Goal: Transaction & Acquisition: Purchase product/service

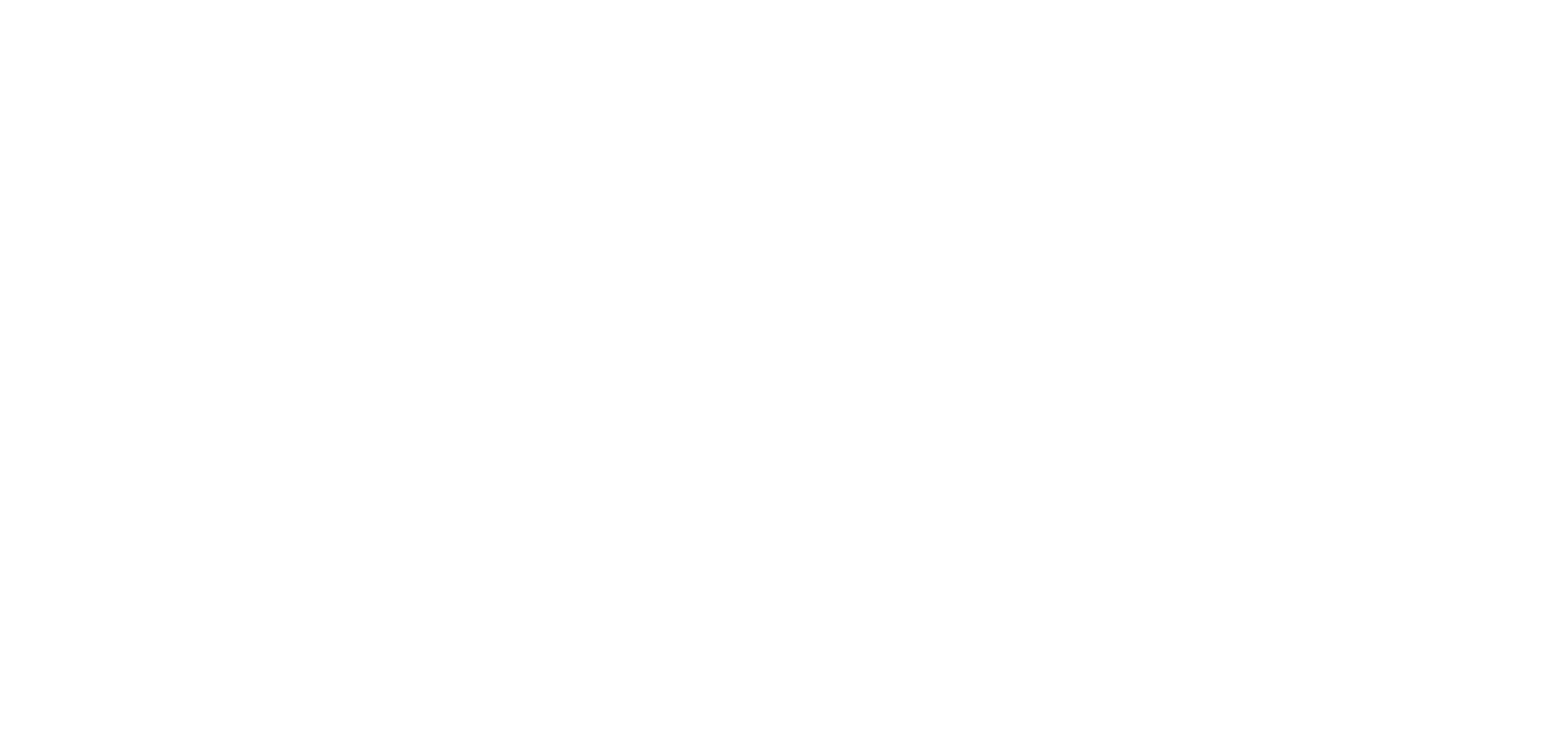
select select "US"
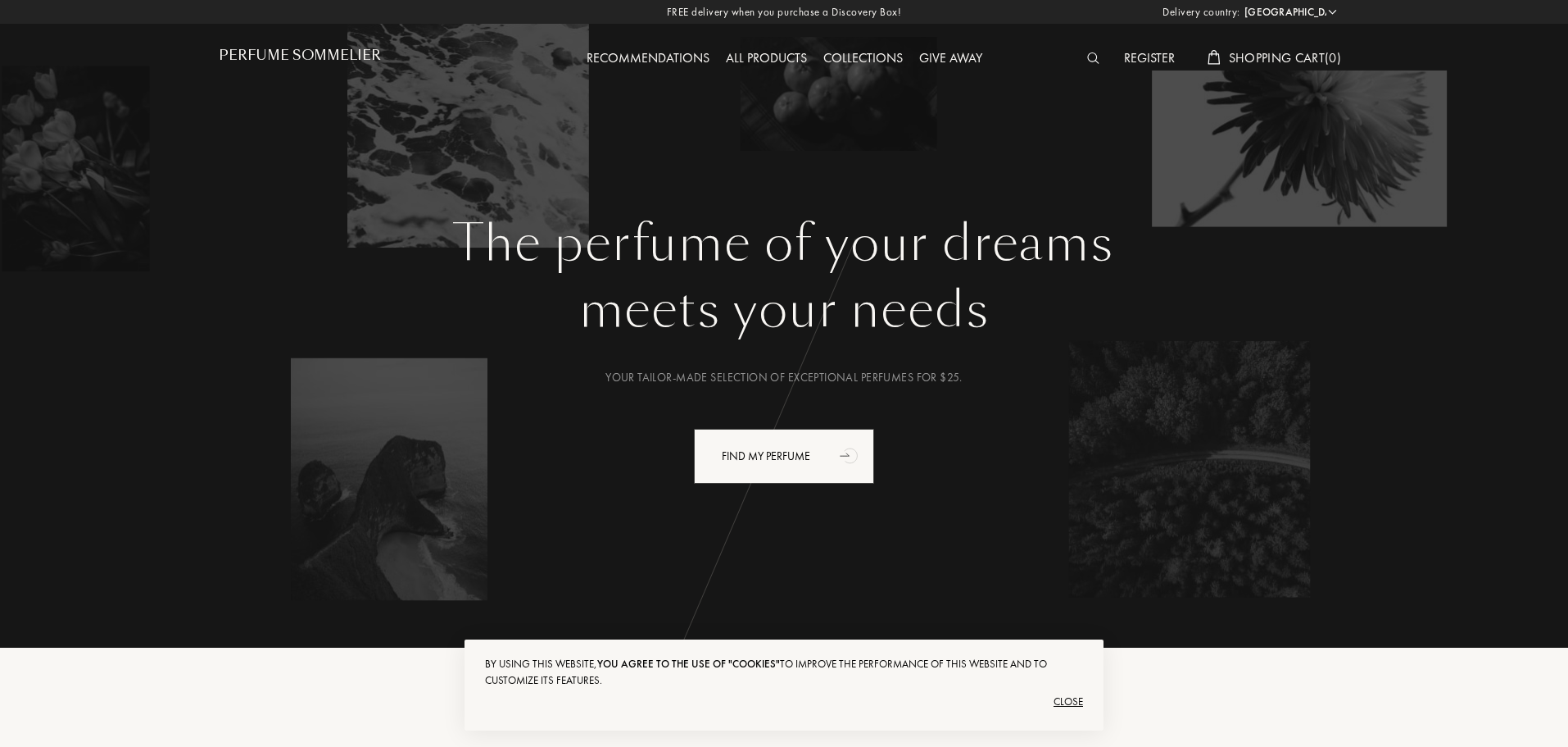
drag, startPoint x: 1122, startPoint y: 20, endPoint x: 1371, endPoint y: 160, distance: 285.7
click at [1371, 160] on div "The perfume of your dreams meets your needs Your tailor-made selection of excep…" at bounding box center [783, 307] width 1179 height 615
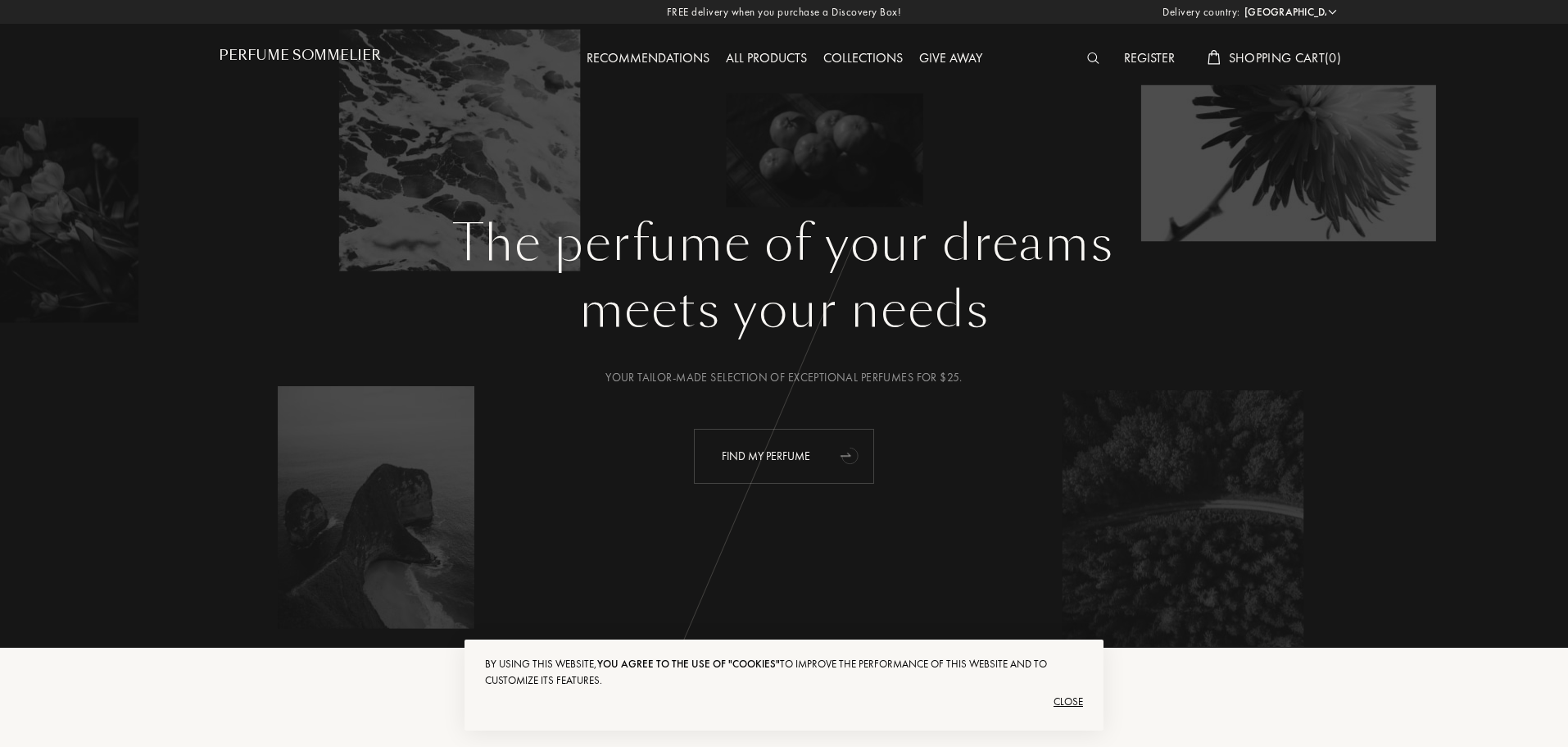
click at [781, 470] on div "Find my perfume" at bounding box center [783, 456] width 180 height 55
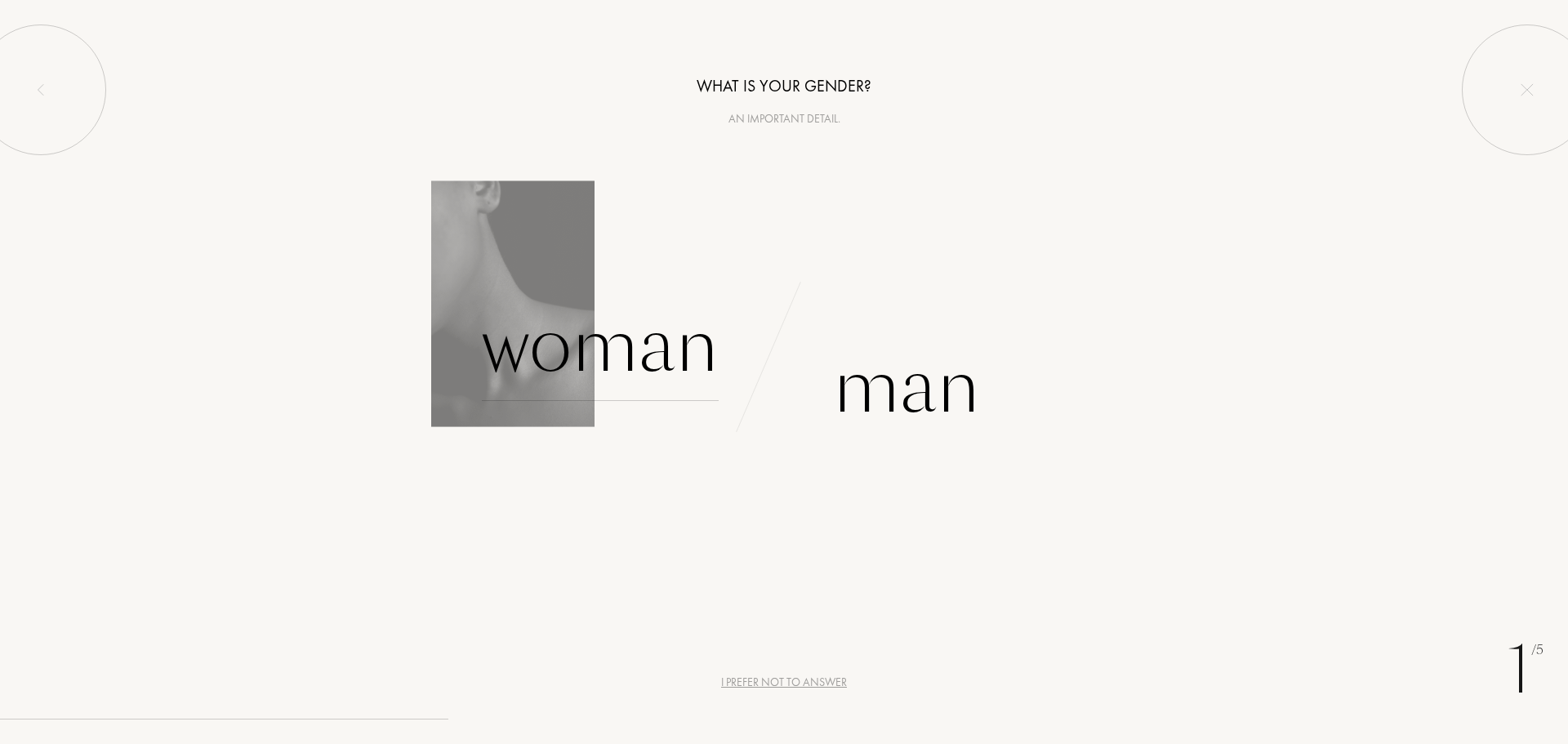
drag, startPoint x: 1472, startPoint y: 1, endPoint x: 655, endPoint y: 374, distance: 898.1
click at [655, 374] on font "Woman" at bounding box center [599, 345] width 236 height 103
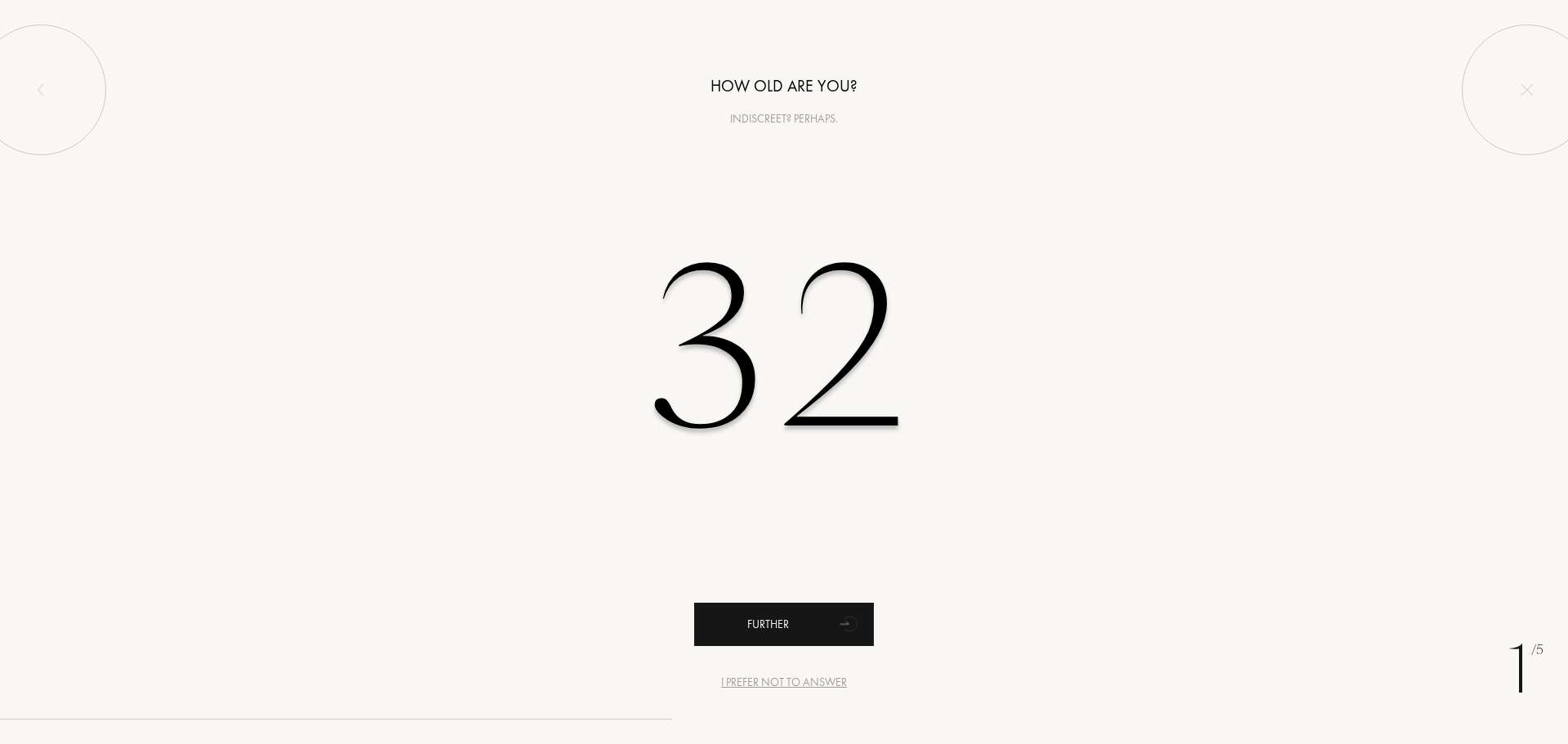
type input "32"
click at [772, 628] on font "Further" at bounding box center [768, 624] width 42 height 15
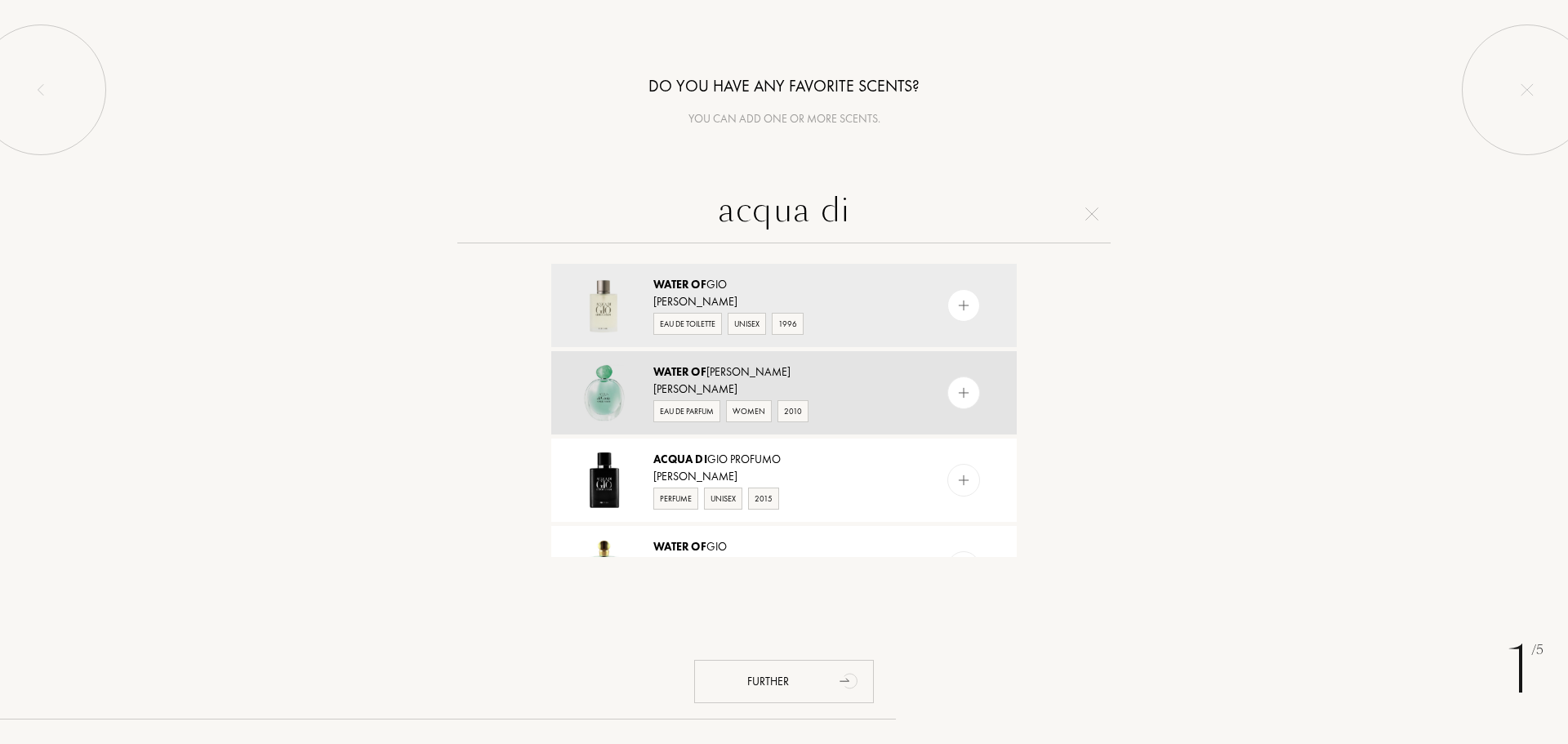
type input "acqua di"
click at [963, 397] on img at bounding box center [964, 393] width 16 height 16
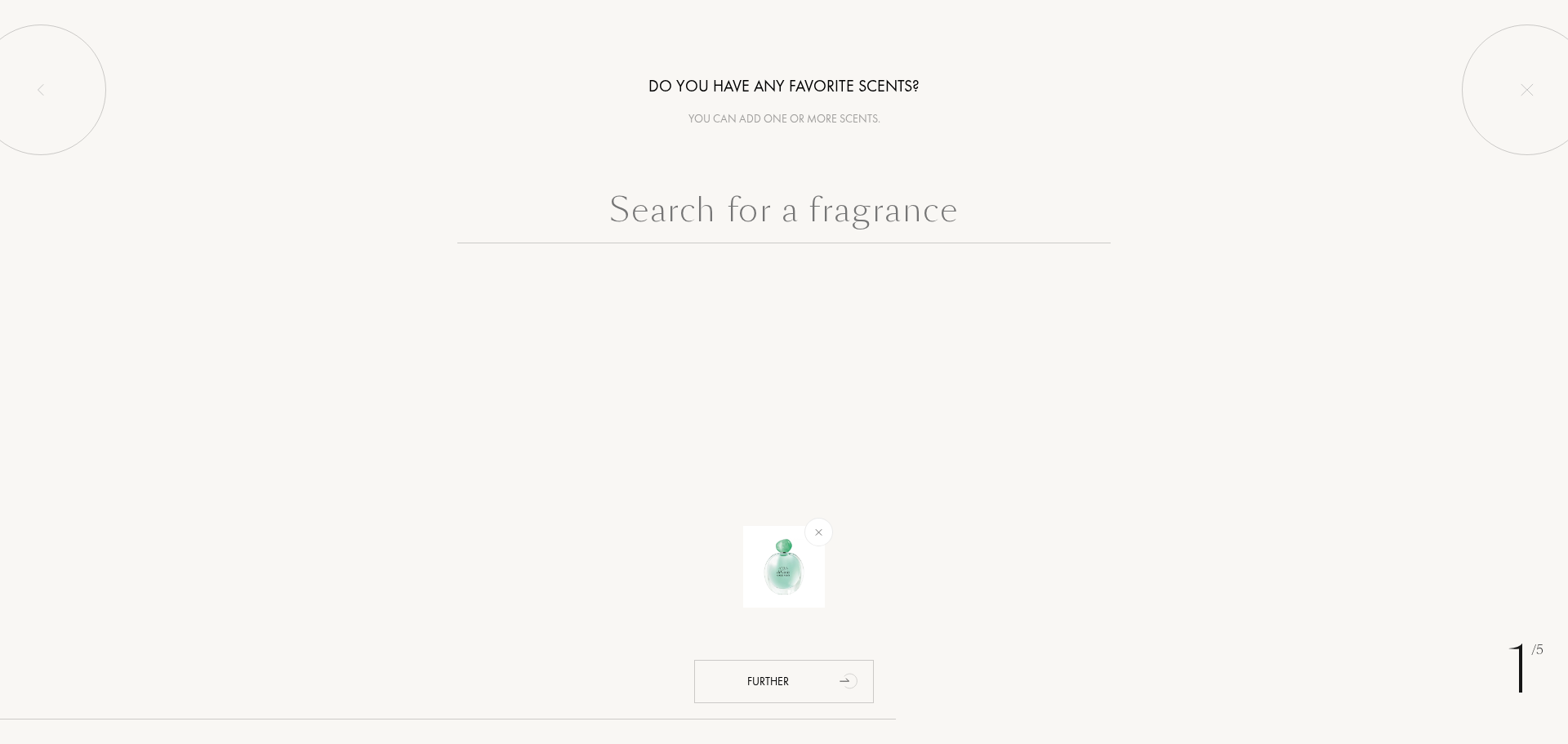
click at [778, 233] on input "text" at bounding box center [784, 214] width 653 height 59
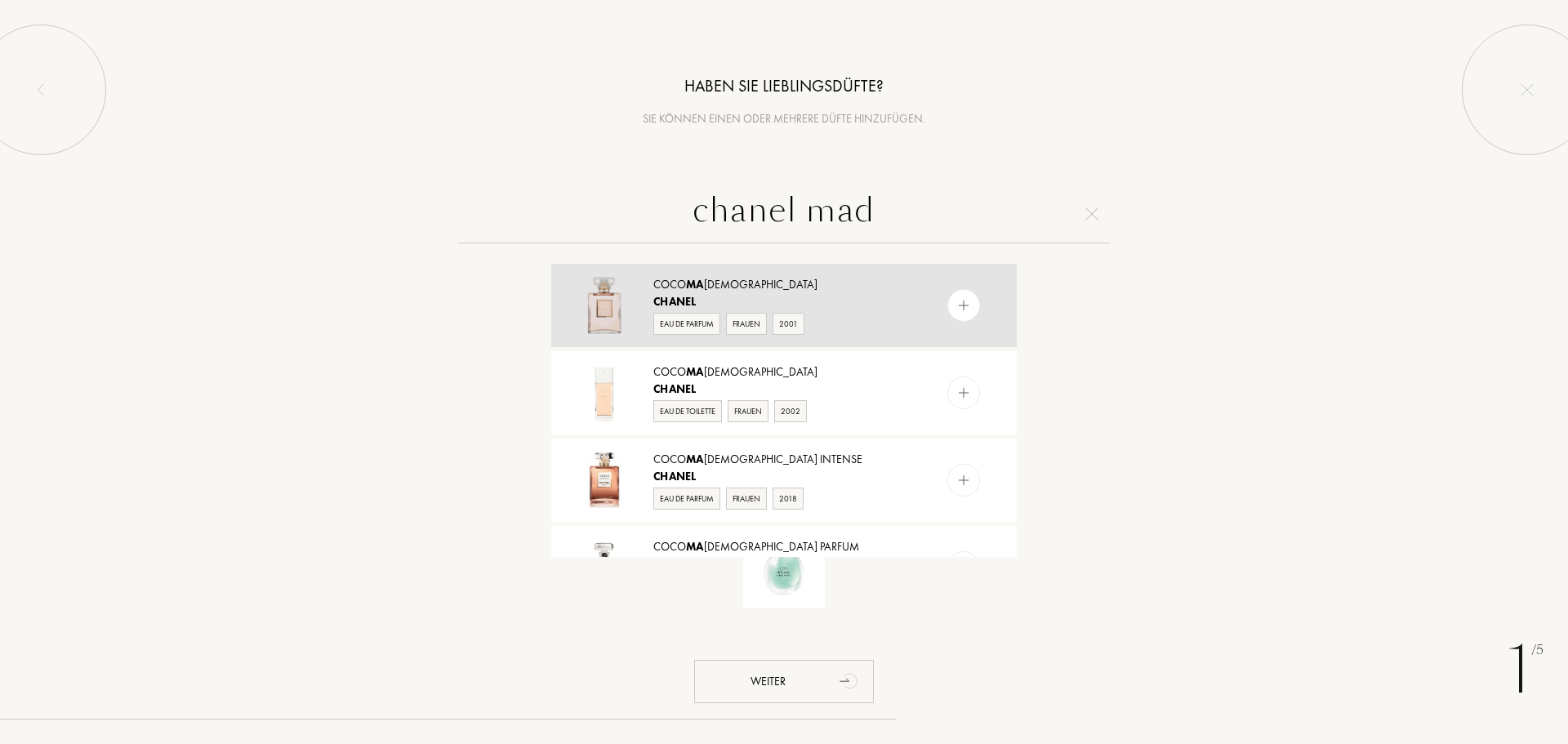
type input "chanel mad"
click at [962, 307] on img at bounding box center [964, 306] width 16 height 16
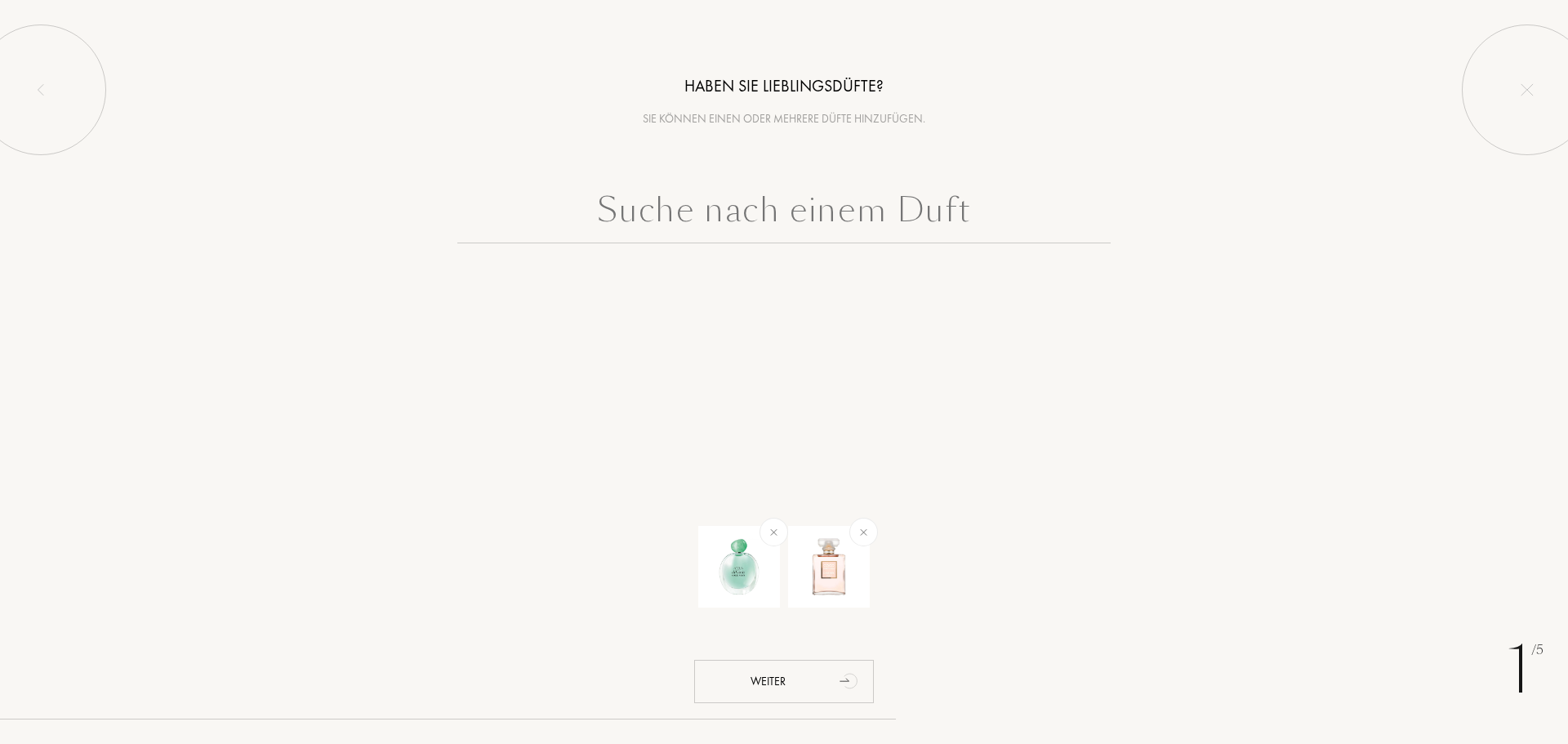
click at [799, 218] on input "text" at bounding box center [784, 214] width 653 height 59
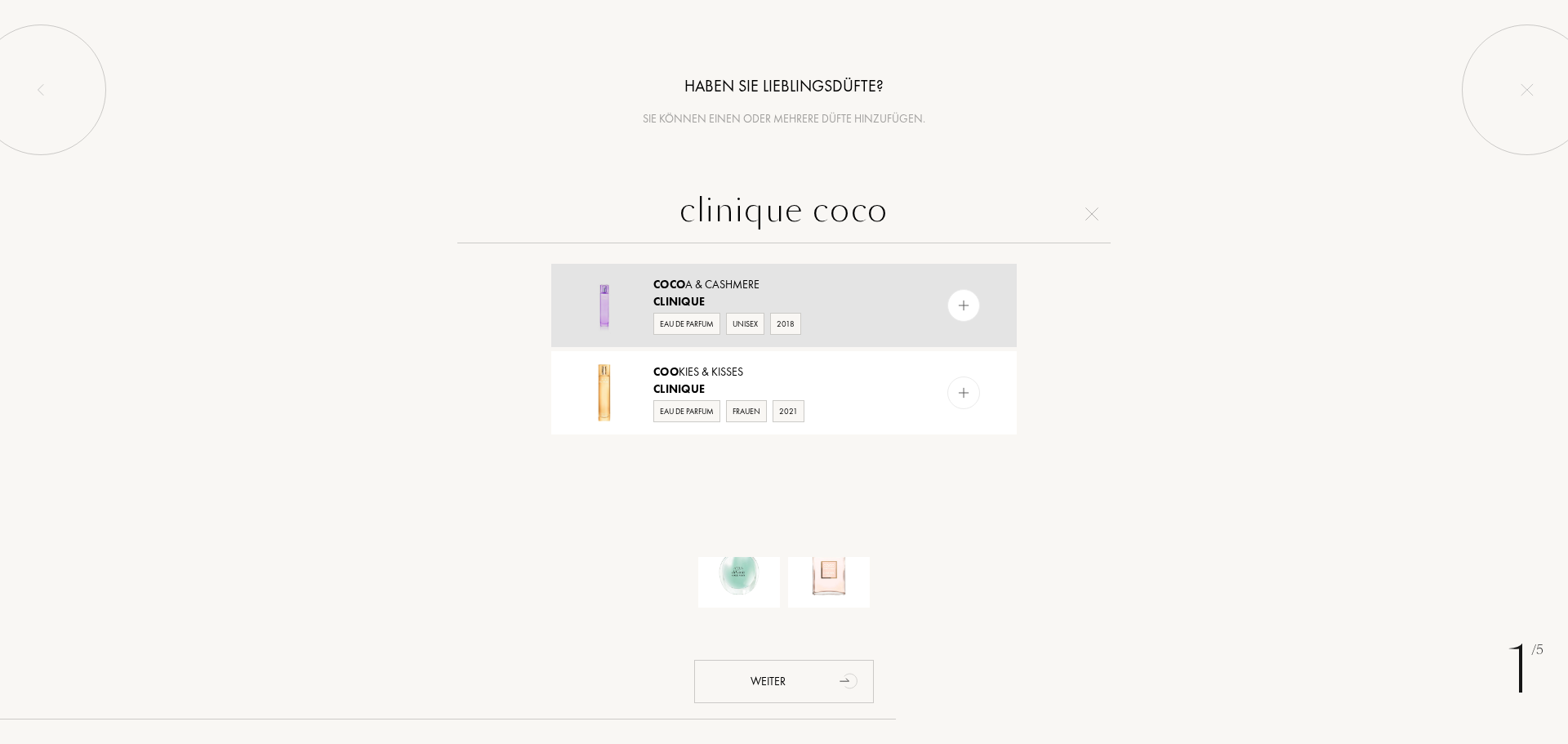
type input "clinique coco"
click at [956, 305] on img at bounding box center [964, 306] width 16 height 16
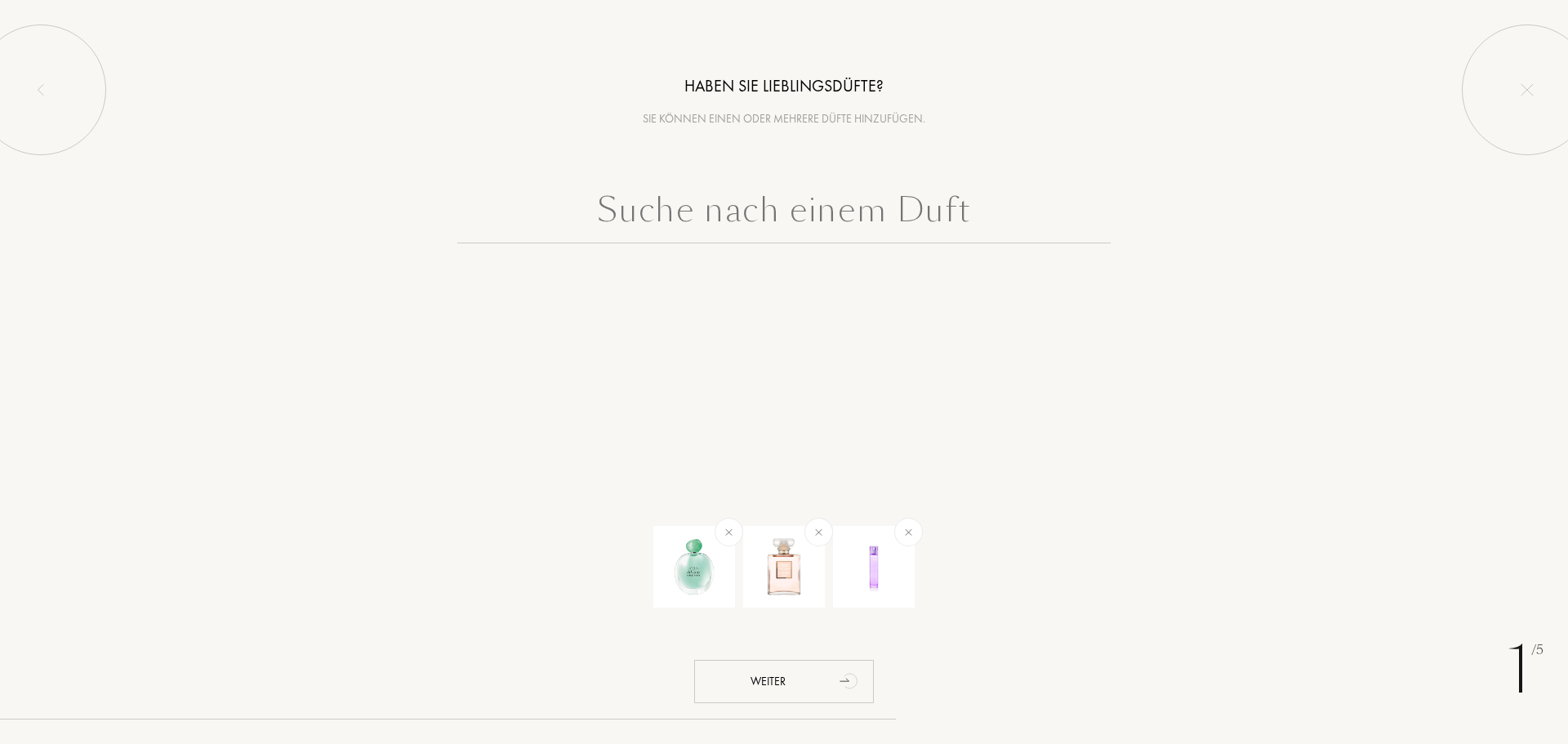
click at [846, 210] on input "text" at bounding box center [784, 214] width 653 height 59
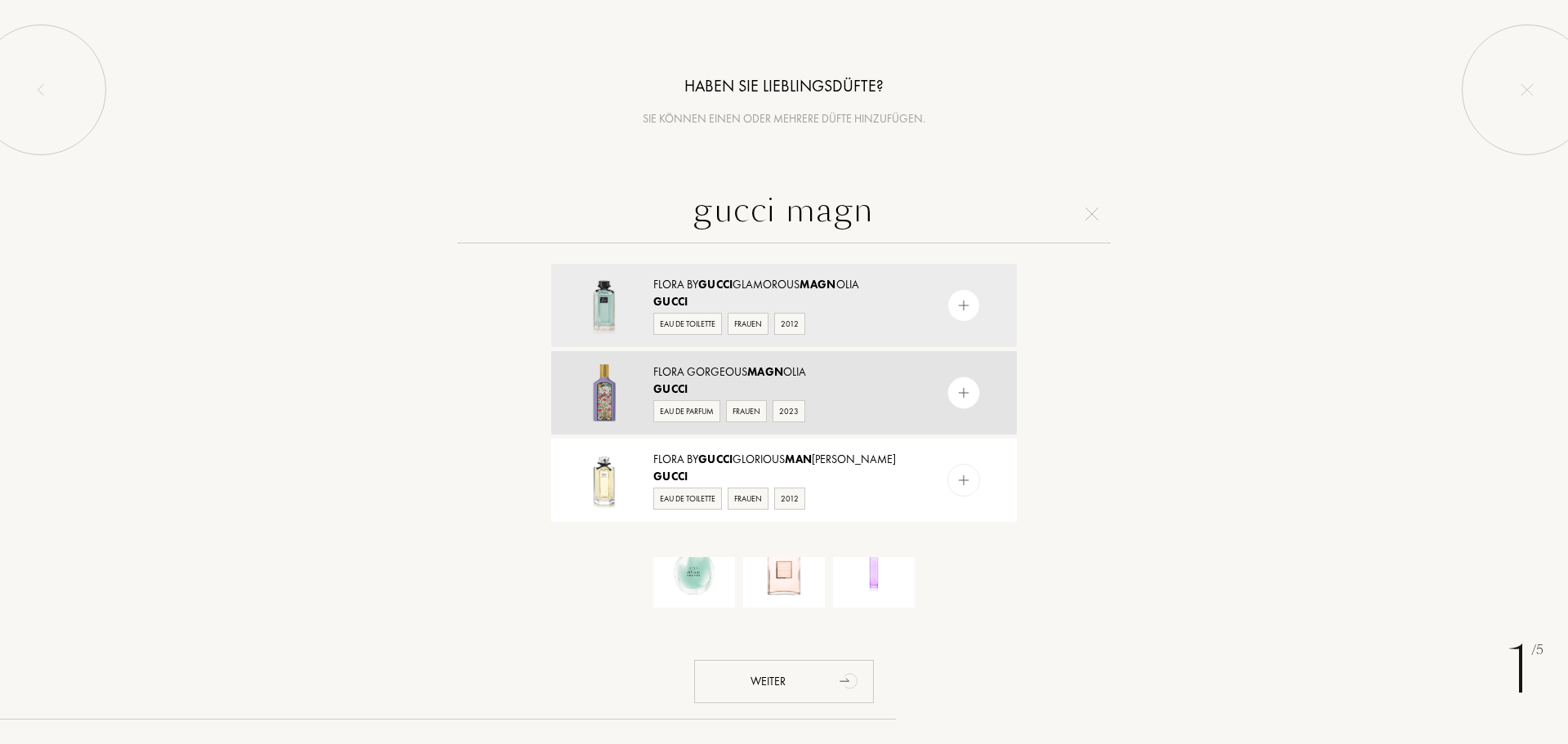
type input "gucci magn"
click at [961, 392] on img at bounding box center [964, 393] width 16 height 16
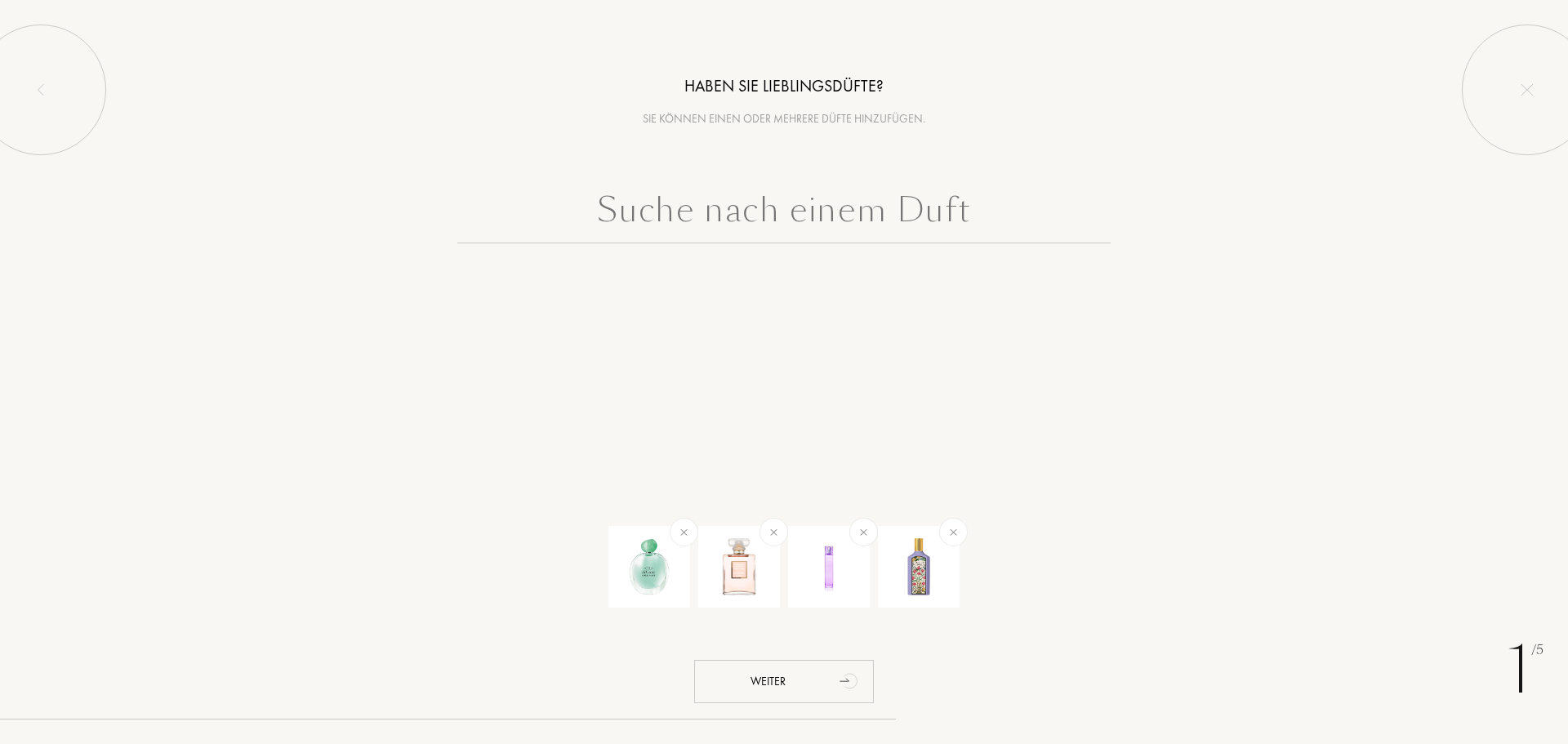
click at [826, 223] on input "text" at bounding box center [784, 214] width 653 height 59
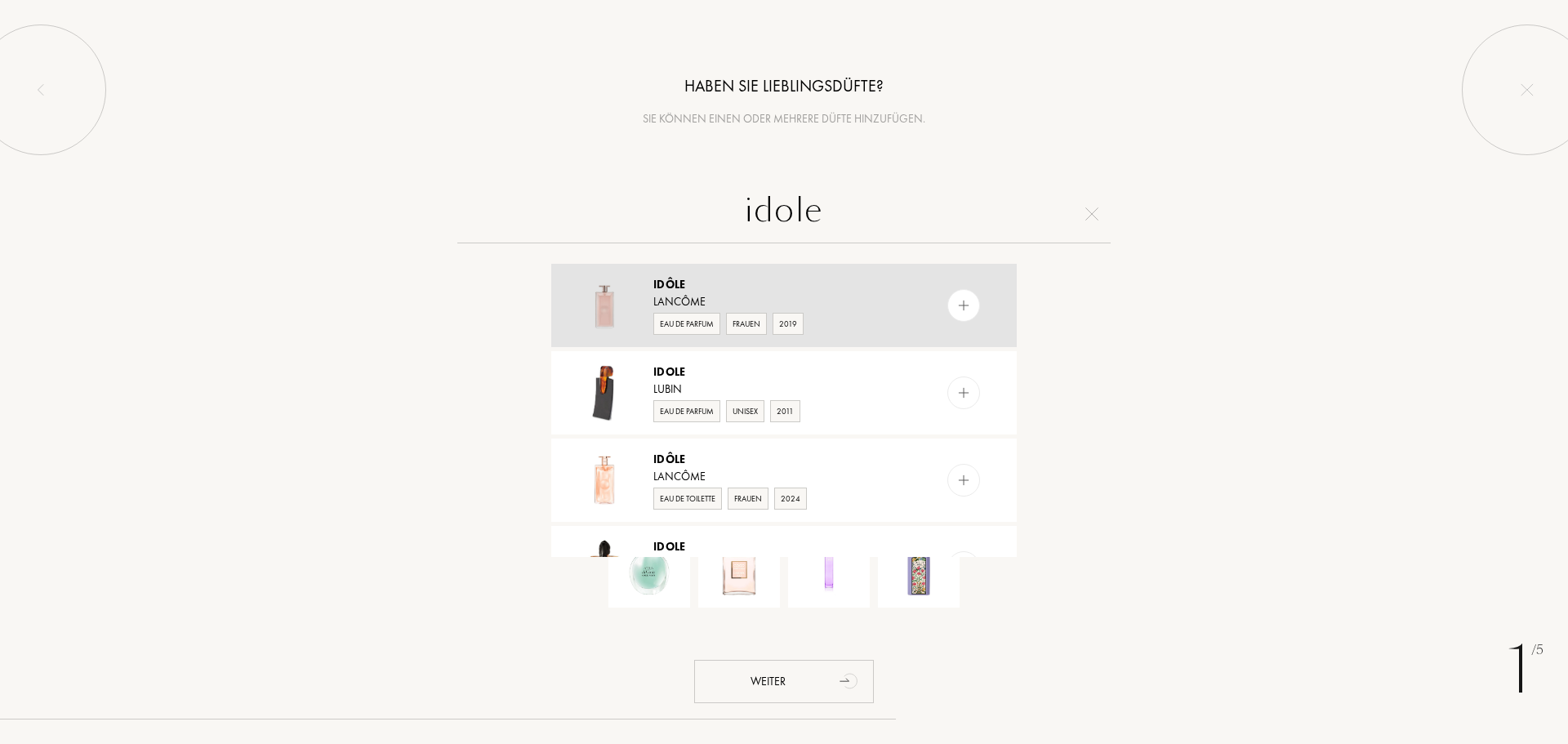
type input "idole"
click at [962, 312] on img at bounding box center [964, 306] width 16 height 16
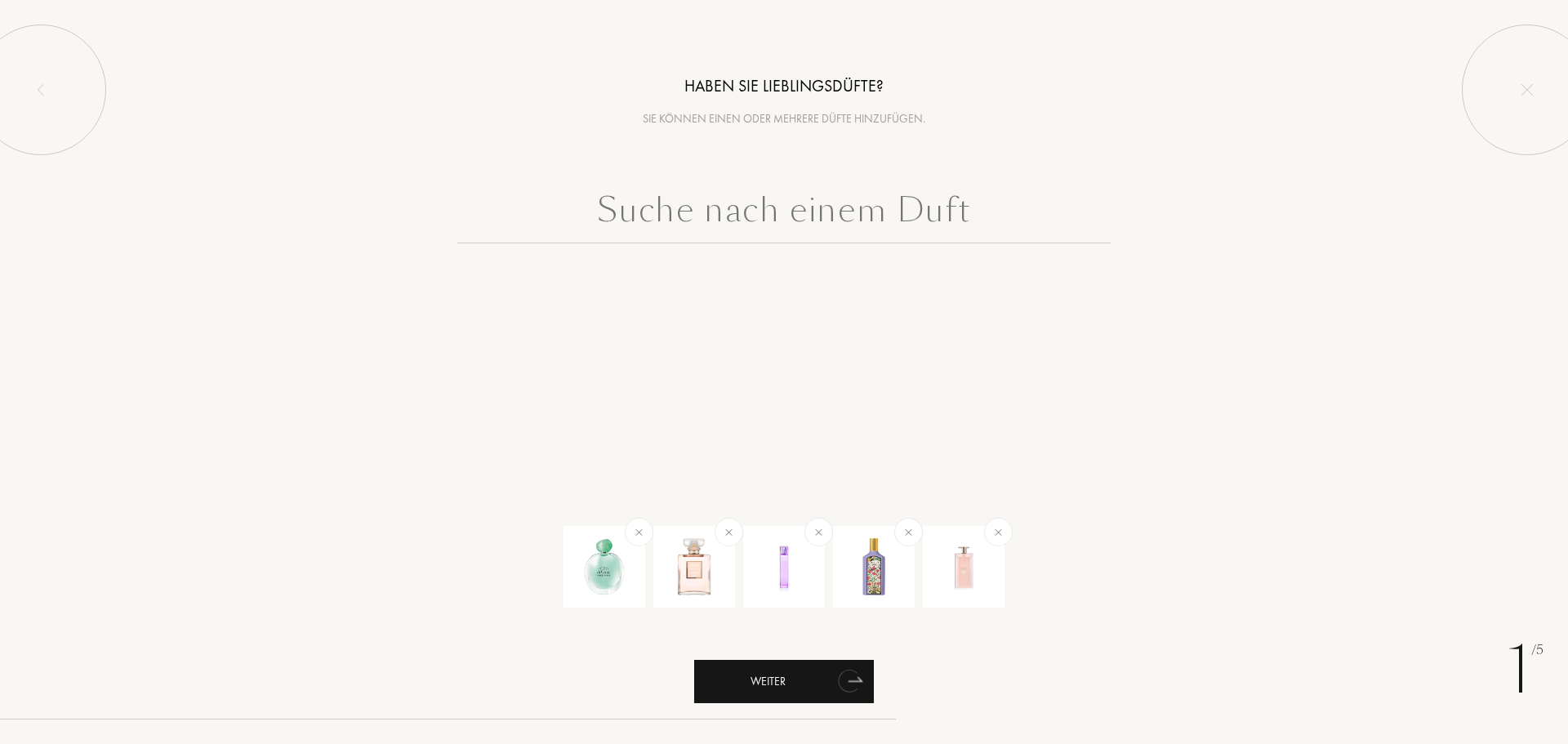
click at [818, 672] on div "Weiter" at bounding box center [783, 682] width 179 height 43
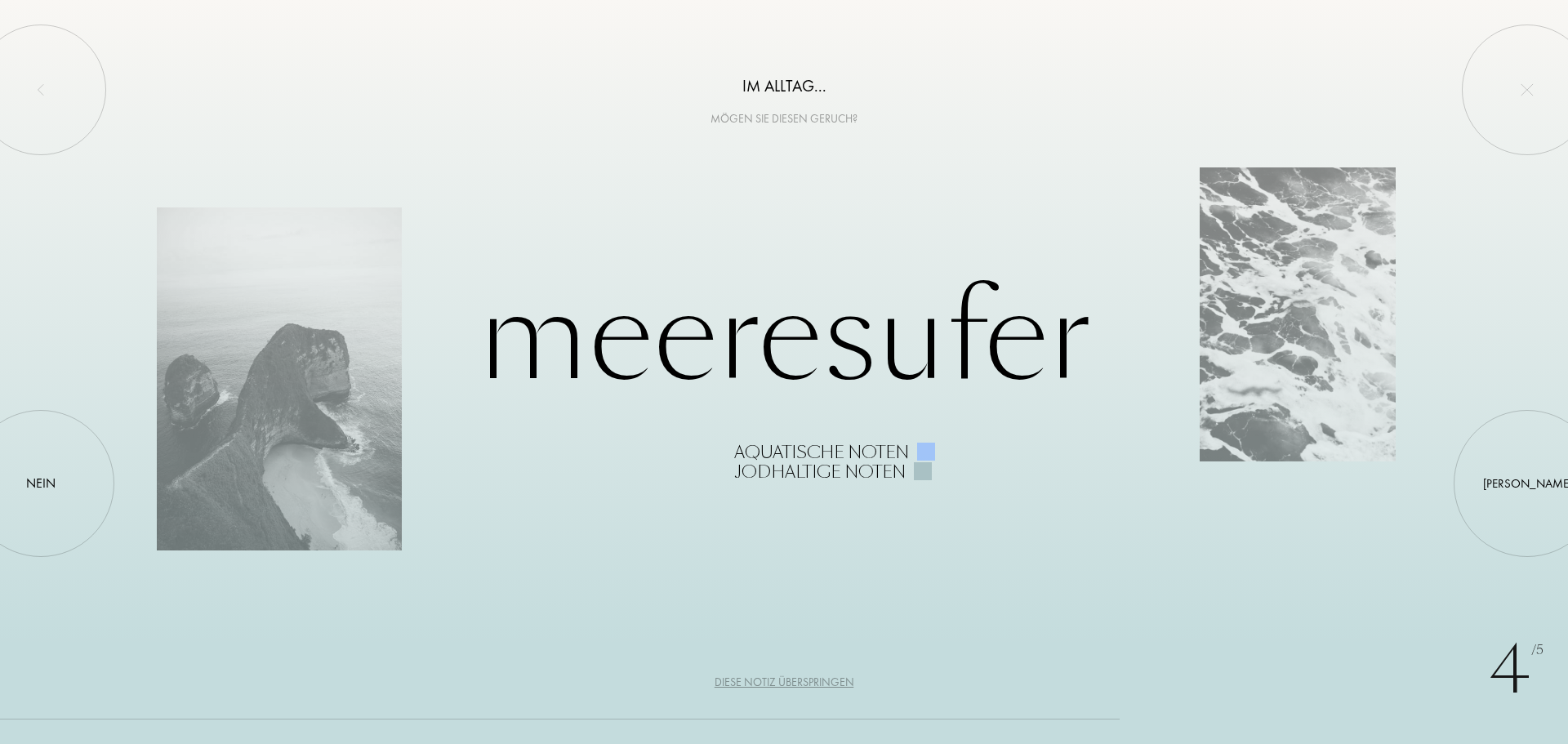
drag, startPoint x: 1518, startPoint y: 2, endPoint x: 1050, endPoint y: 125, distance: 483.9
click at [1050, 125] on div "Mögen Sie diesen Geruch?" at bounding box center [784, 119] width 1568 height 17
click at [1113, 174] on div "4 /5 Im Alltag... Mögen Sie diesen Geruch? Meeresufer Aquatische Noten Jodhalti…" at bounding box center [784, 372] width 1568 height 744
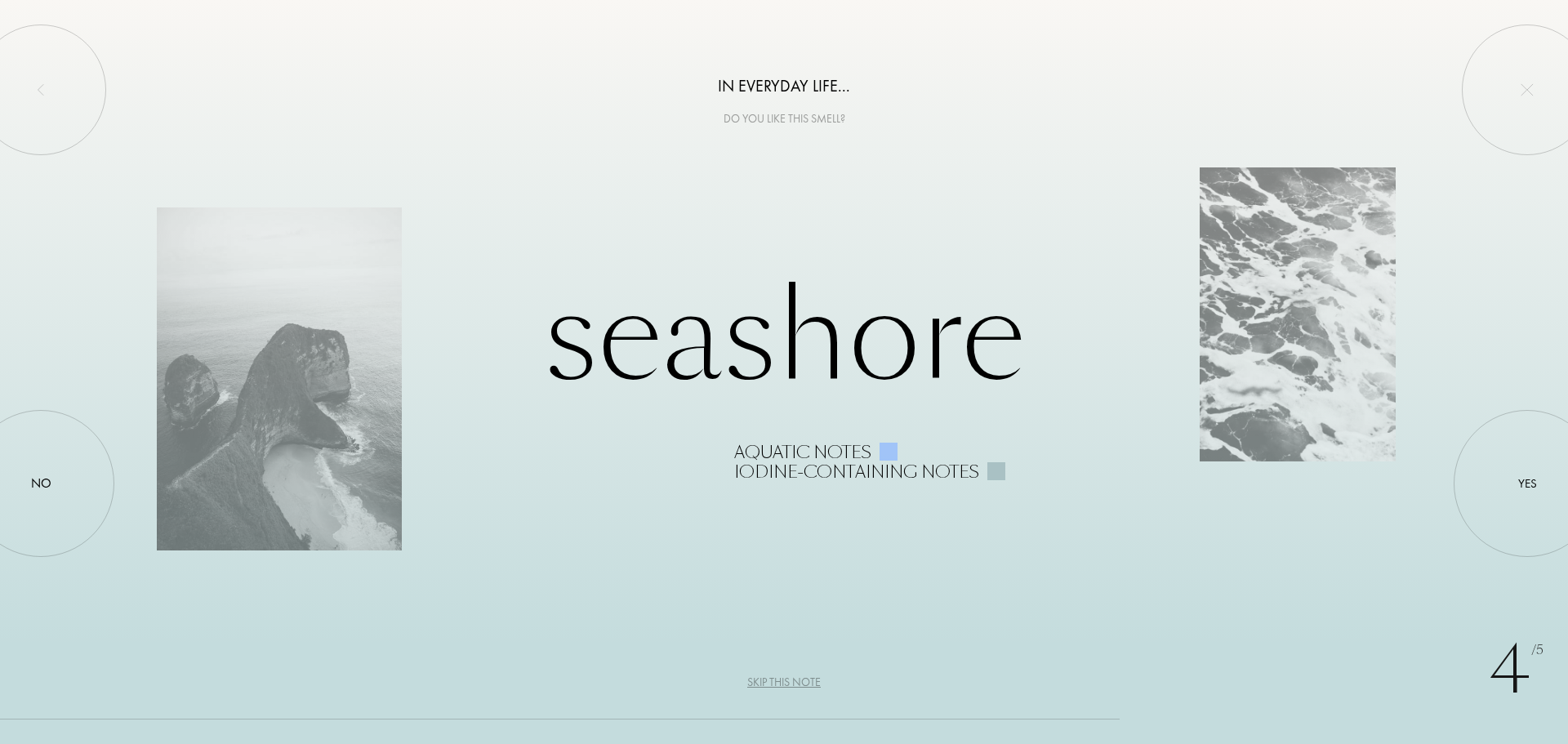
click at [911, 151] on div "4 /5 In everyday life... Do you like this smell? seashore Aquatic notes Iodine-…" at bounding box center [784, 372] width 1568 height 744
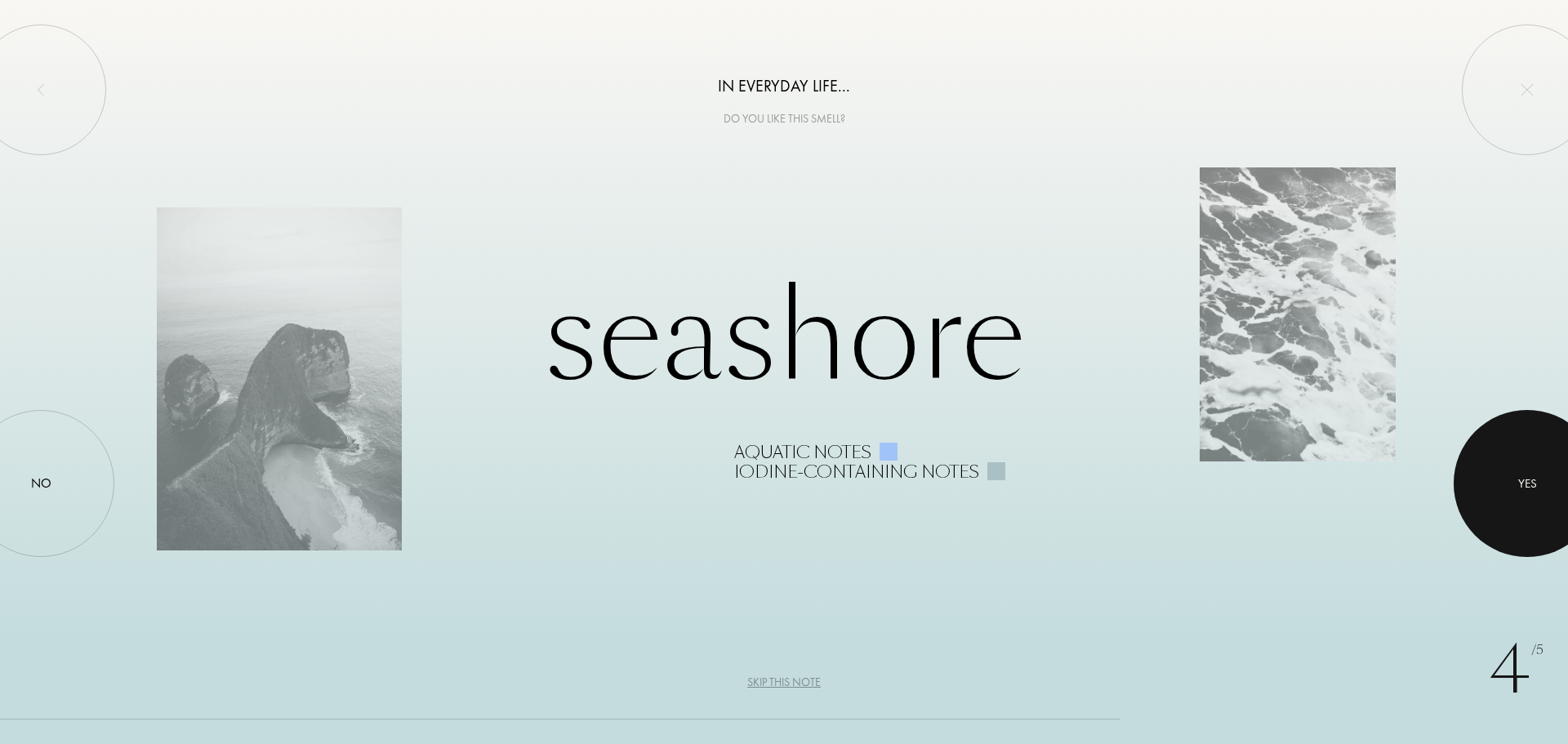
click at [1534, 491] on div "Yes" at bounding box center [1527, 484] width 19 height 19
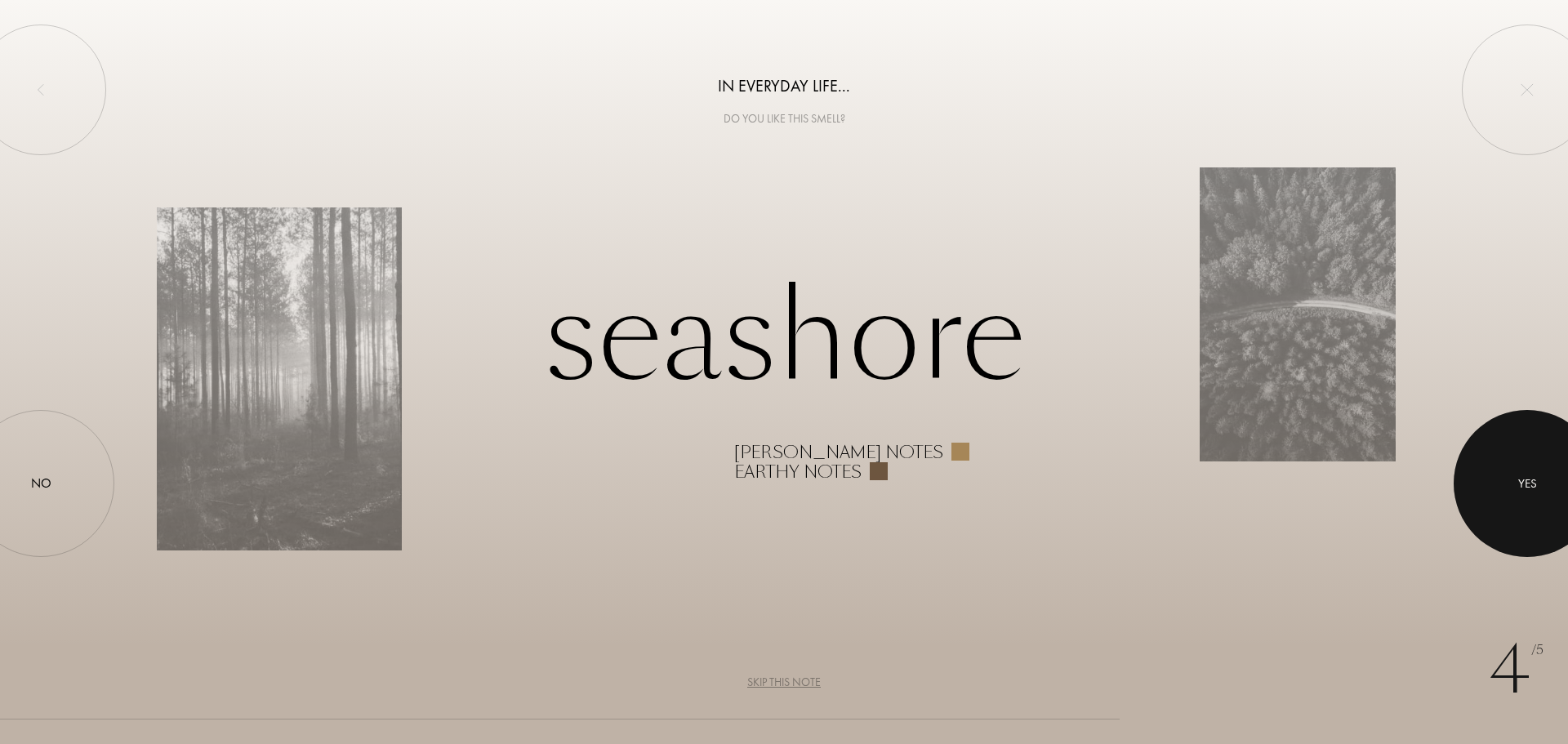
click at [1565, 472] on div at bounding box center [1527, 483] width 147 height 147
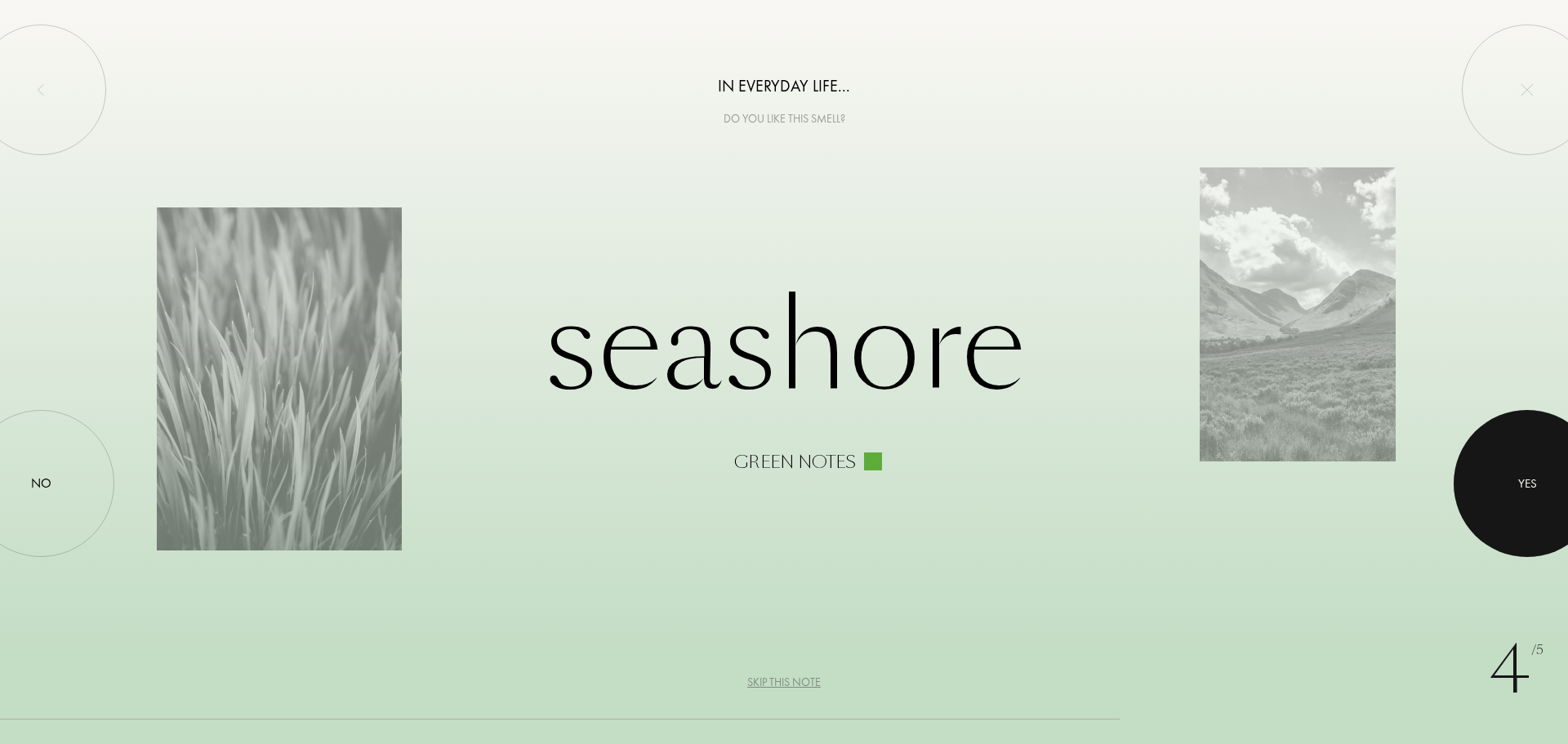
click at [1547, 469] on div at bounding box center [1527, 483] width 147 height 147
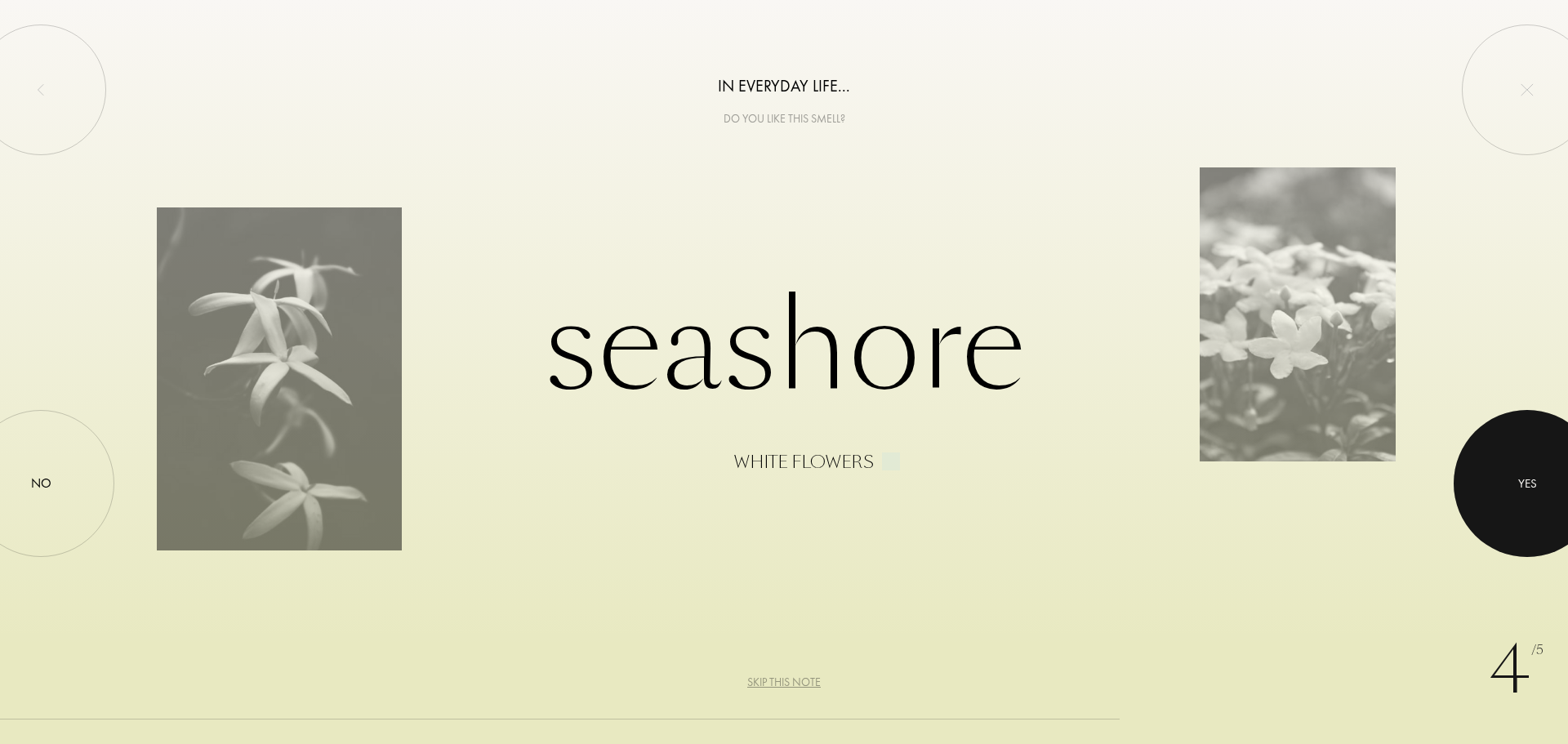
click at [1531, 503] on div at bounding box center [1527, 483] width 147 height 147
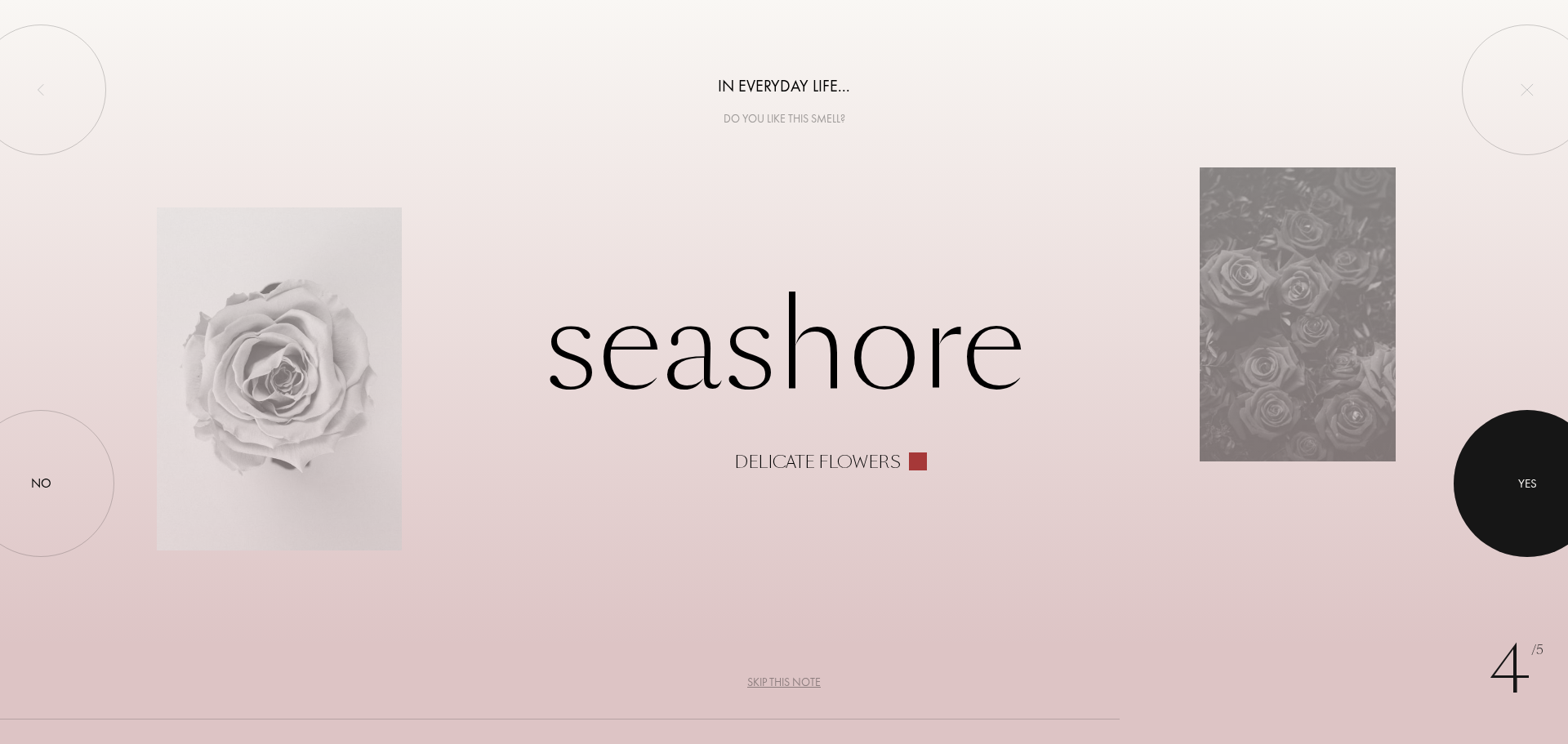
click at [1499, 489] on div at bounding box center [1527, 483] width 147 height 147
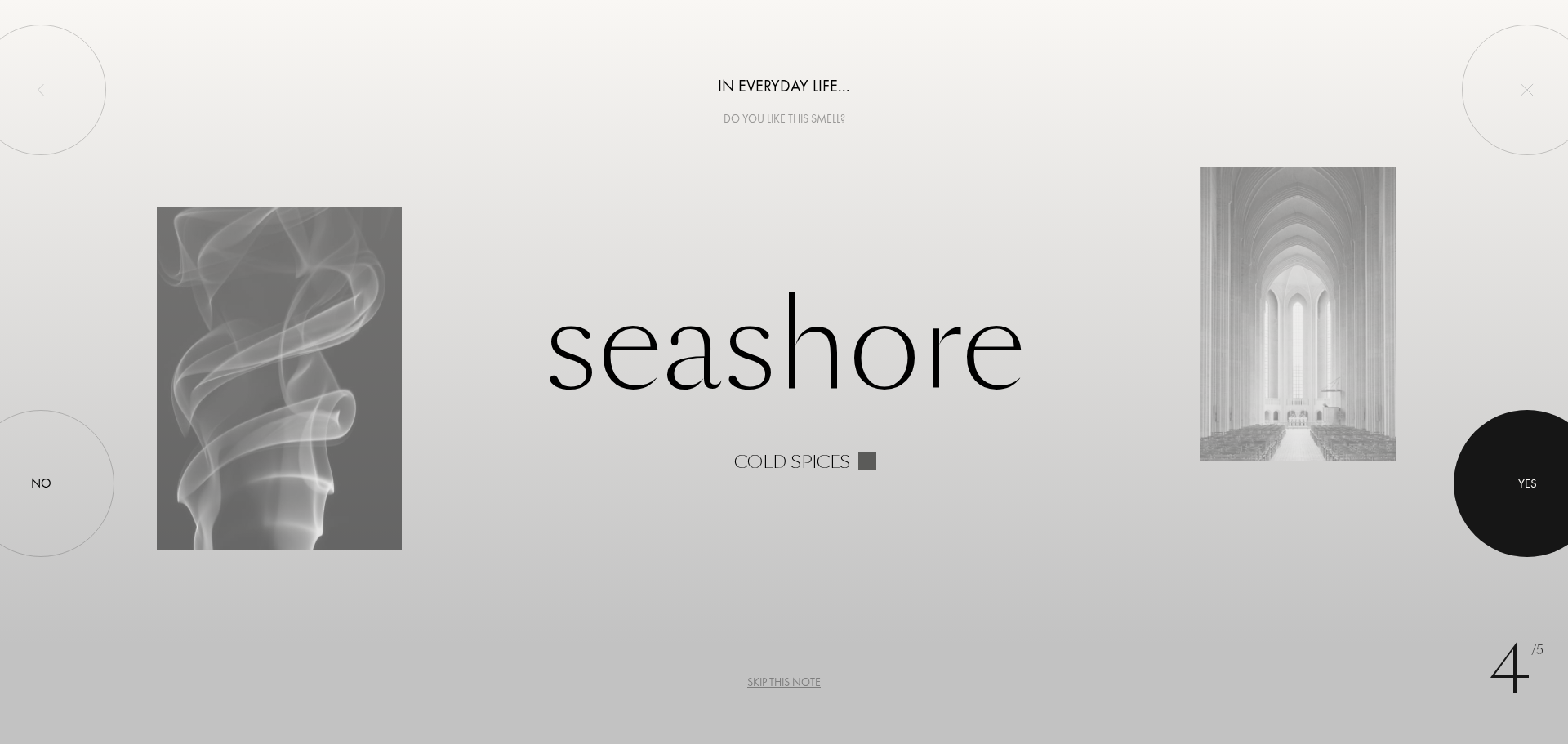
click at [1539, 499] on div at bounding box center [1527, 483] width 147 height 147
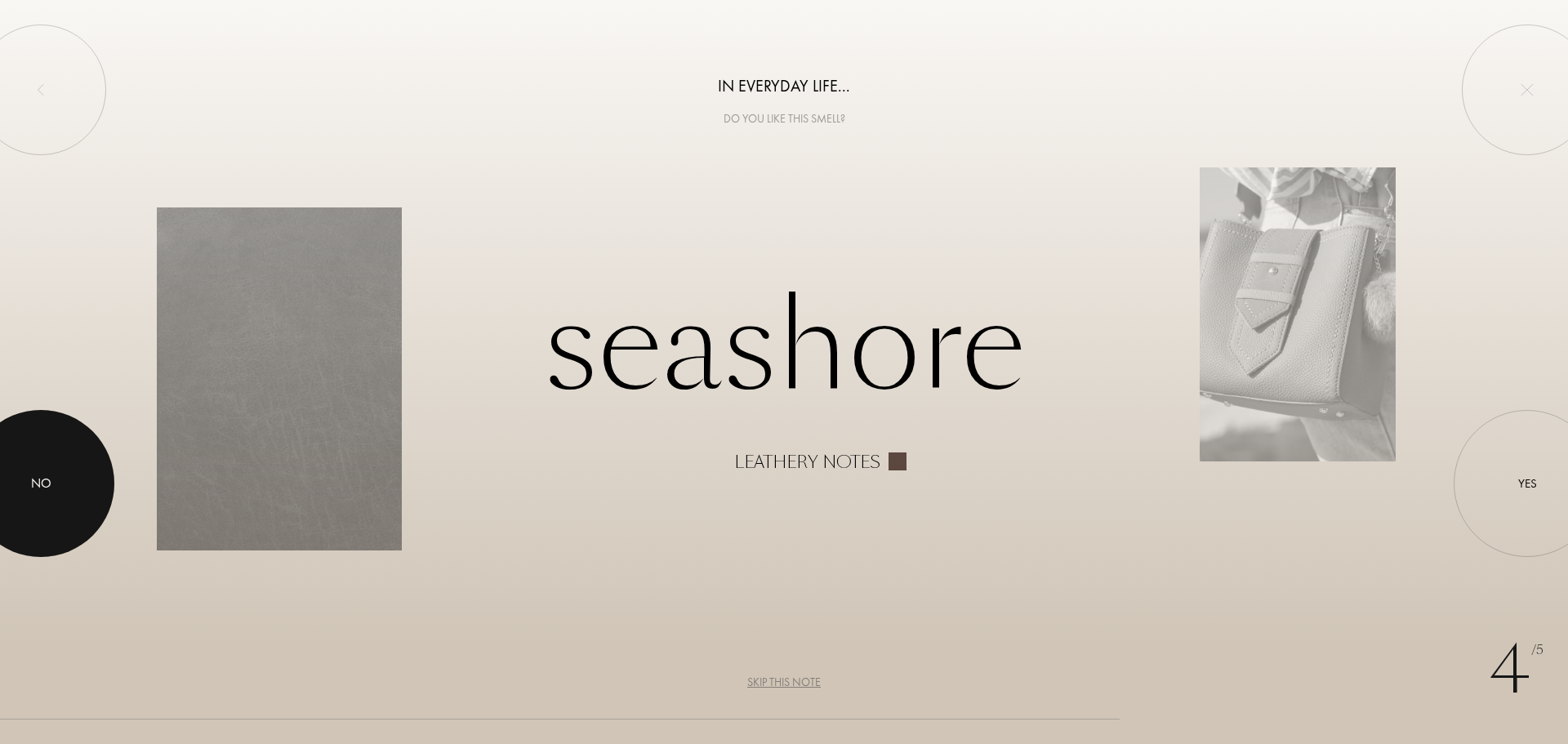
click at [89, 467] on div at bounding box center [41, 483] width 147 height 147
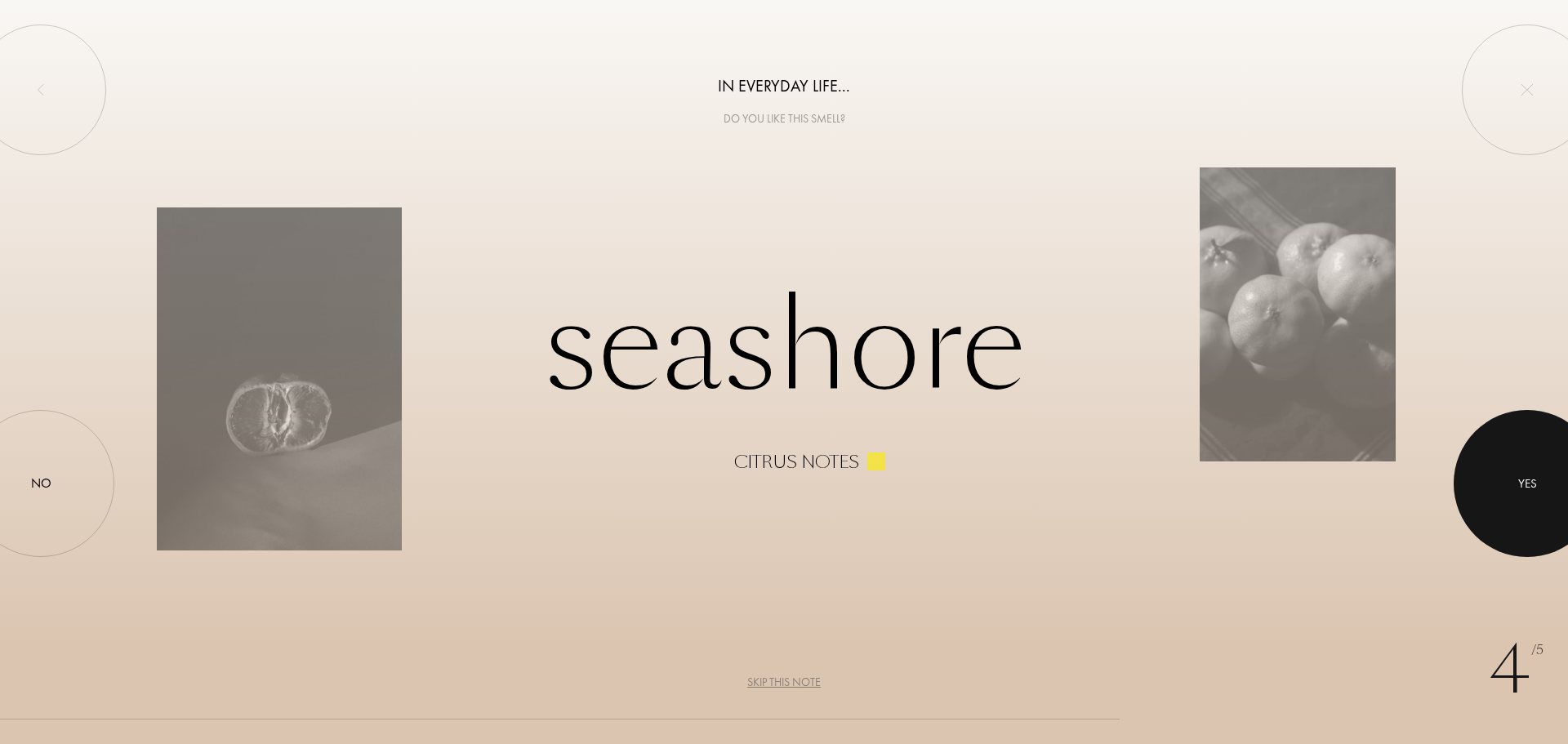
click at [1567, 491] on div at bounding box center [1527, 483] width 147 height 147
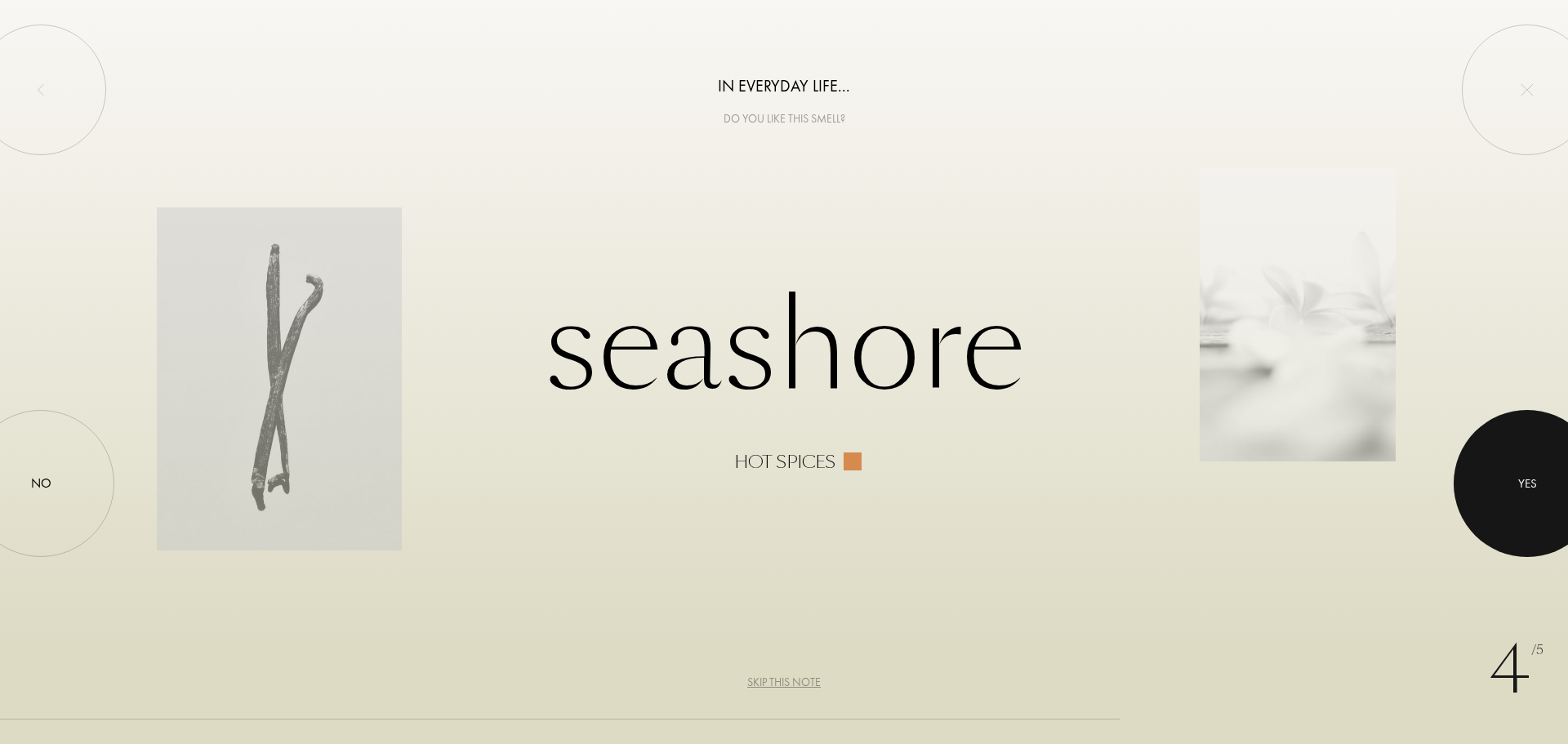
click at [1535, 478] on font "Yes" at bounding box center [1527, 483] width 19 height 16
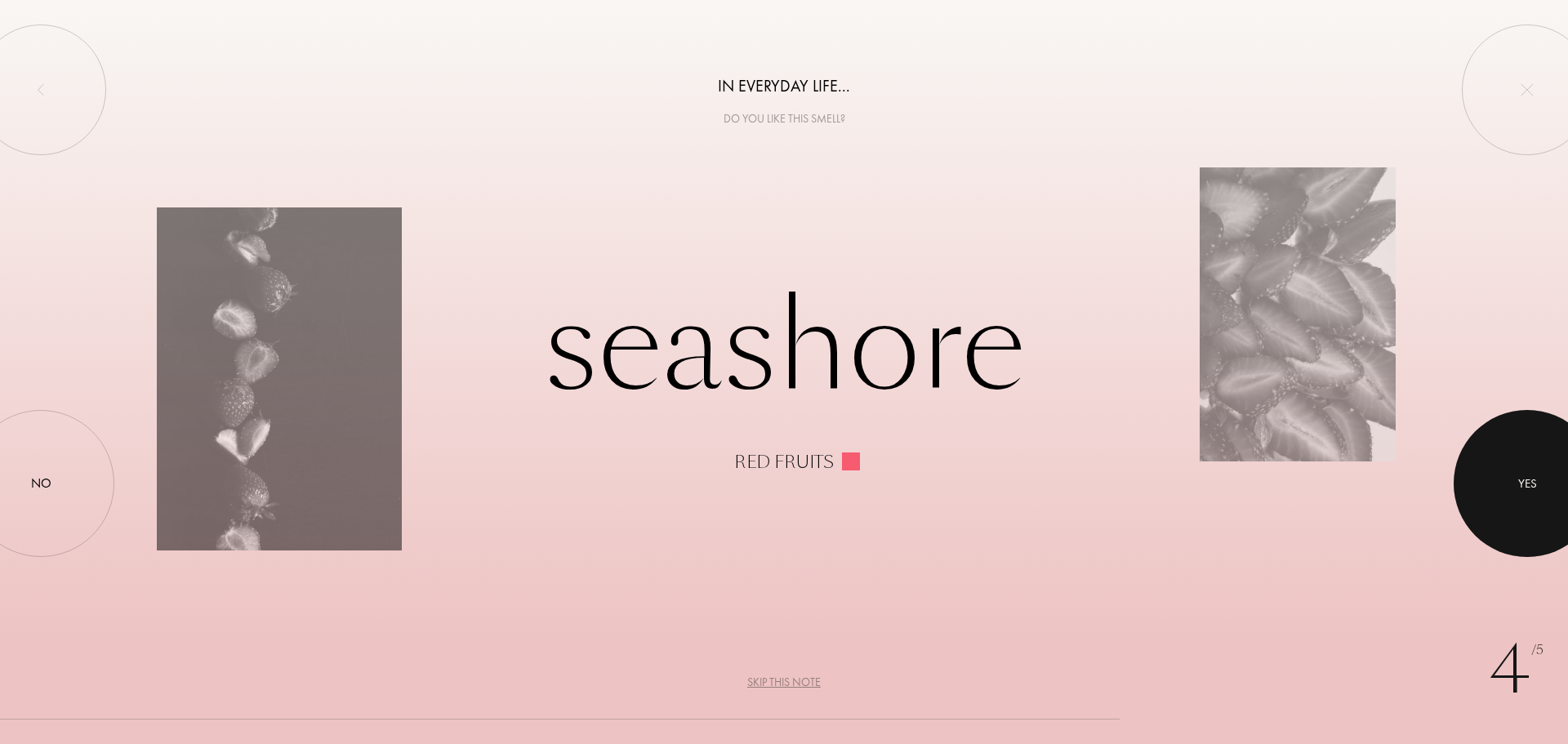
click at [1553, 448] on div at bounding box center [1527, 483] width 147 height 147
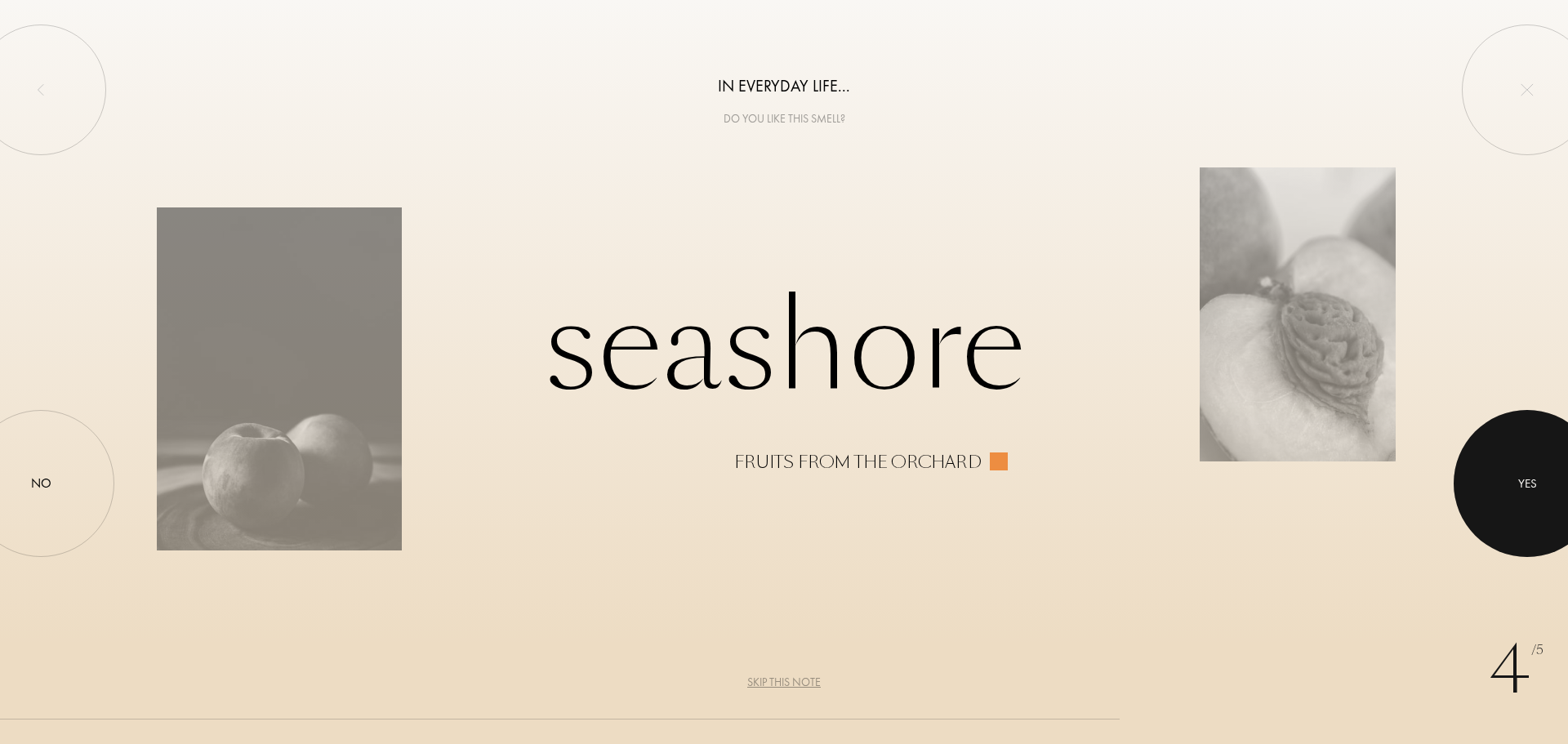
click at [1511, 457] on div at bounding box center [1527, 483] width 147 height 147
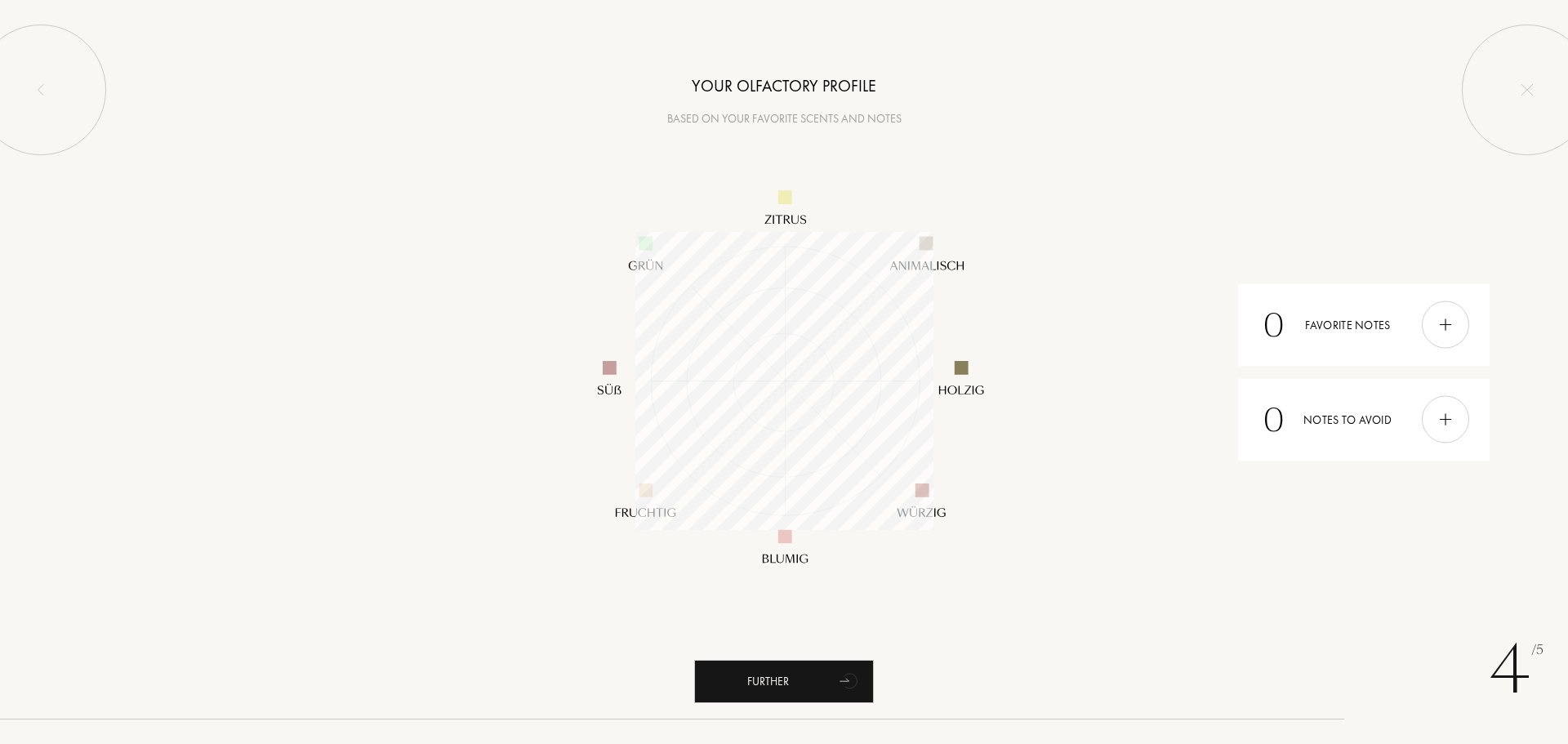
scroll to position [298, 298]
click at [1154, 224] on div at bounding box center [784, 380] width 1568 height 506
click at [1241, 247] on div at bounding box center [784, 380] width 1568 height 506
drag, startPoint x: 1040, startPoint y: 276, endPoint x: 1049, endPoint y: 212, distance: 64.6
click at [1049, 212] on div at bounding box center [784, 380] width 1568 height 506
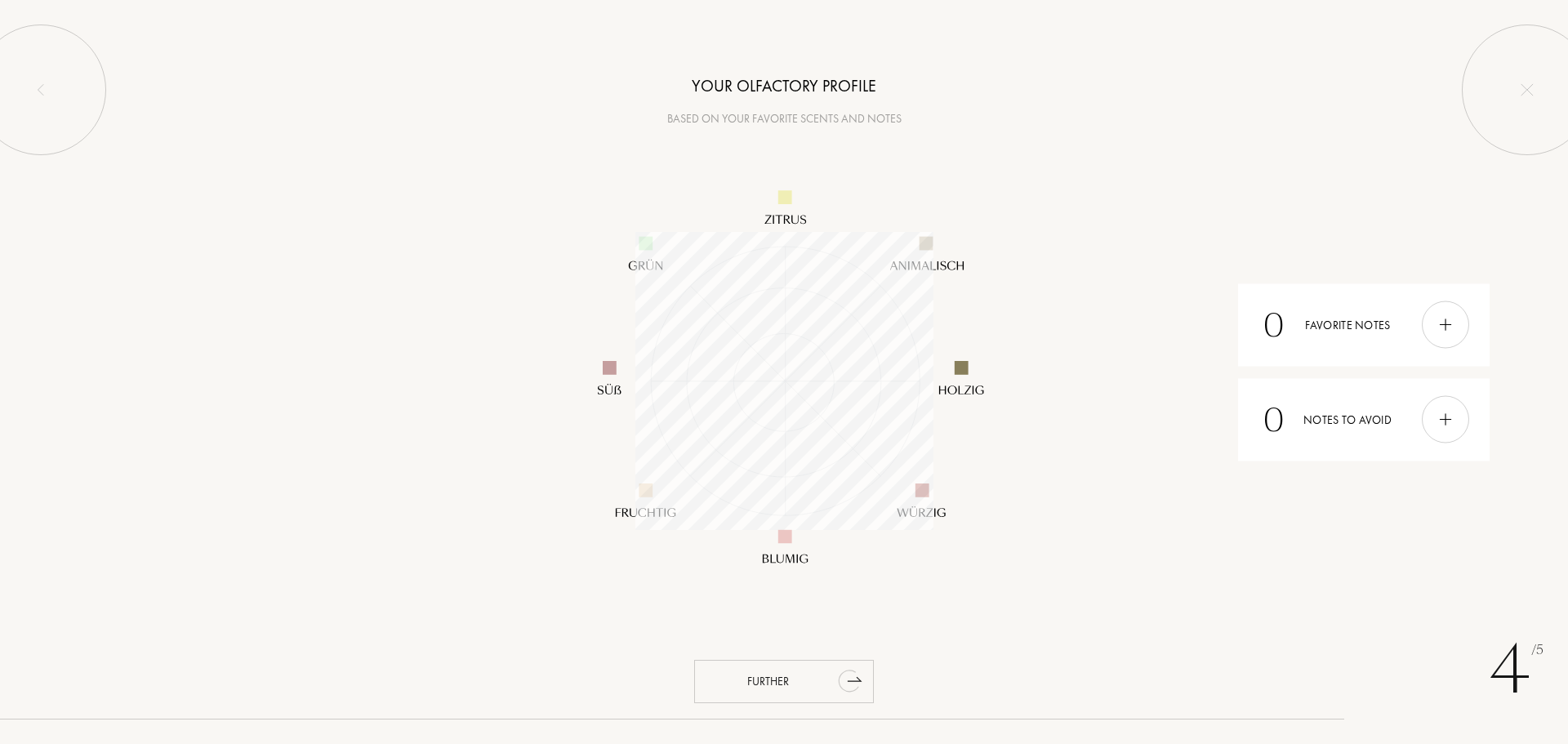
click at [778, 680] on font "Further" at bounding box center [768, 681] width 42 height 15
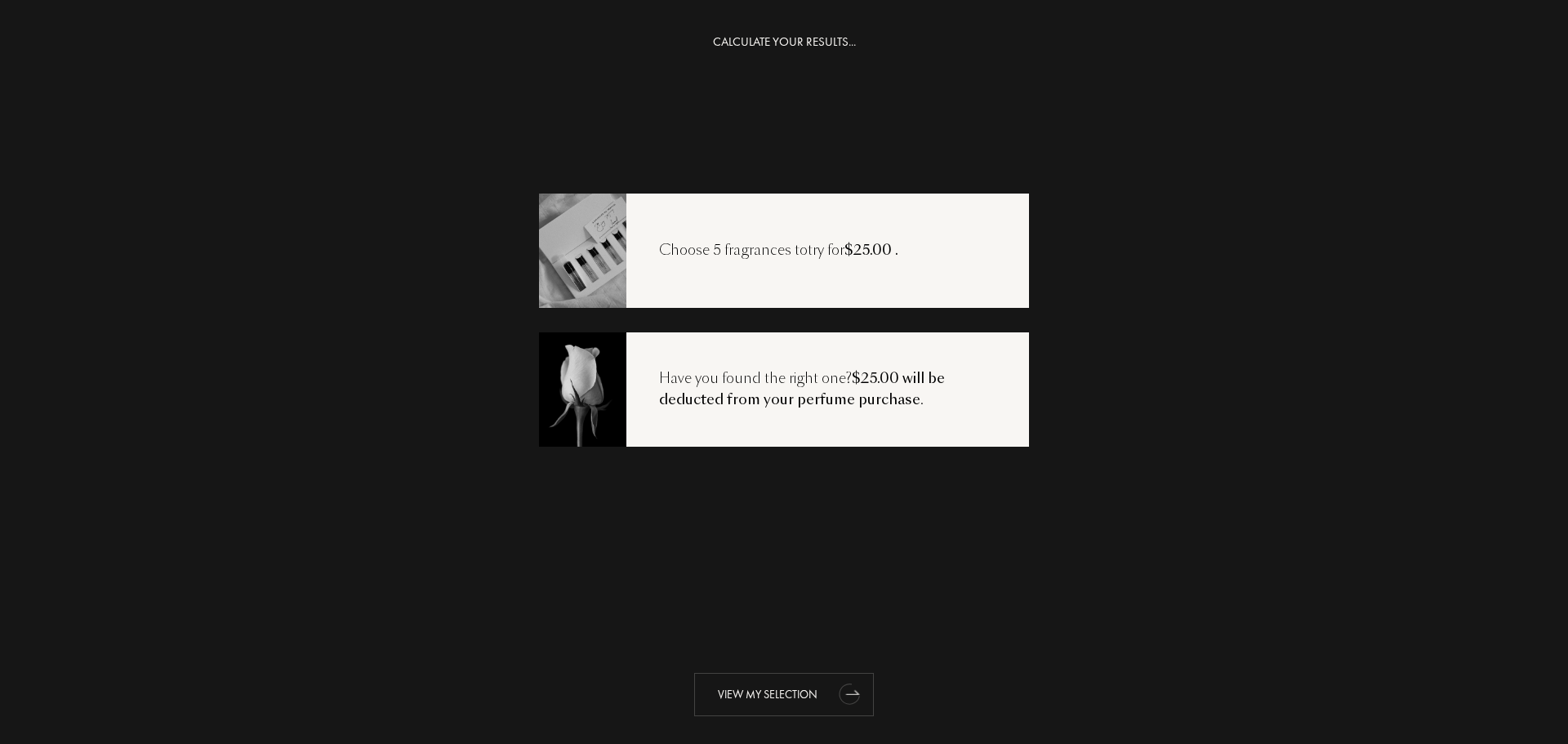
click at [776, 695] on font "View my selection" at bounding box center [768, 694] width 100 height 15
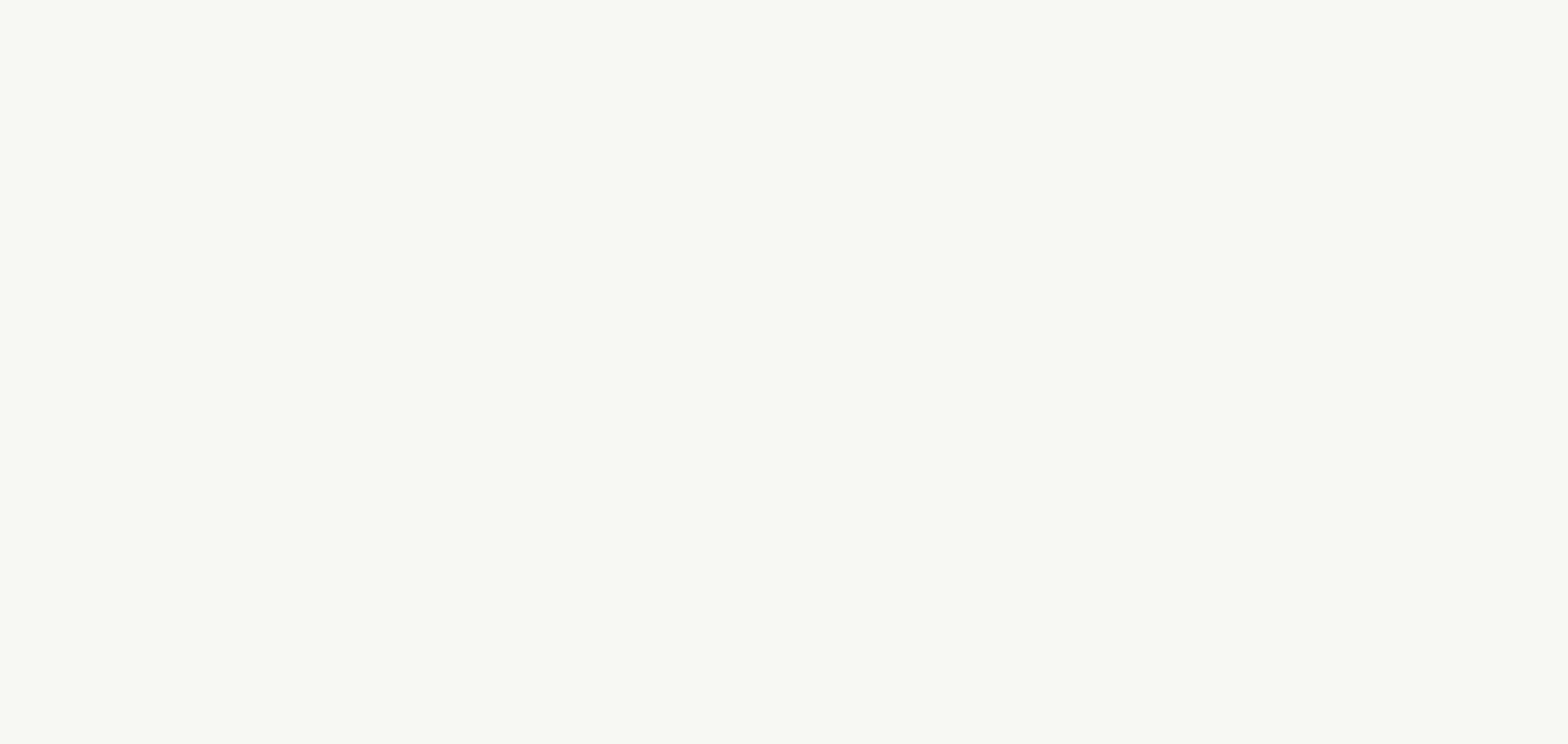
select select "US"
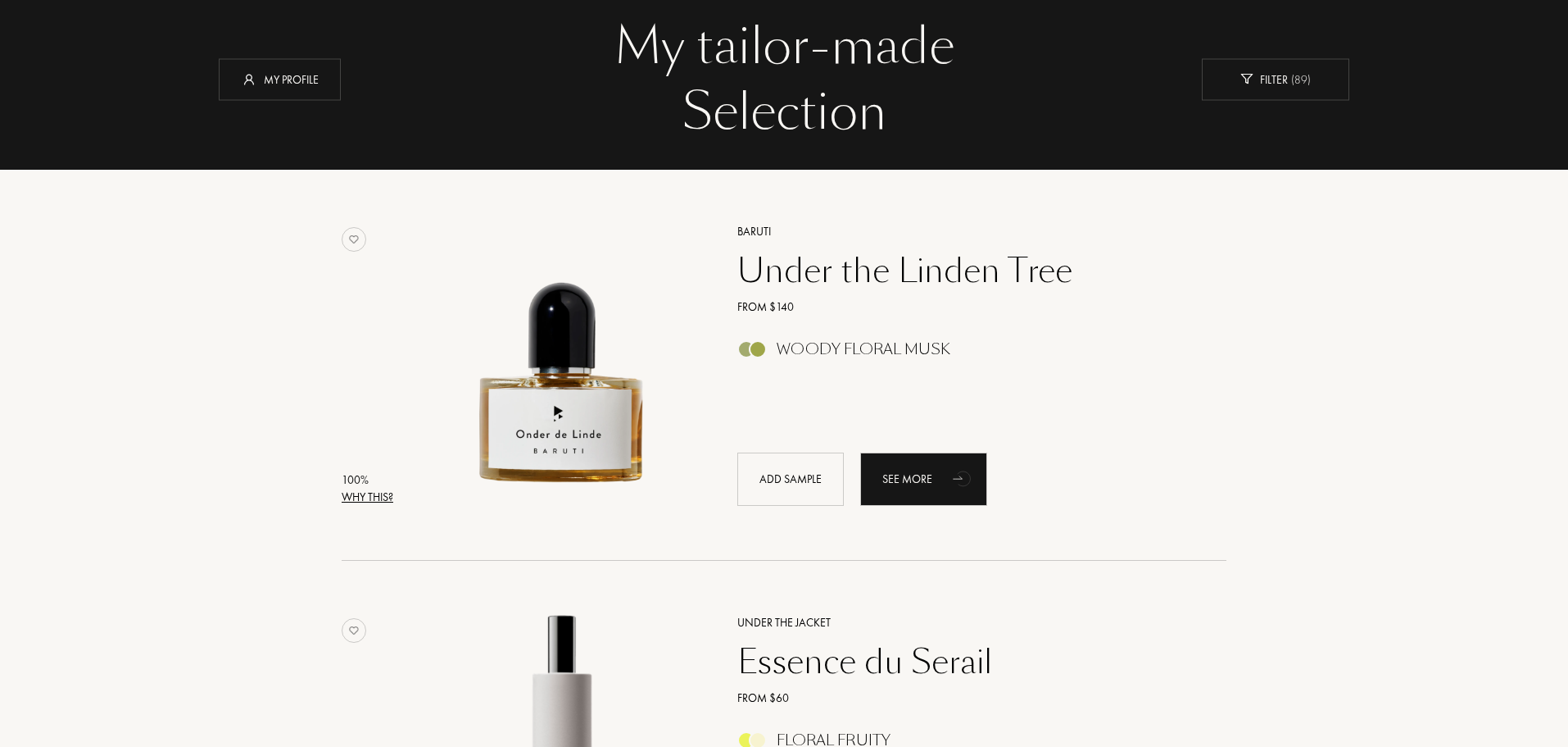
scroll to position [82, 0]
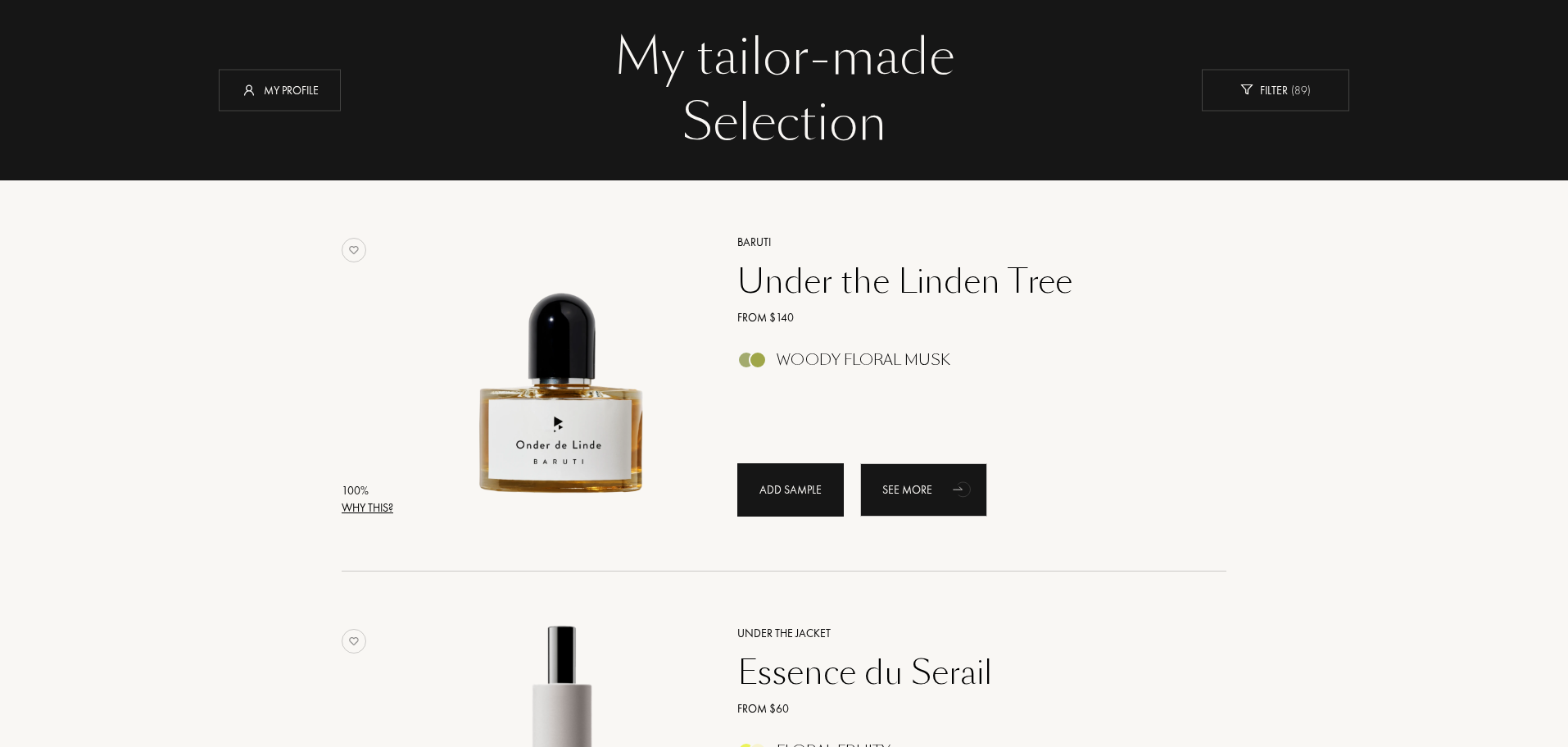
click at [780, 494] on font "Add sample" at bounding box center [791, 489] width 63 height 15
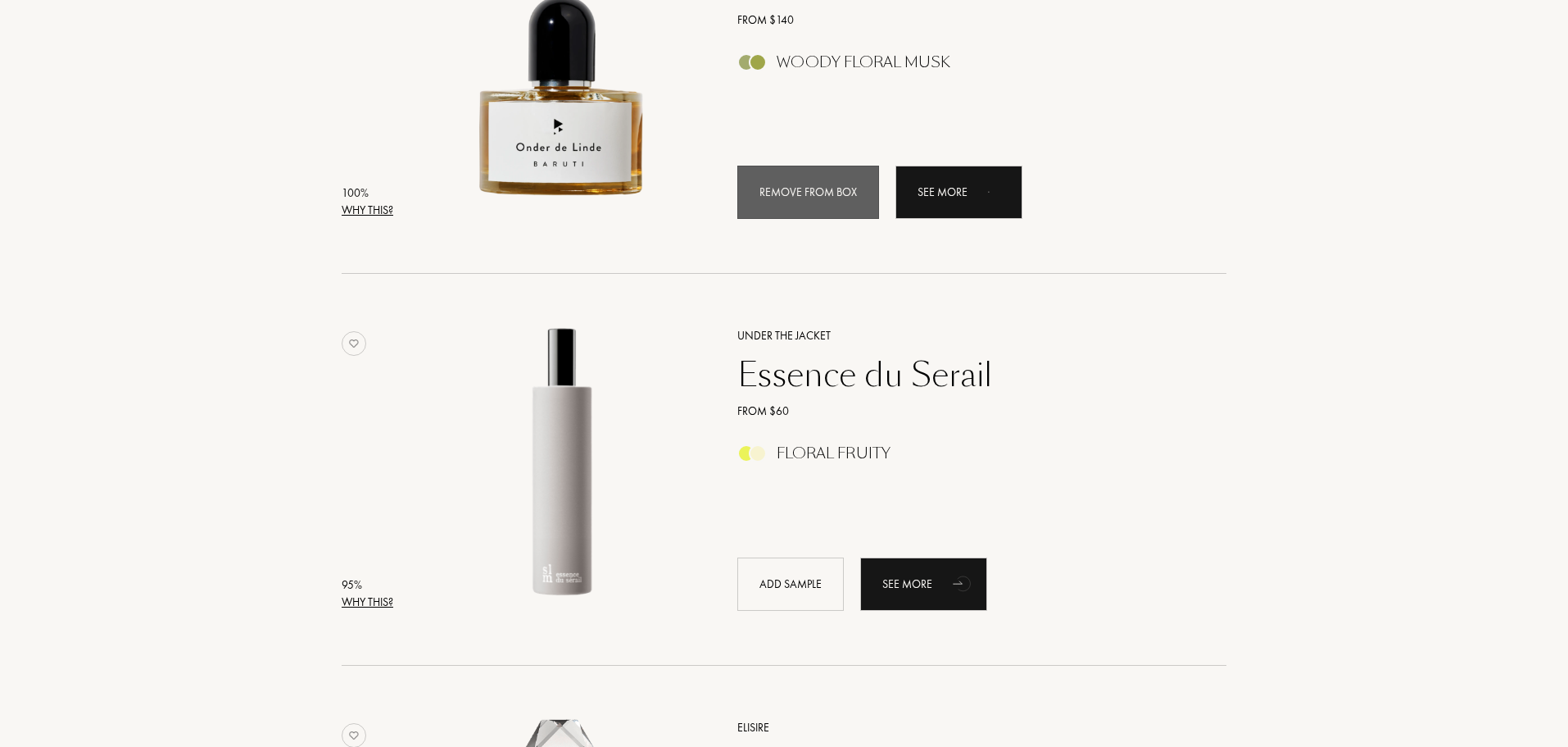
scroll to position [410, 0]
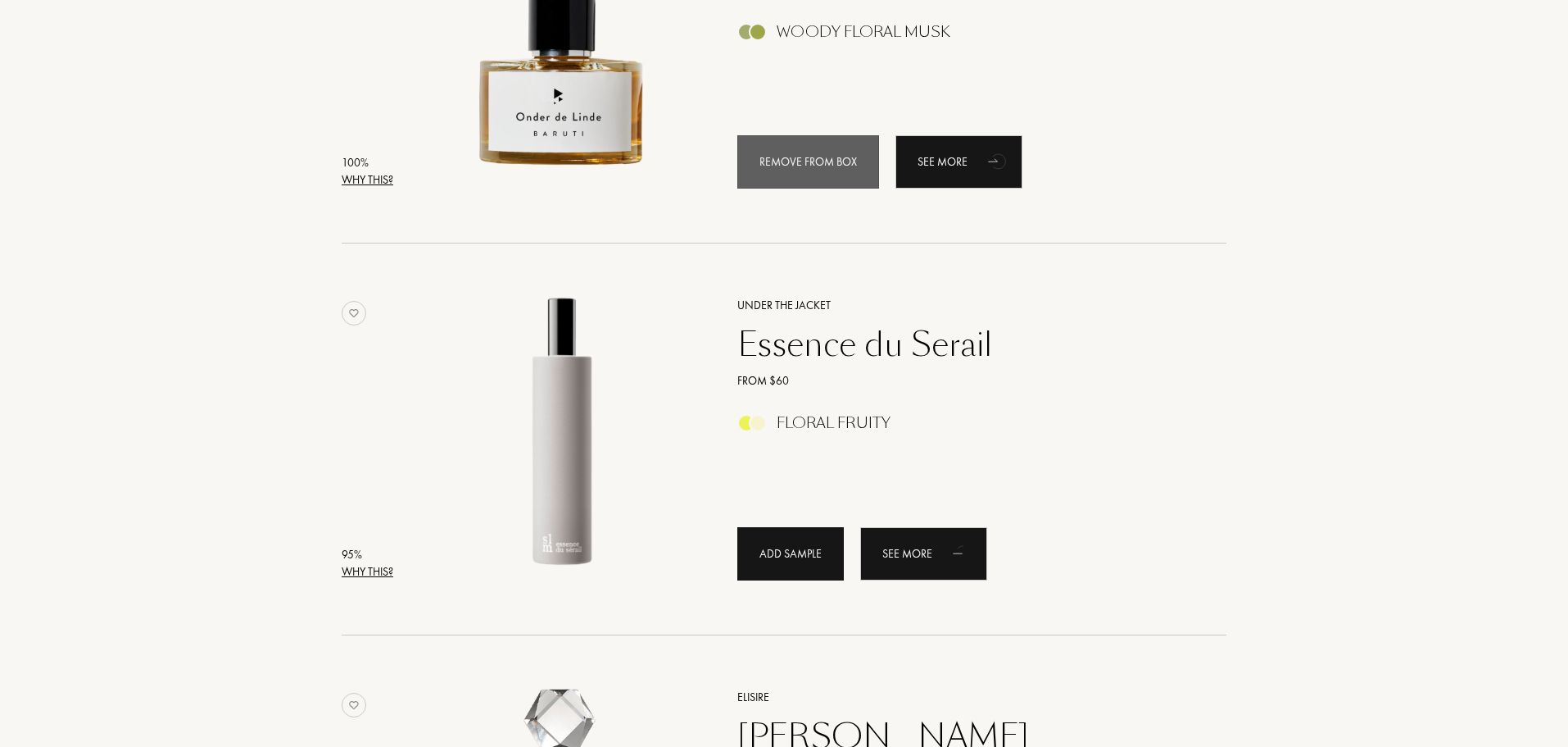
click at [821, 545] on div "Add sample" at bounding box center [790, 553] width 107 height 53
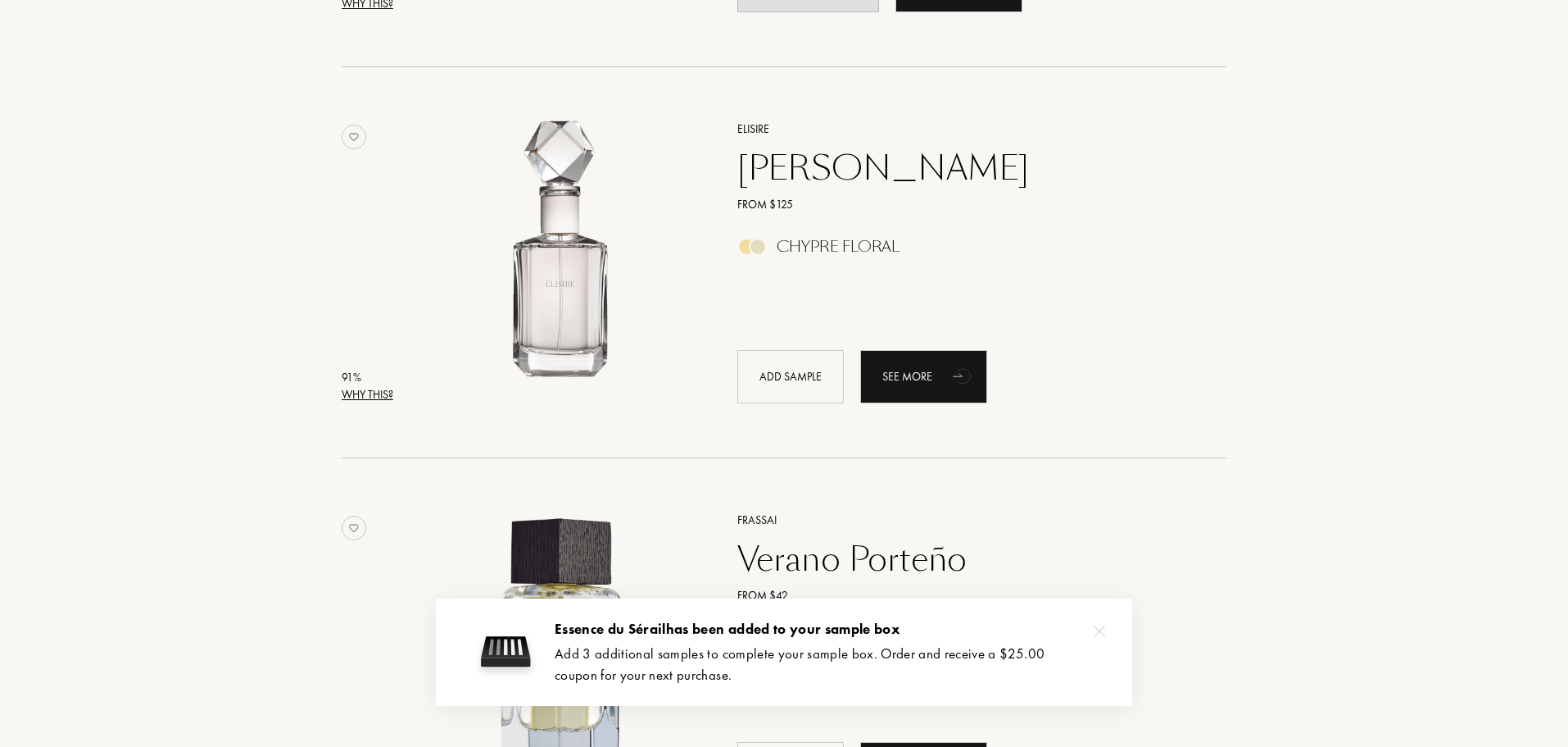
scroll to position [984, 0]
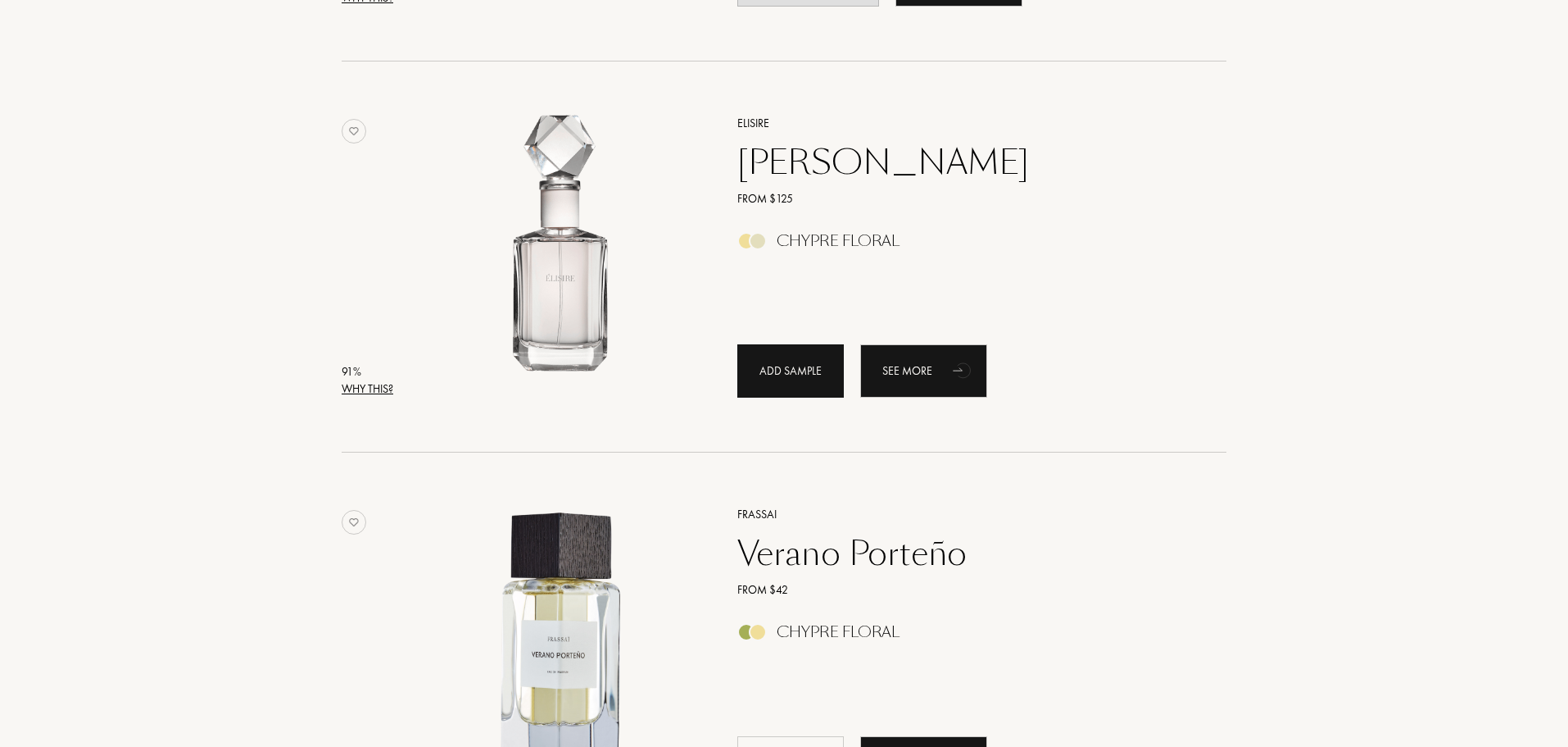
click at [807, 356] on div "Add sample" at bounding box center [790, 370] width 107 height 53
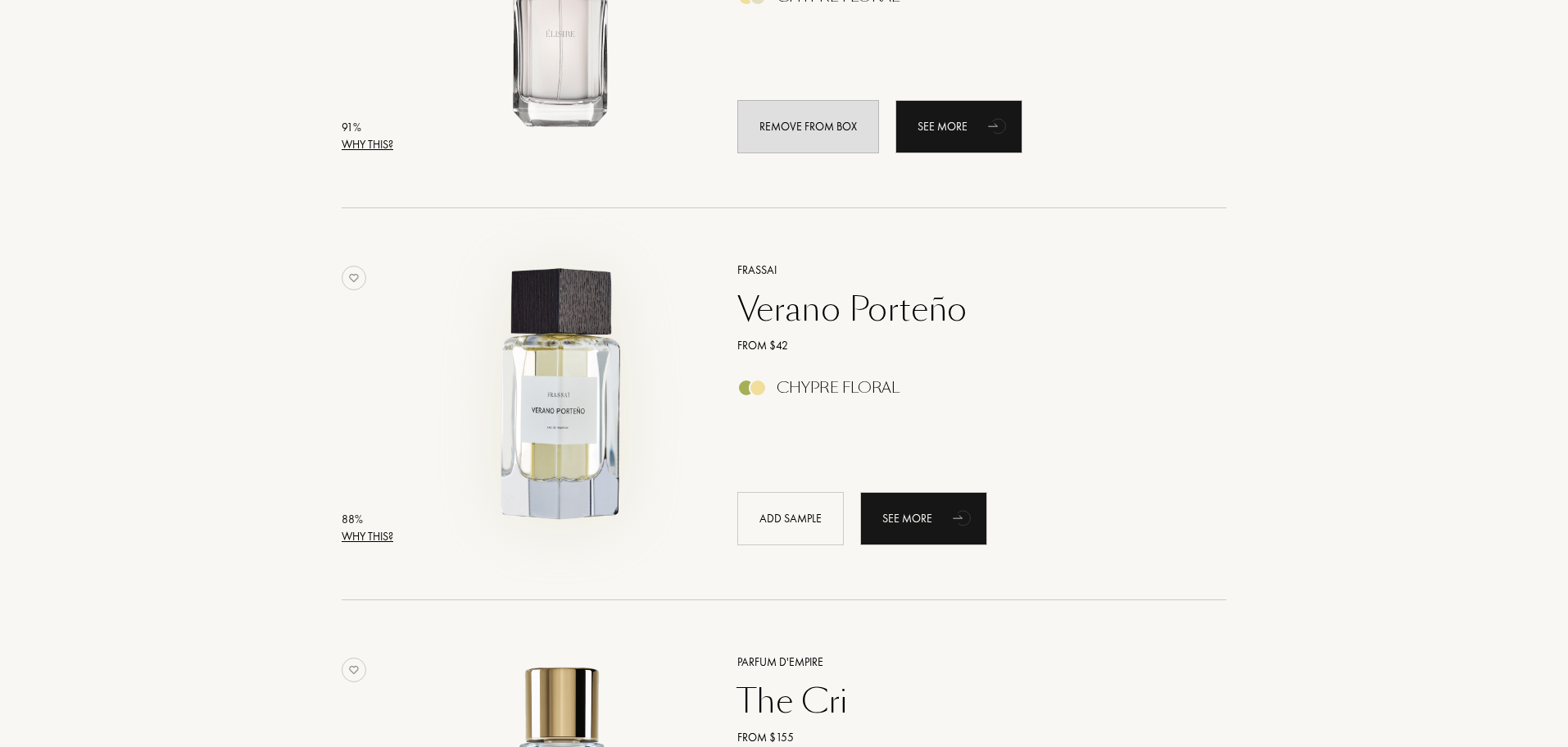
scroll to position [1230, 0]
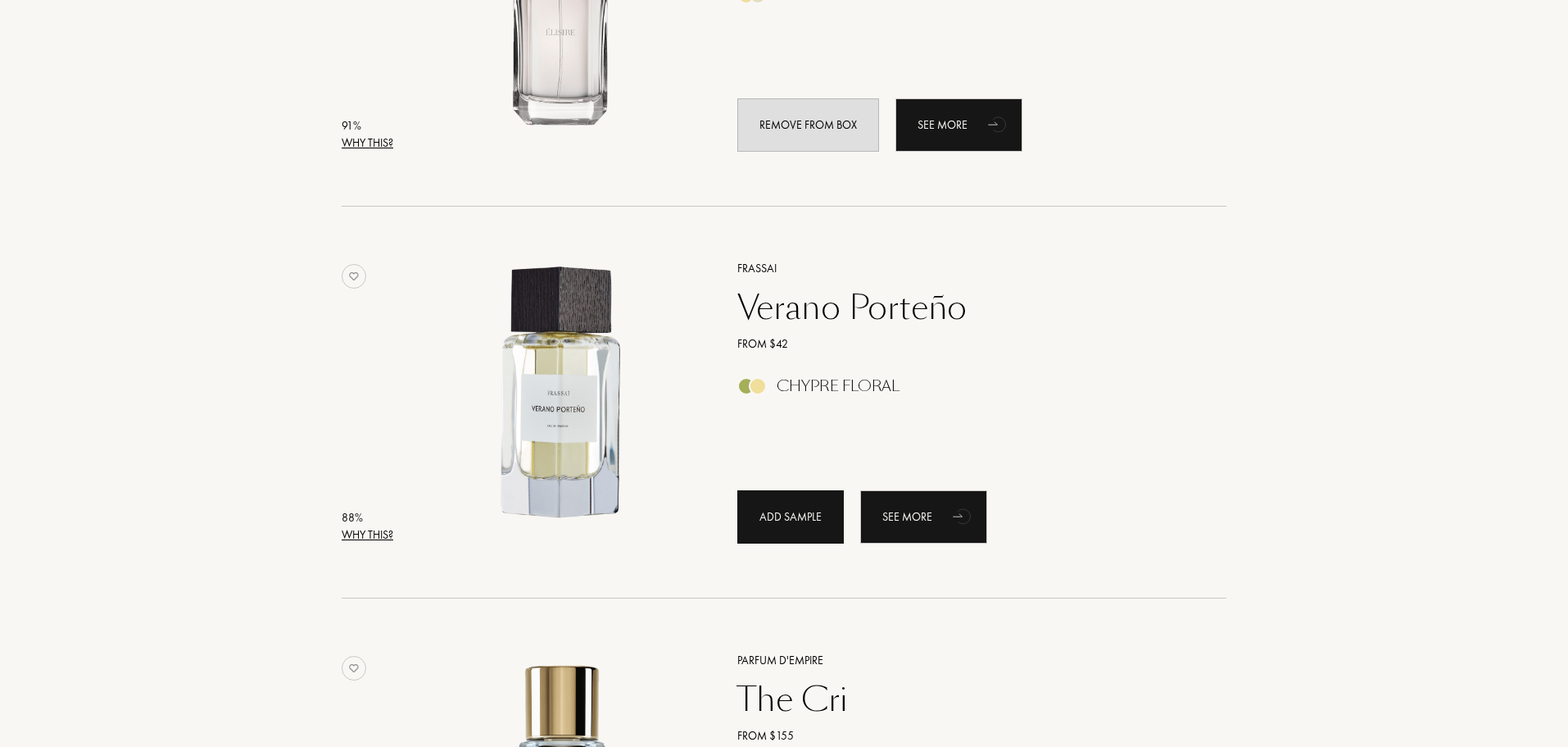
click at [767, 524] on div "Add sample" at bounding box center [790, 517] width 107 height 53
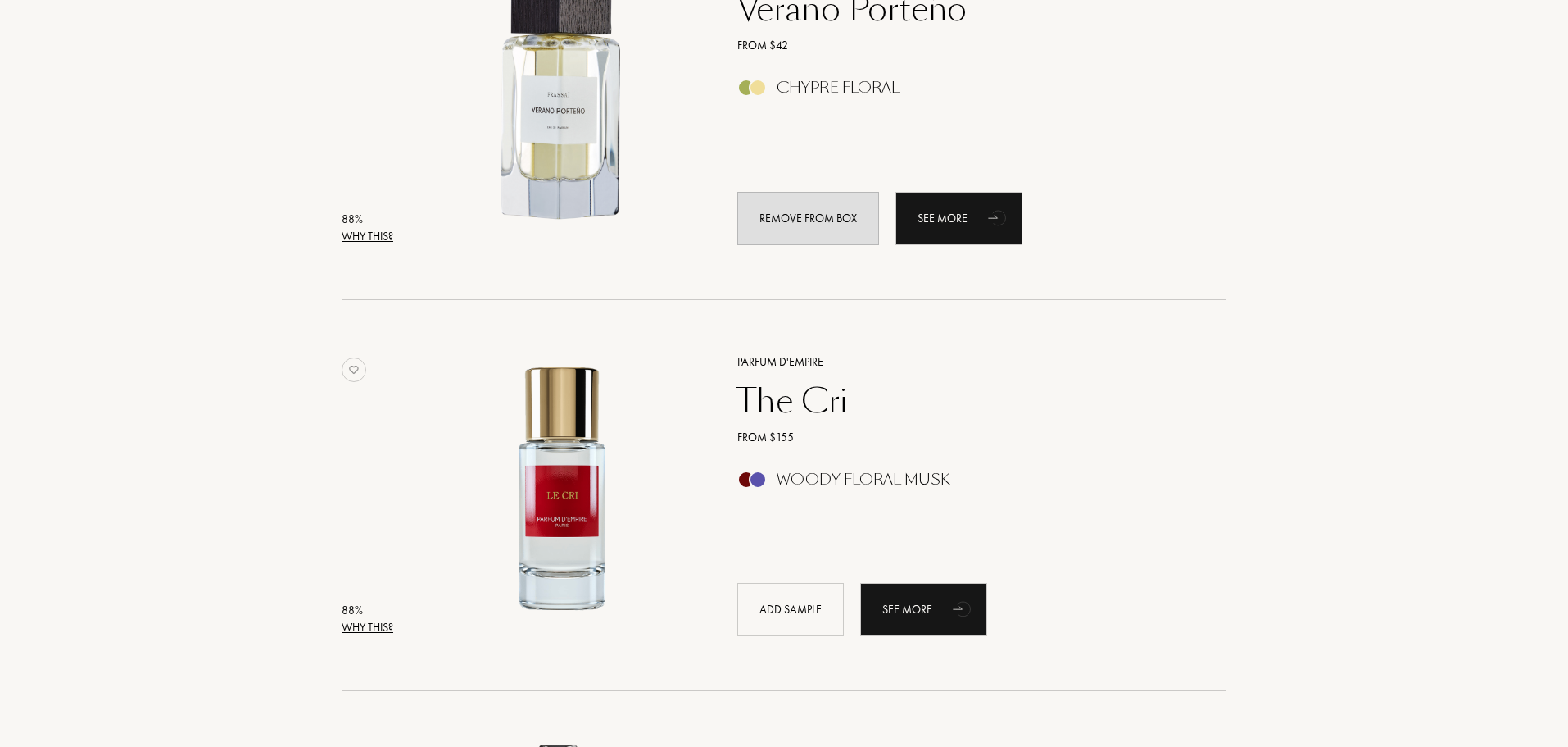
scroll to position [1557, 0]
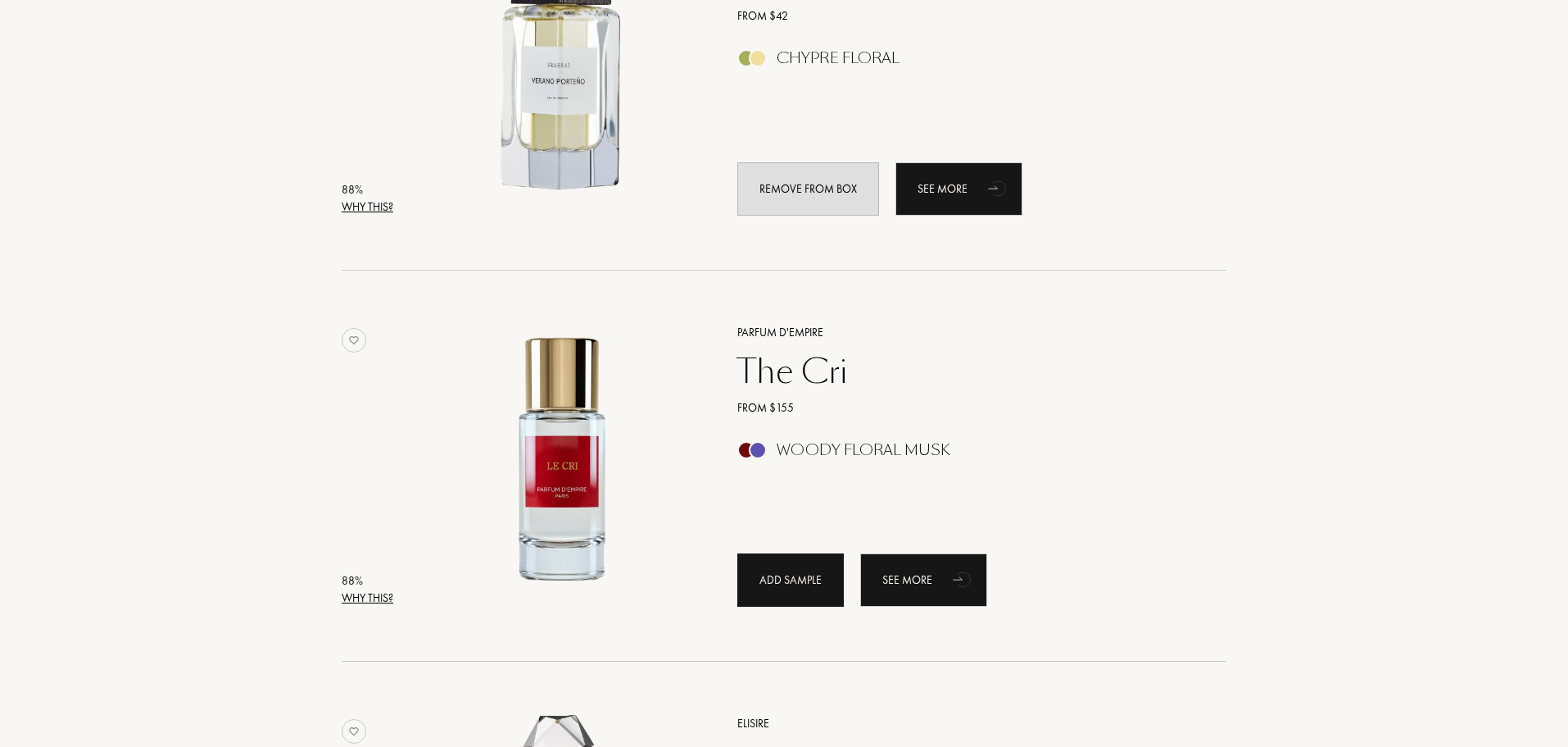
click at [807, 566] on div "Add sample" at bounding box center [790, 579] width 107 height 53
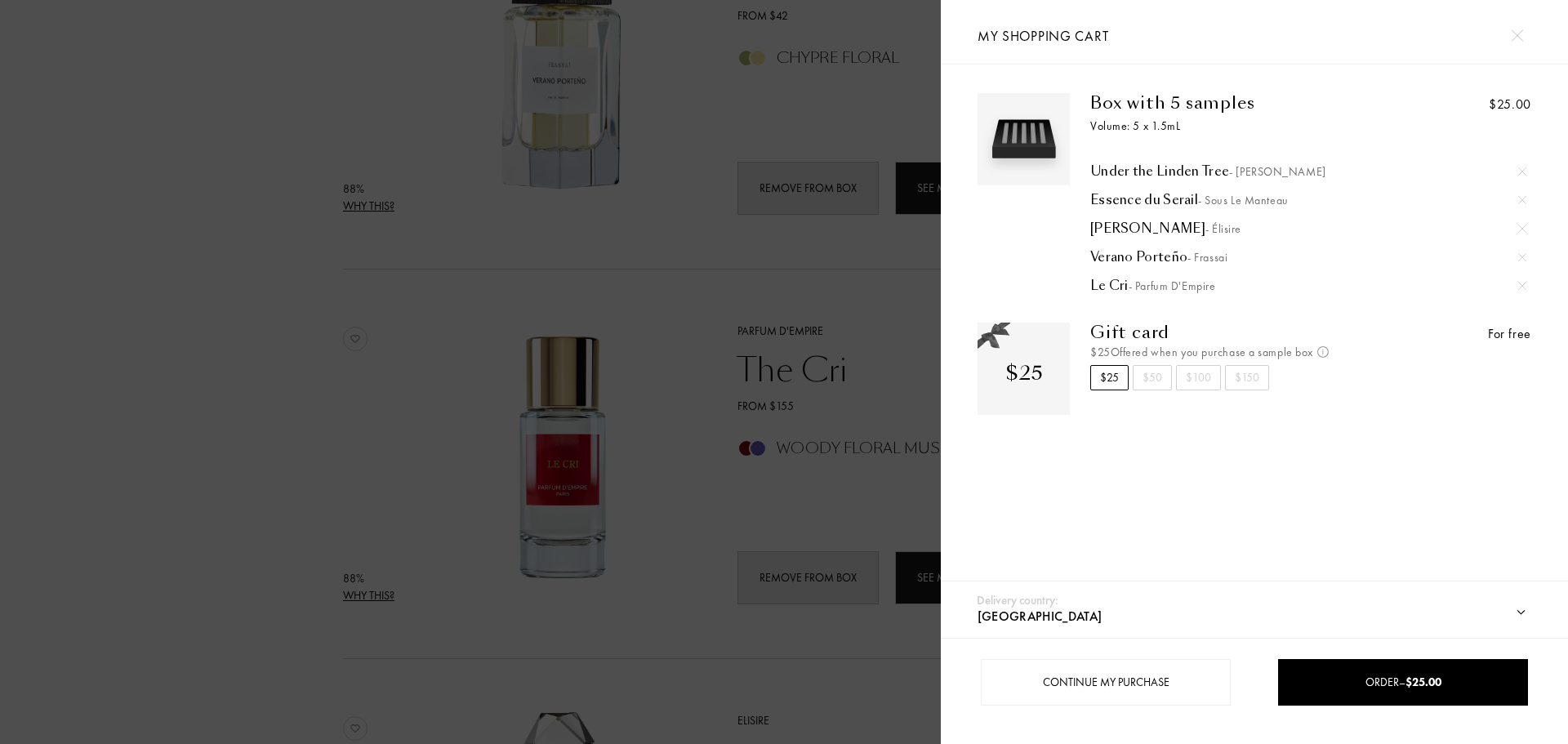
click at [1131, 508] on div "Box with 5 samples Volume: 5 x 1.5mL Under the Linden Tree - Baruti Essence du …" at bounding box center [1254, 327] width 627 height 526
click at [682, 434] on div at bounding box center [470, 372] width 941 height 744
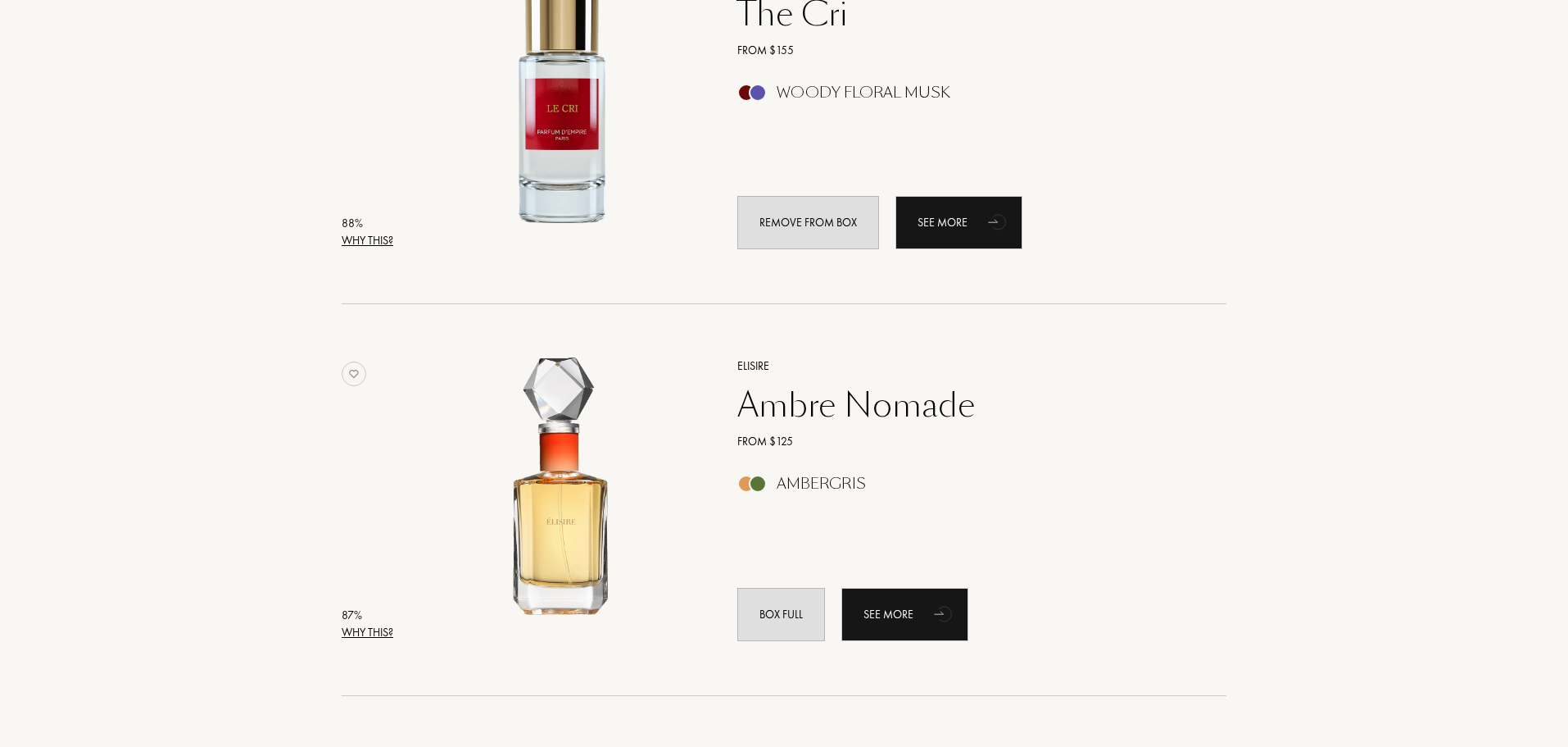
scroll to position [1885, 0]
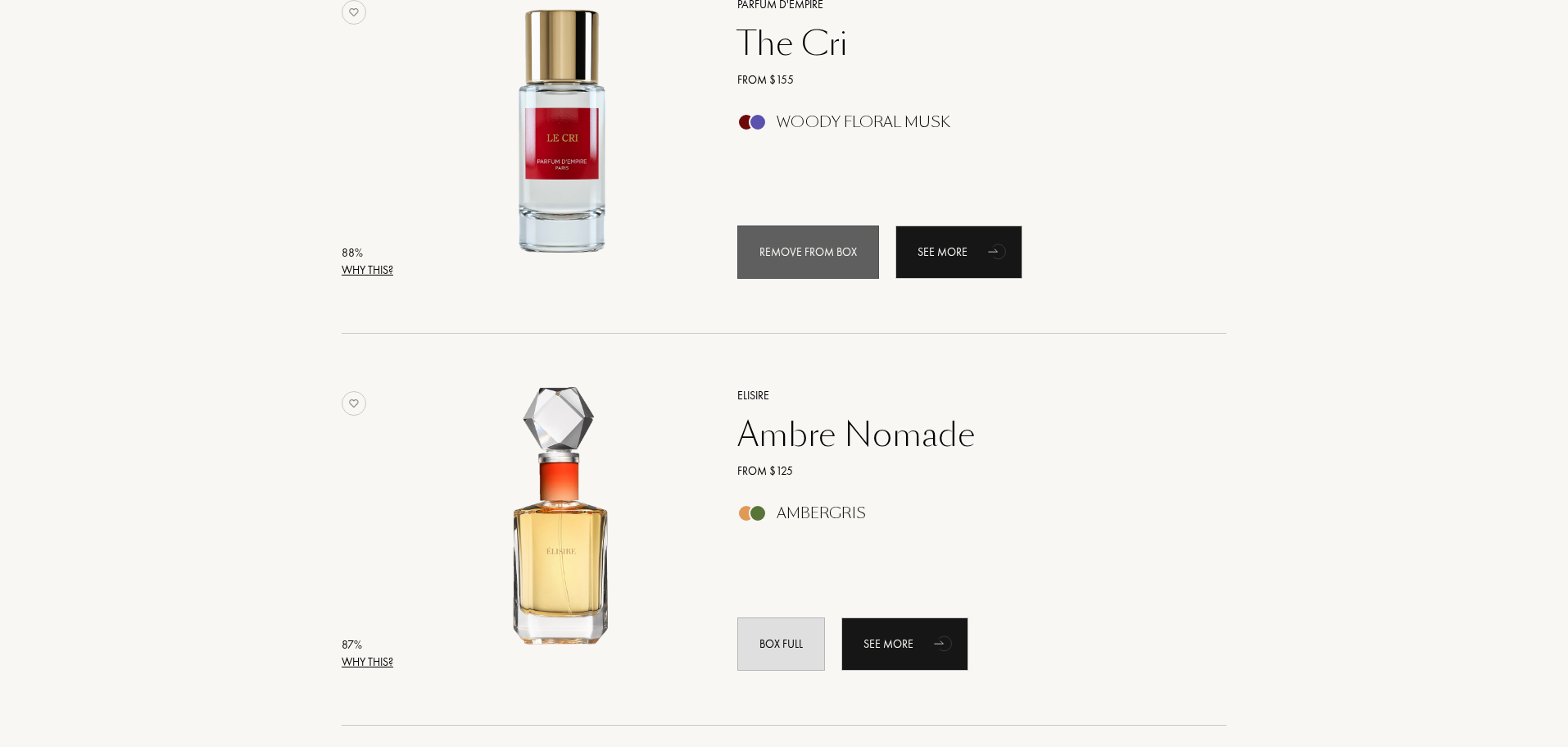
click at [804, 255] on font "Remove from box" at bounding box center [808, 251] width 97 height 15
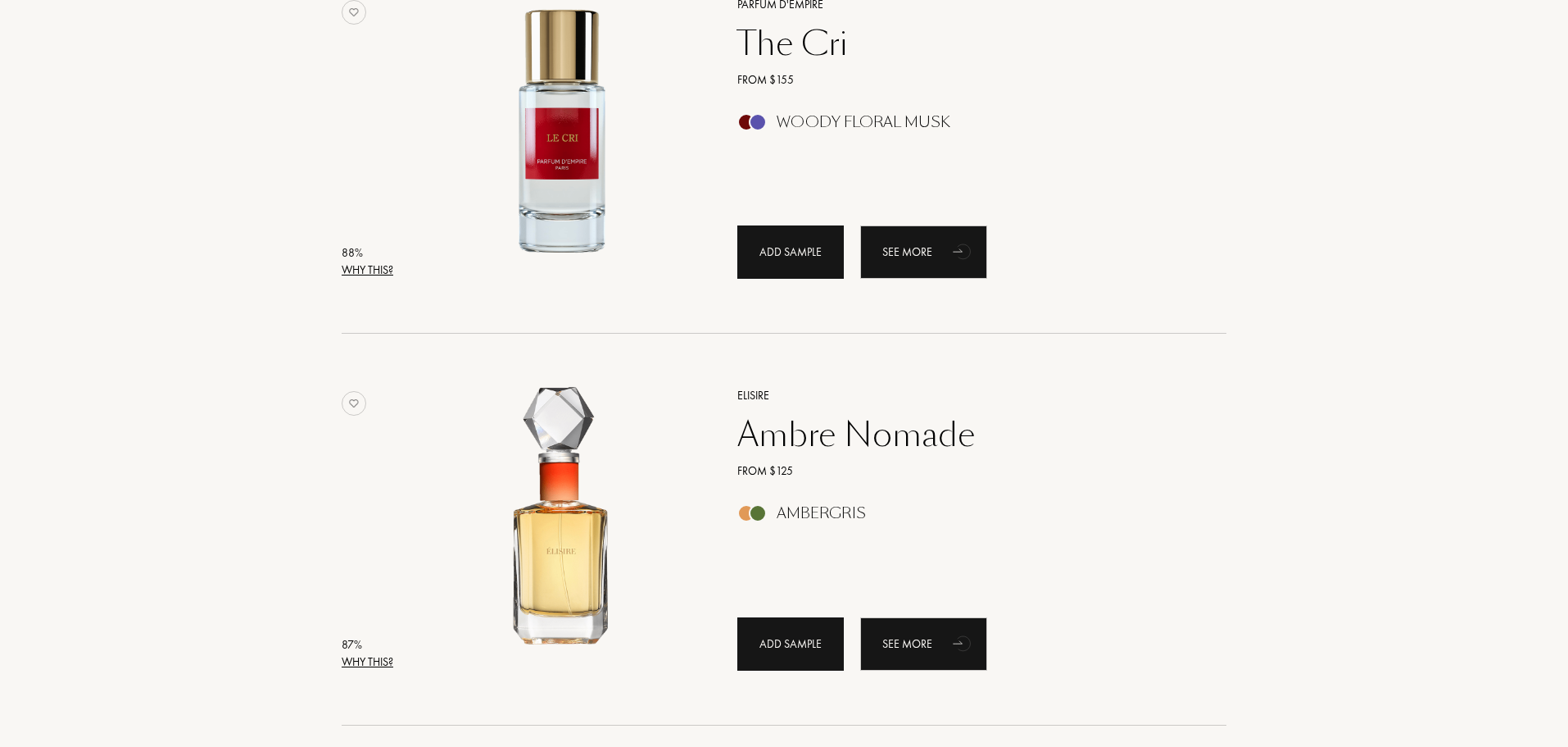
click at [787, 637] on font "Add sample" at bounding box center [791, 644] width 63 height 15
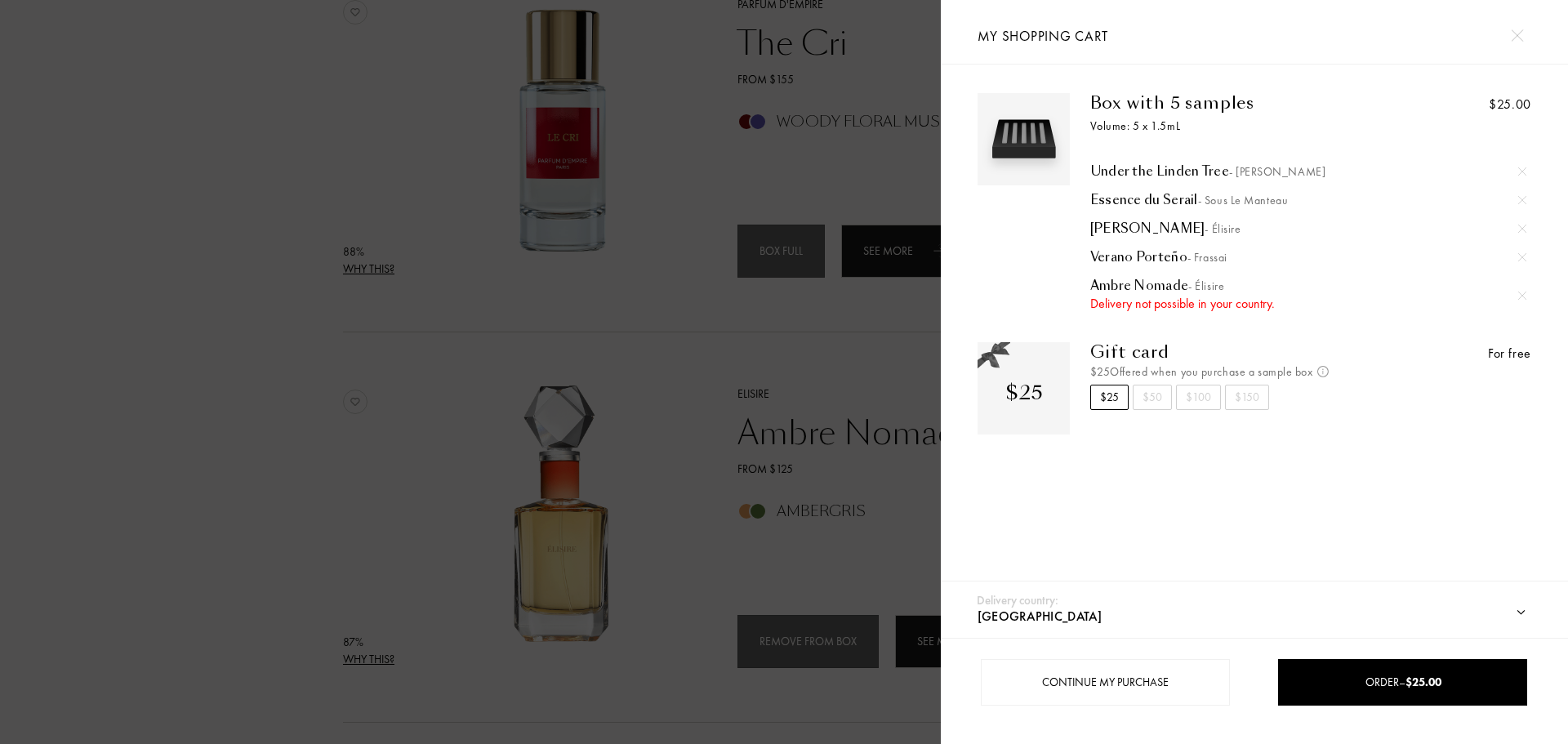
click at [686, 449] on div at bounding box center [470, 372] width 941 height 744
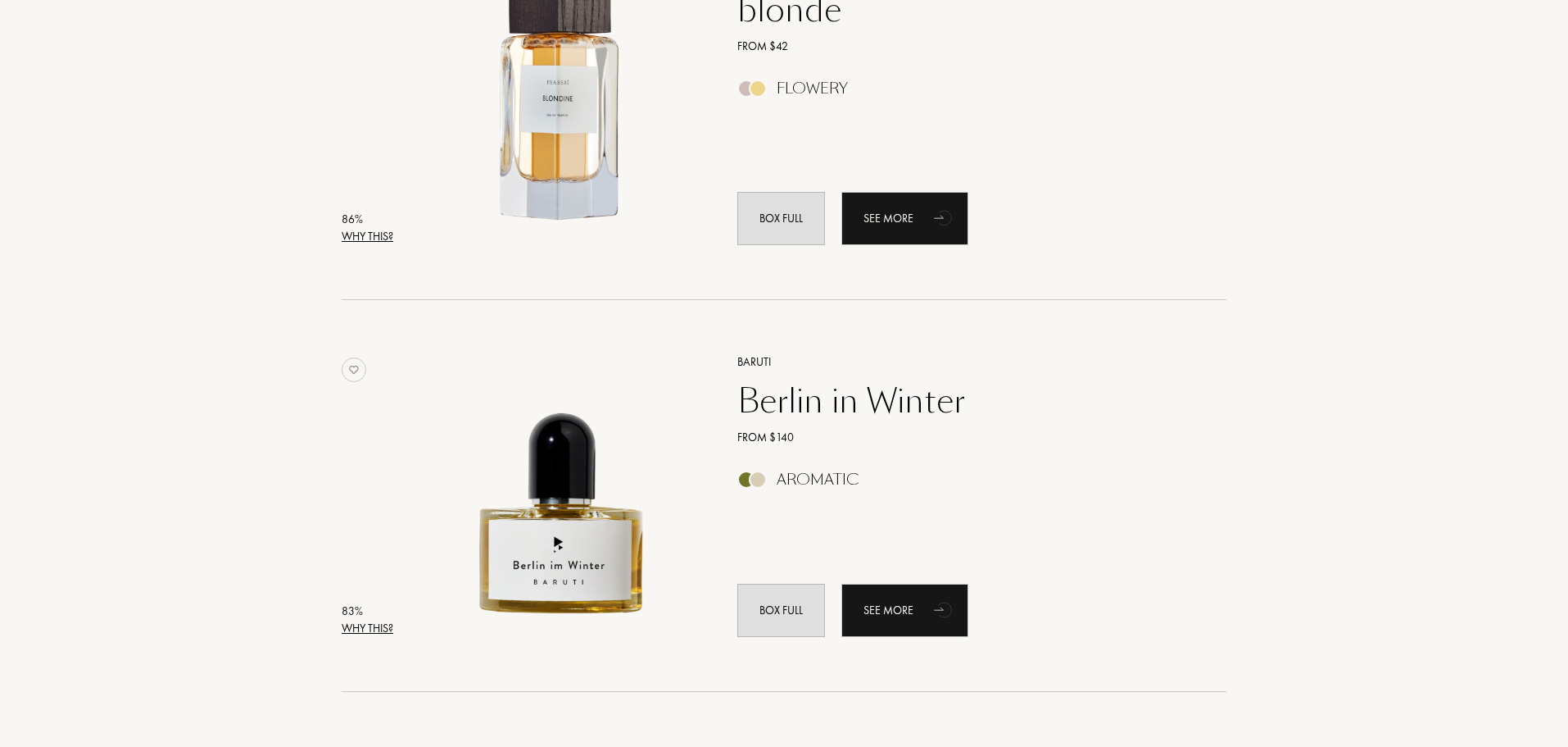
scroll to position [2787, 0]
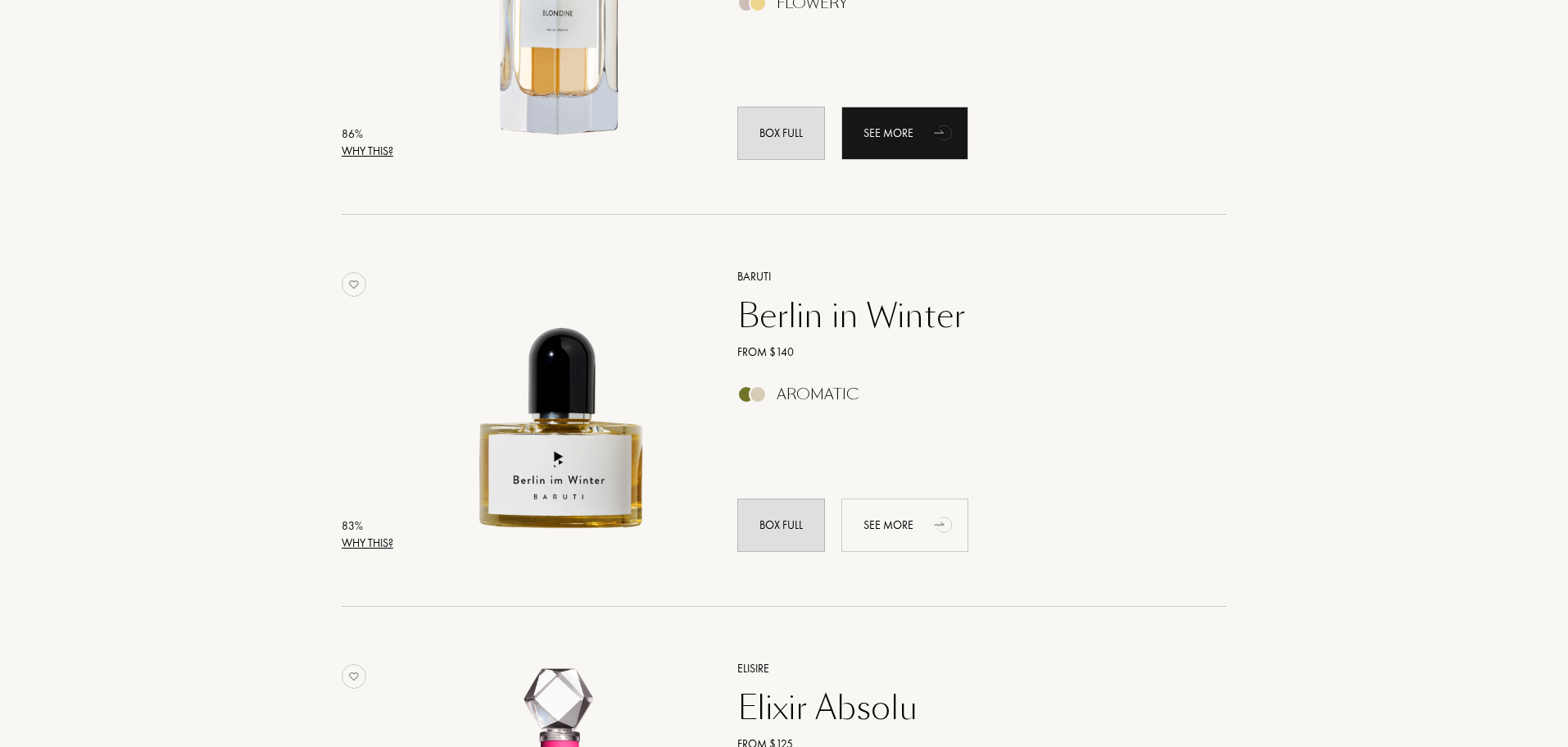
click at [876, 517] on font "See more" at bounding box center [889, 524] width 50 height 15
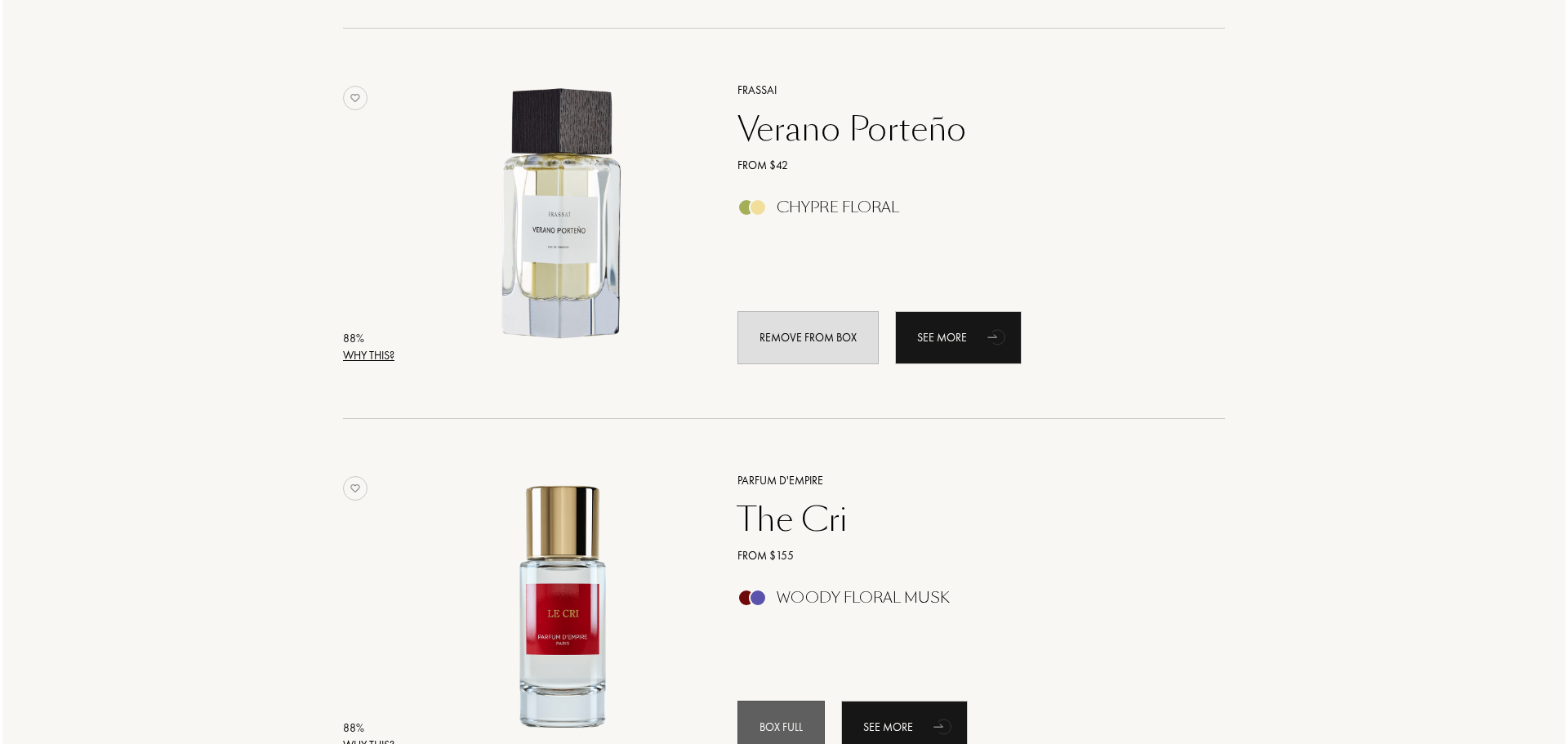
scroll to position [1225, 0]
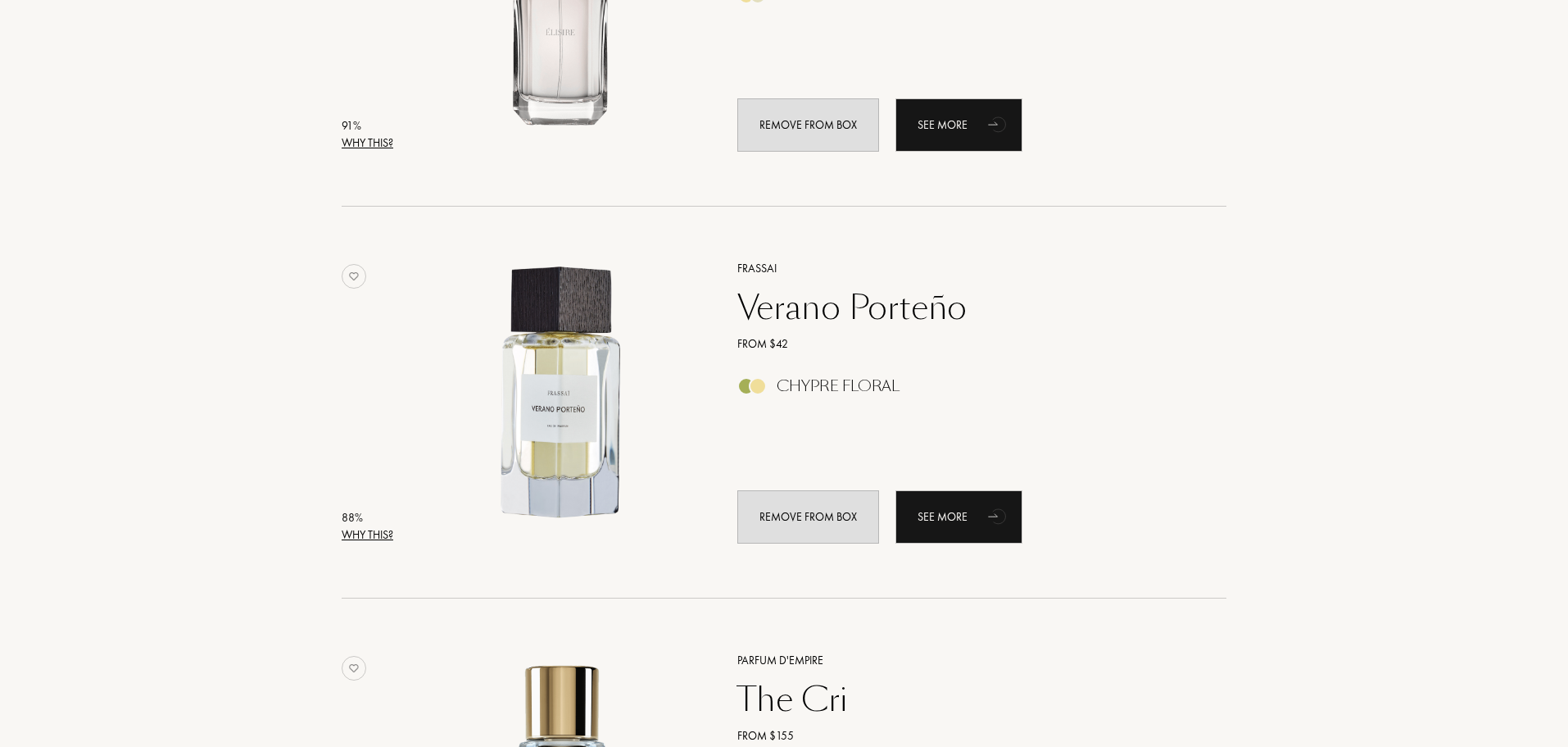
click at [364, 528] on font "Why this?" at bounding box center [367, 534] width 51 height 15
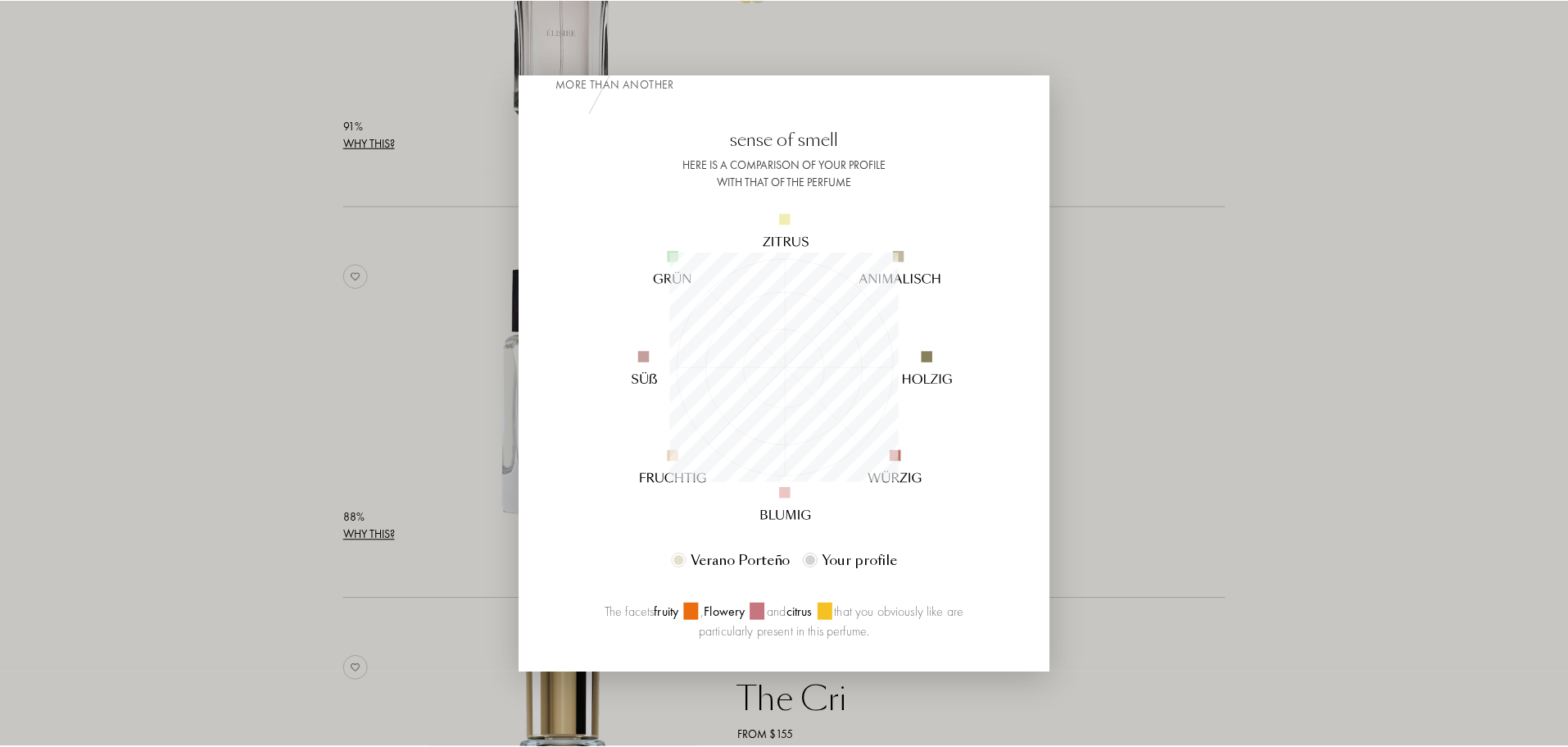
scroll to position [82, 0]
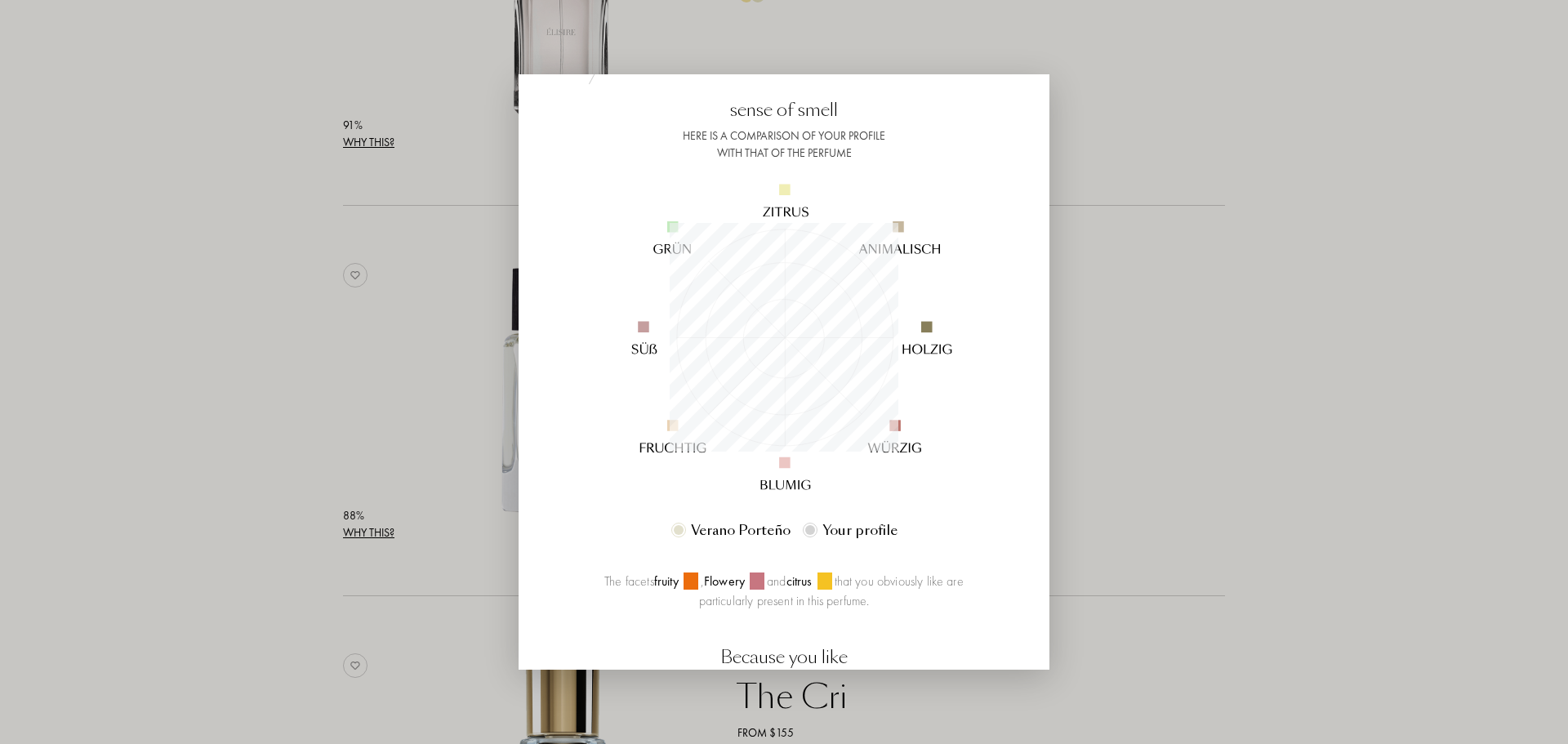
click at [373, 164] on div at bounding box center [784, 372] width 1568 height 744
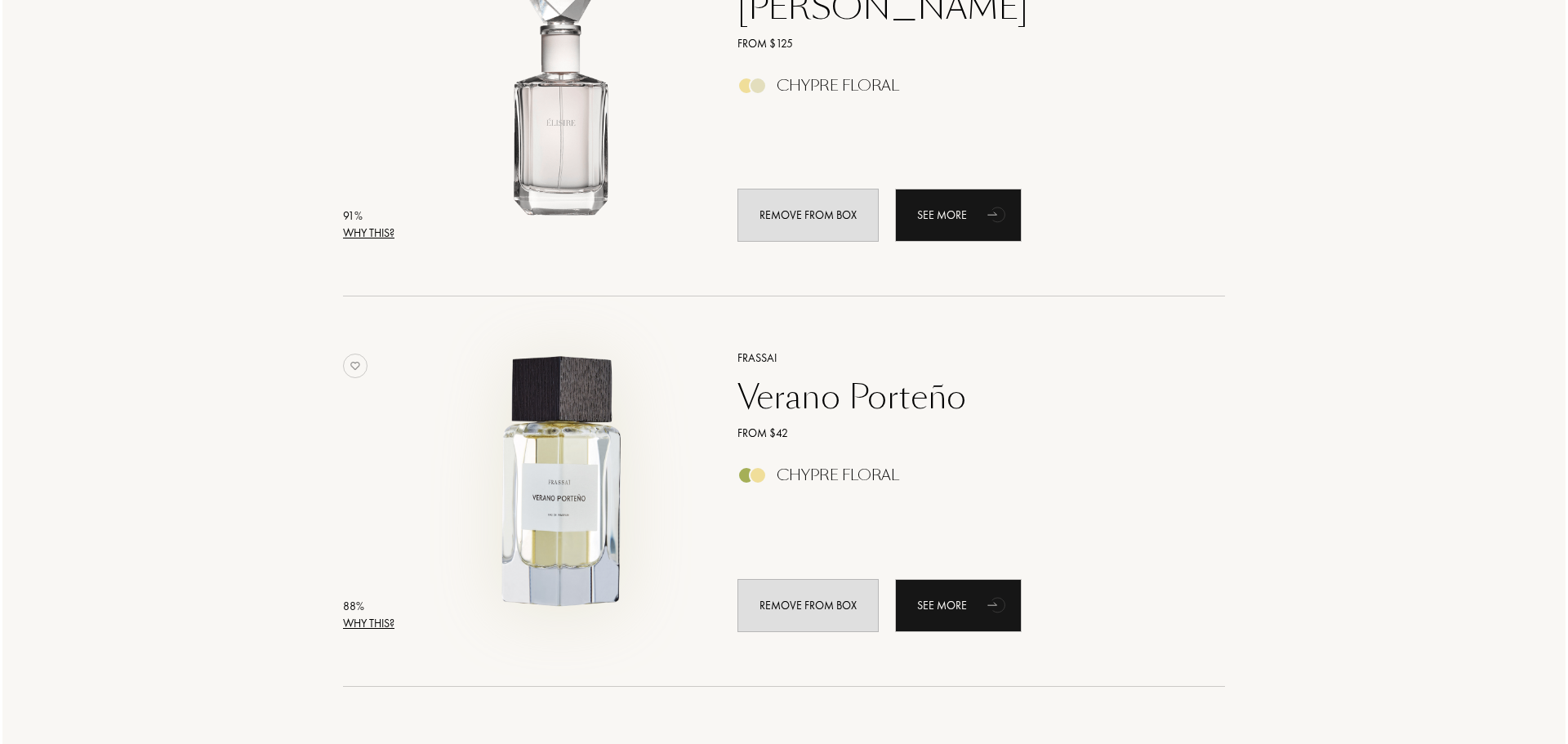
scroll to position [980, 0]
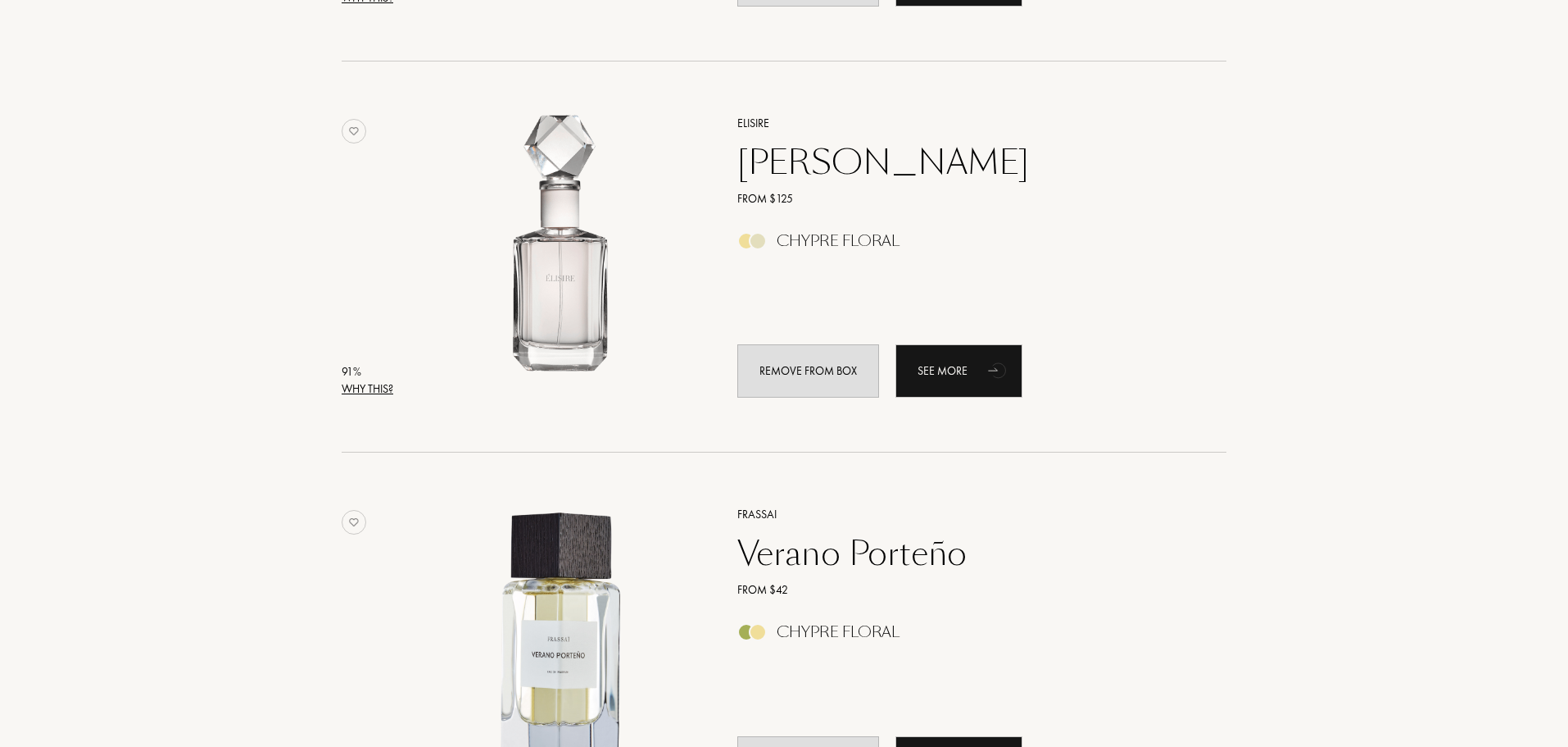
click at [378, 379] on div "91 %" at bounding box center [367, 372] width 51 height 17
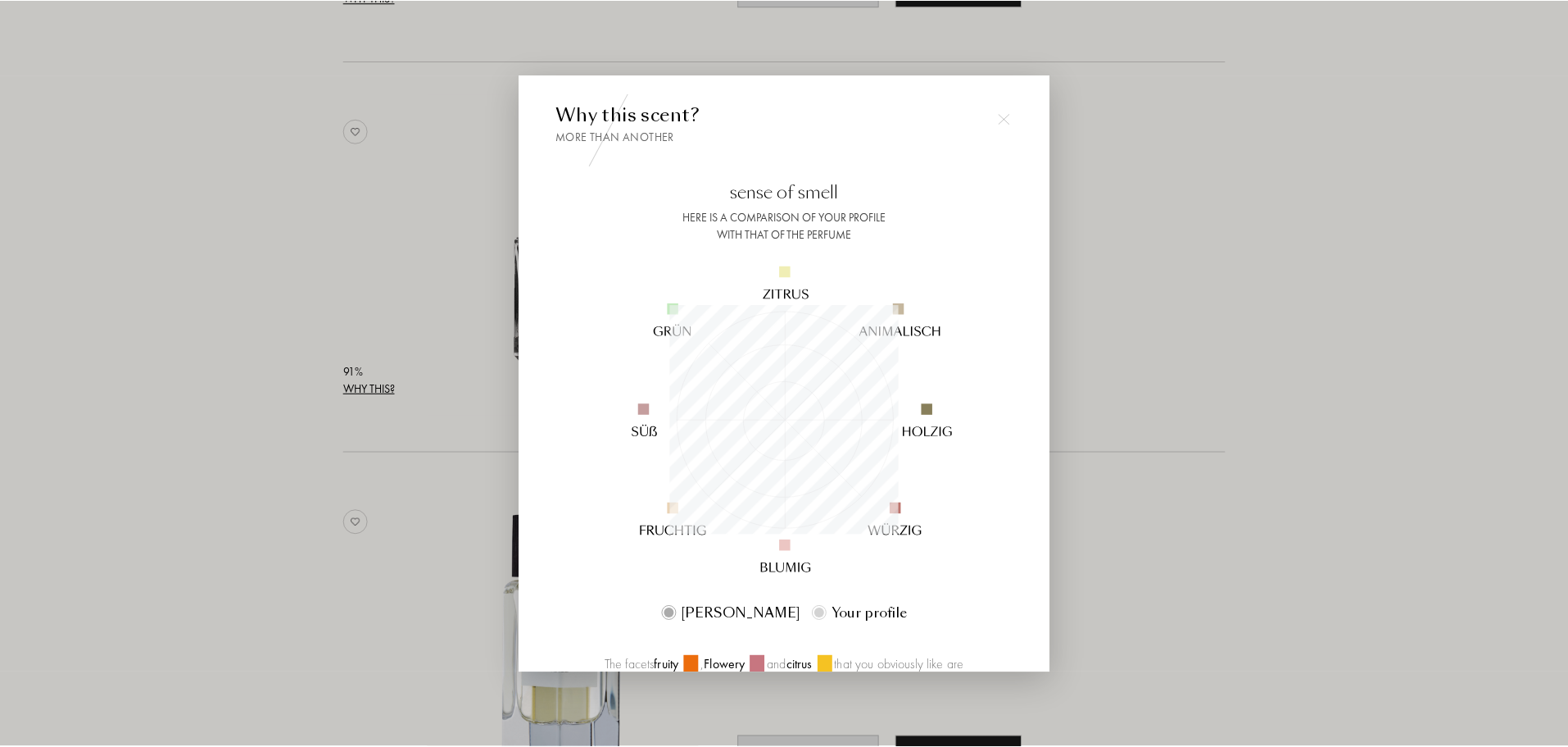
scroll to position [230, 229]
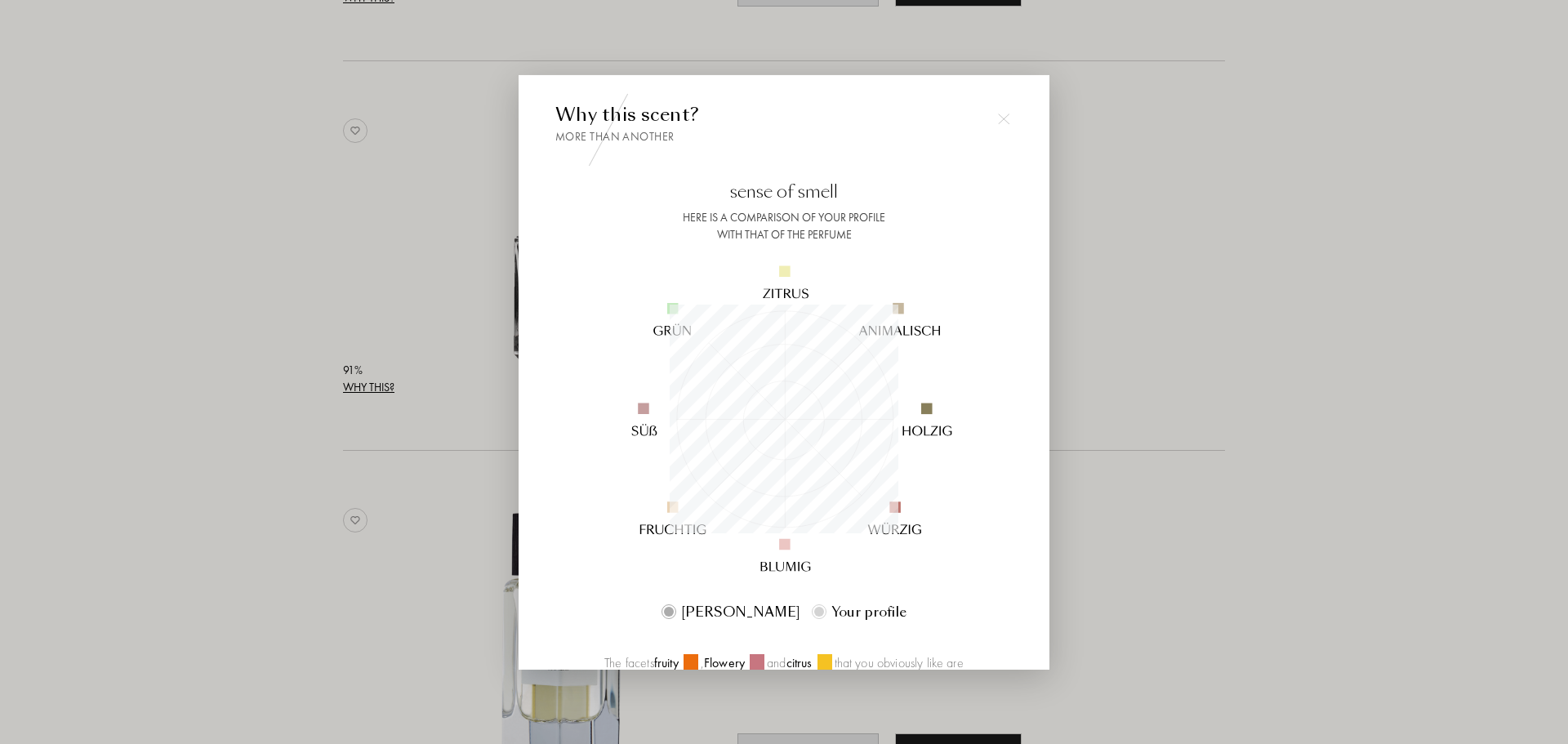
click at [420, 268] on div at bounding box center [784, 372] width 1568 height 744
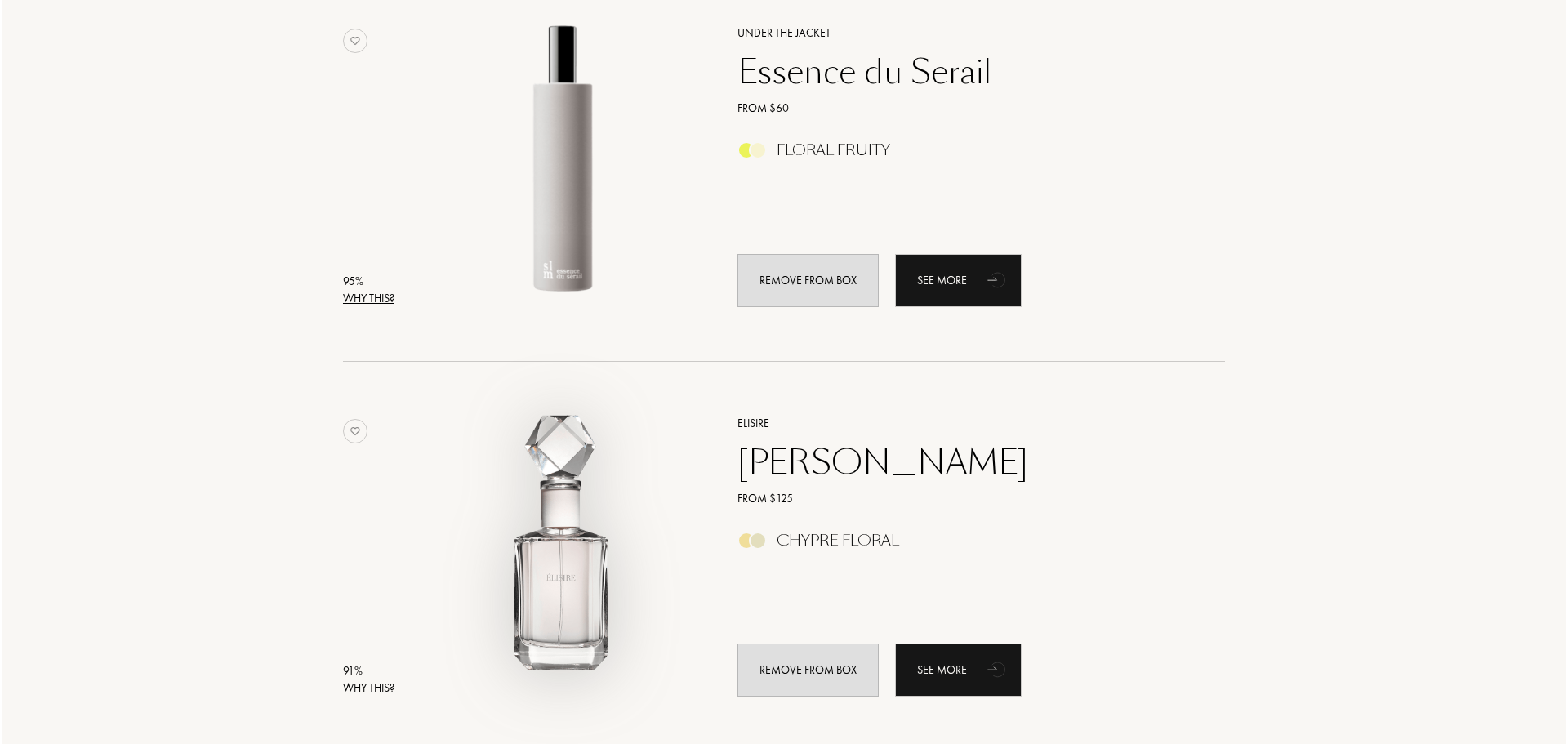
scroll to position [653, 0]
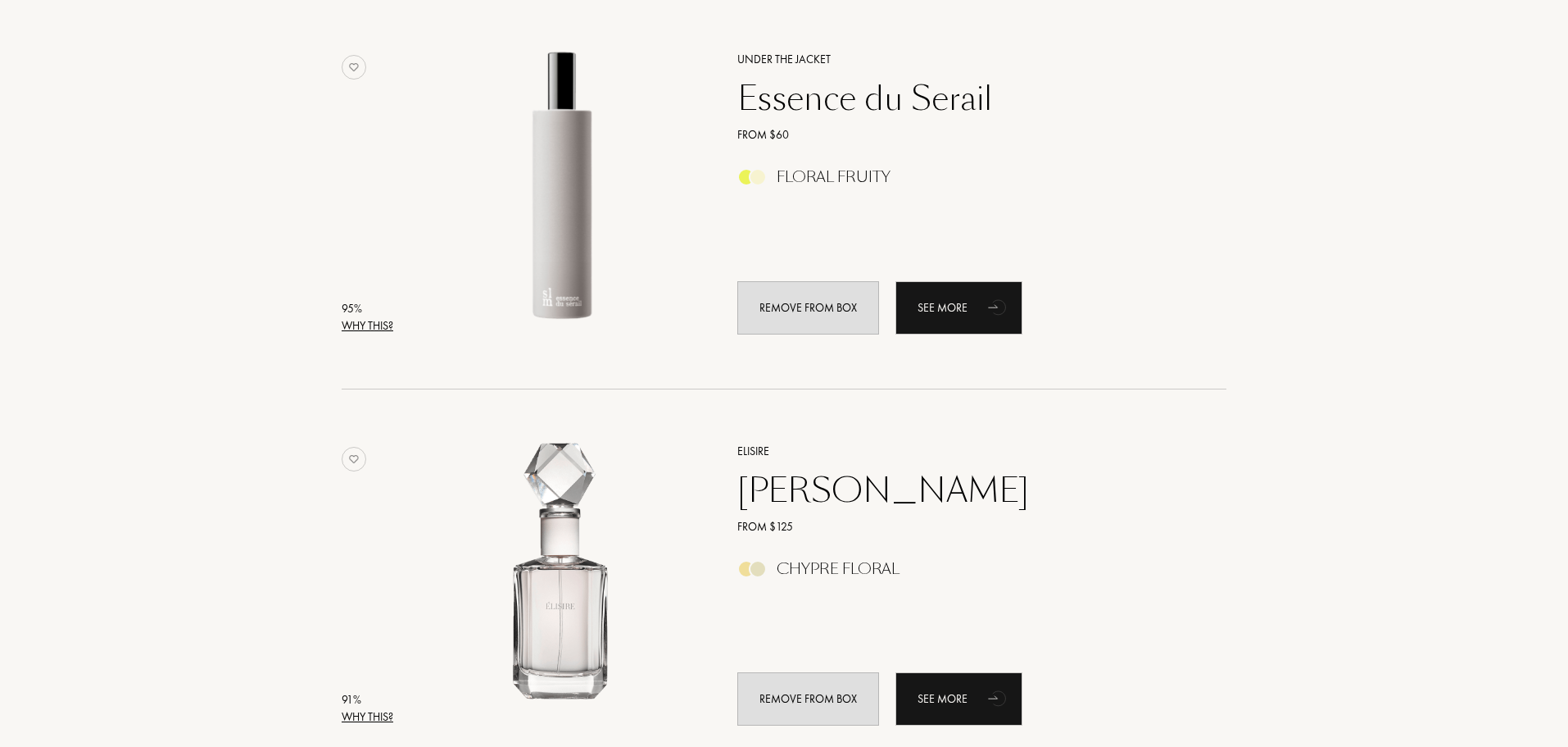
click at [368, 330] on font "Why this?" at bounding box center [367, 325] width 51 height 15
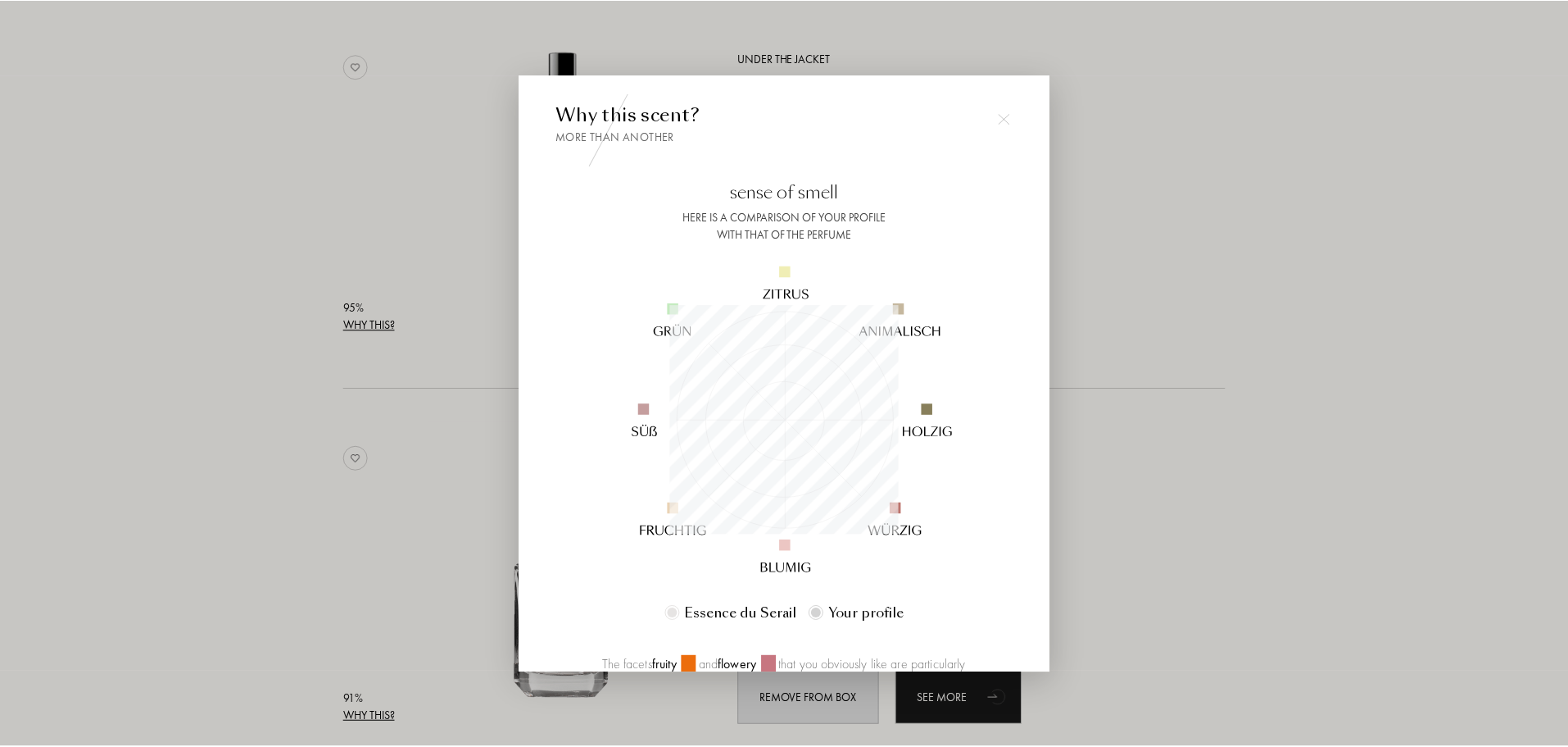
scroll to position [230, 229]
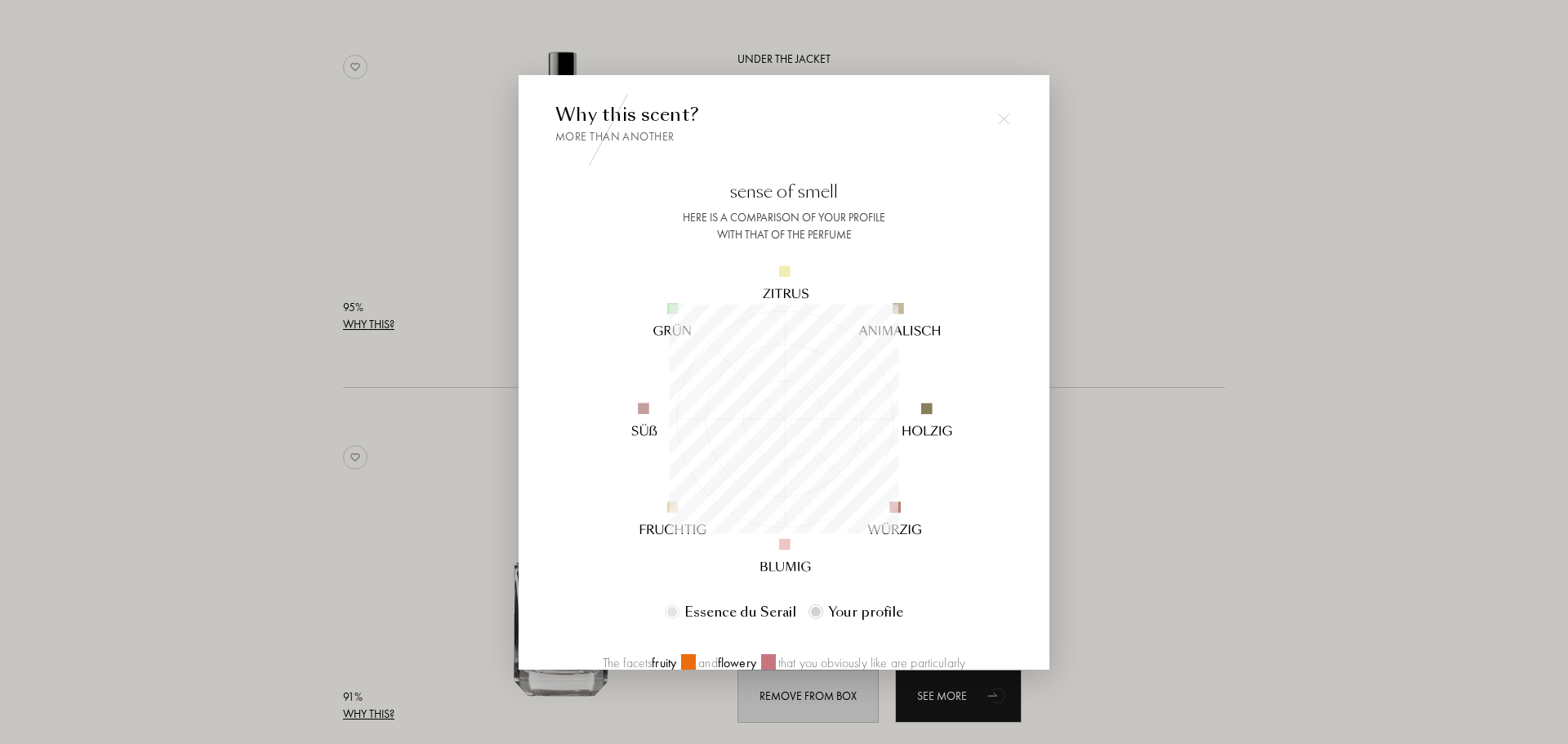
click at [291, 338] on div at bounding box center [784, 372] width 1568 height 744
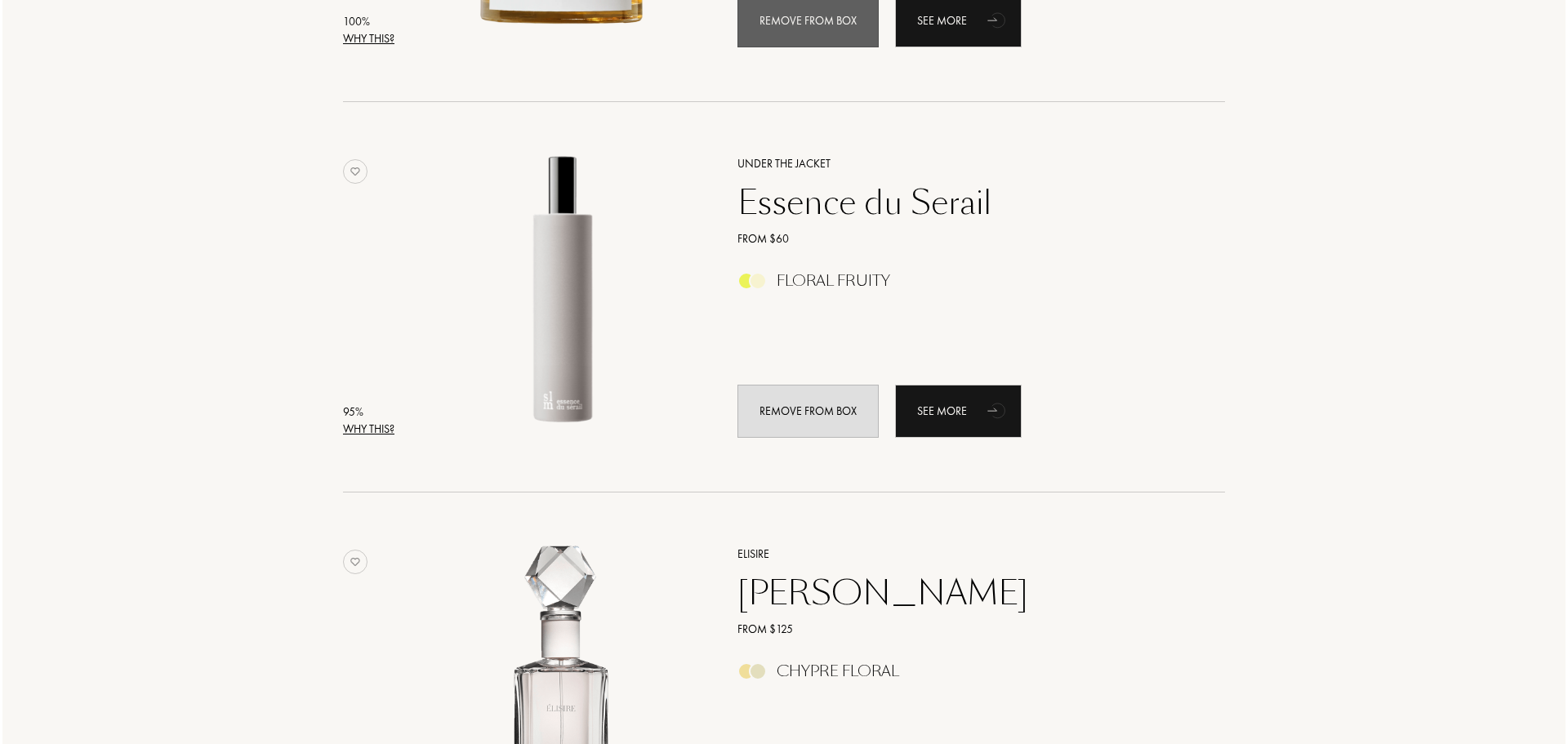
scroll to position [327, 0]
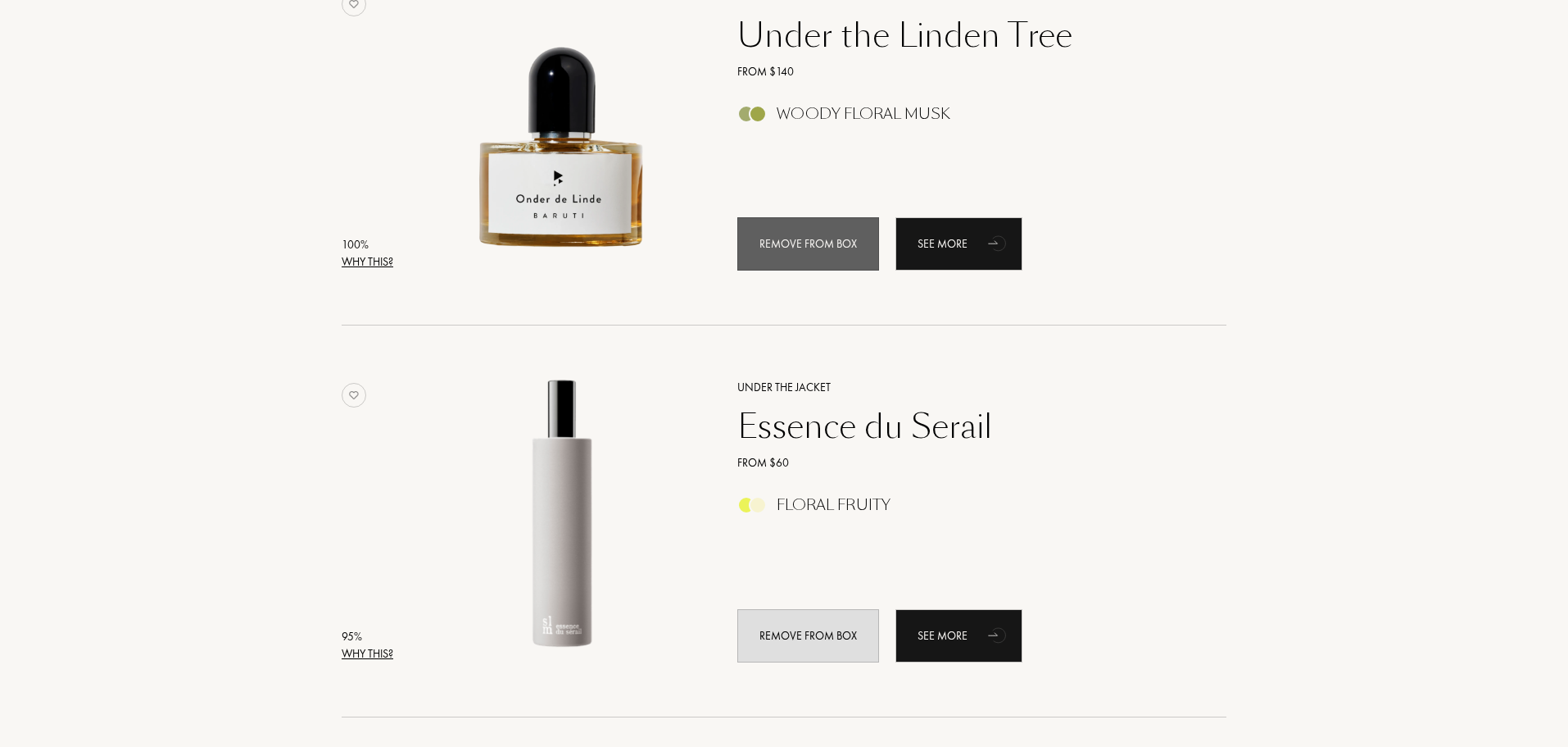
click at [358, 263] on font "Why this?" at bounding box center [367, 261] width 51 height 15
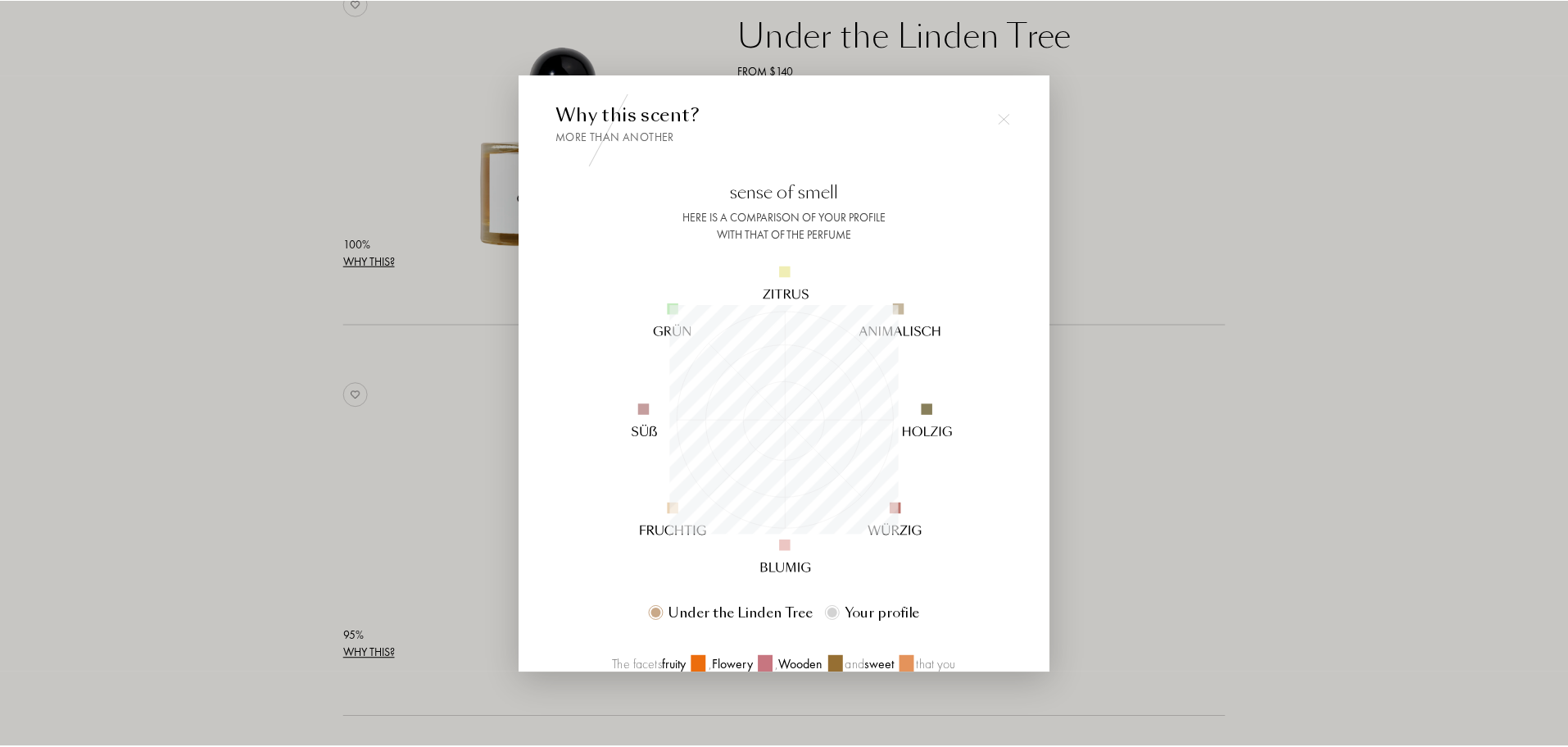
scroll to position [230, 229]
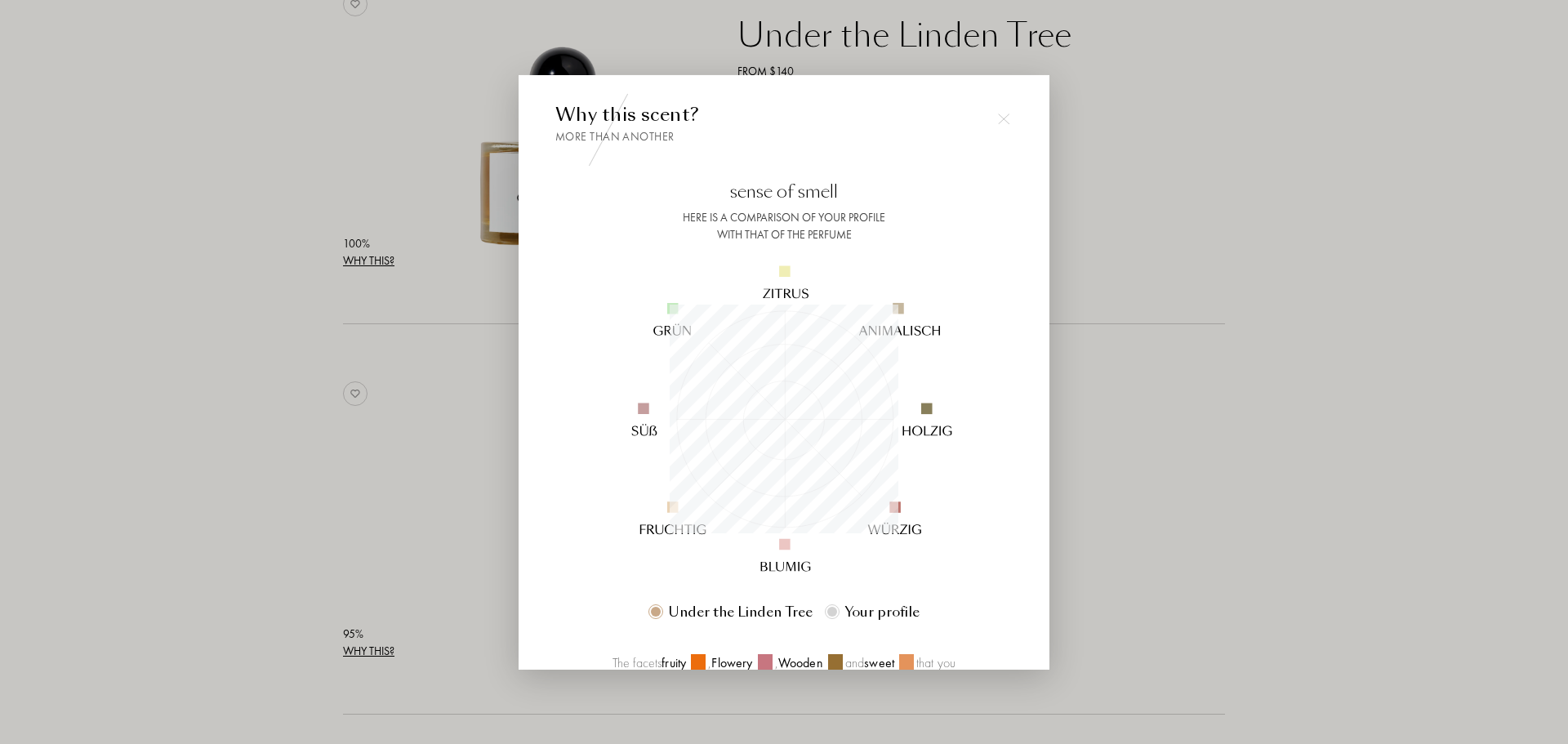
click at [289, 288] on div at bounding box center [784, 372] width 1568 height 744
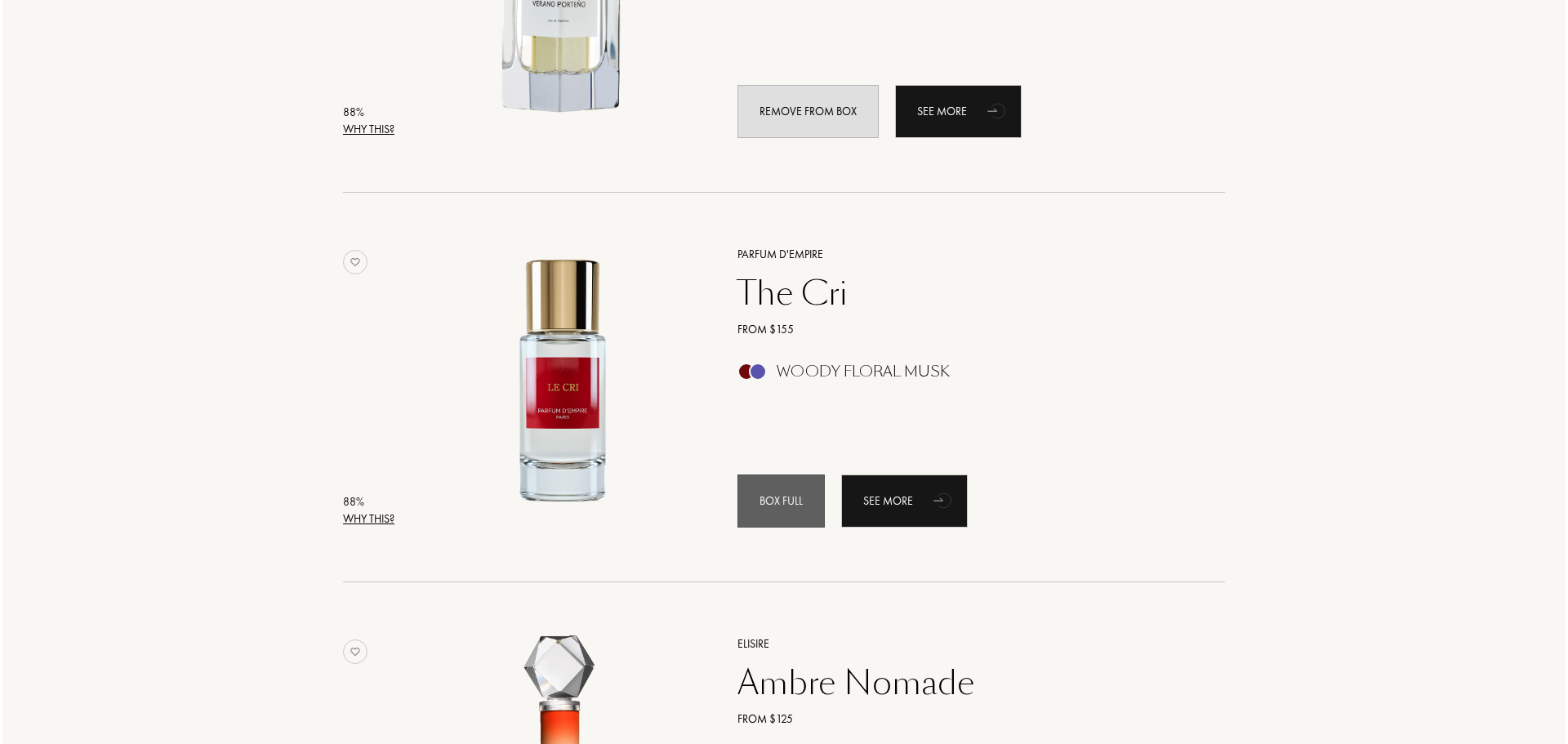
scroll to position [1633, 0]
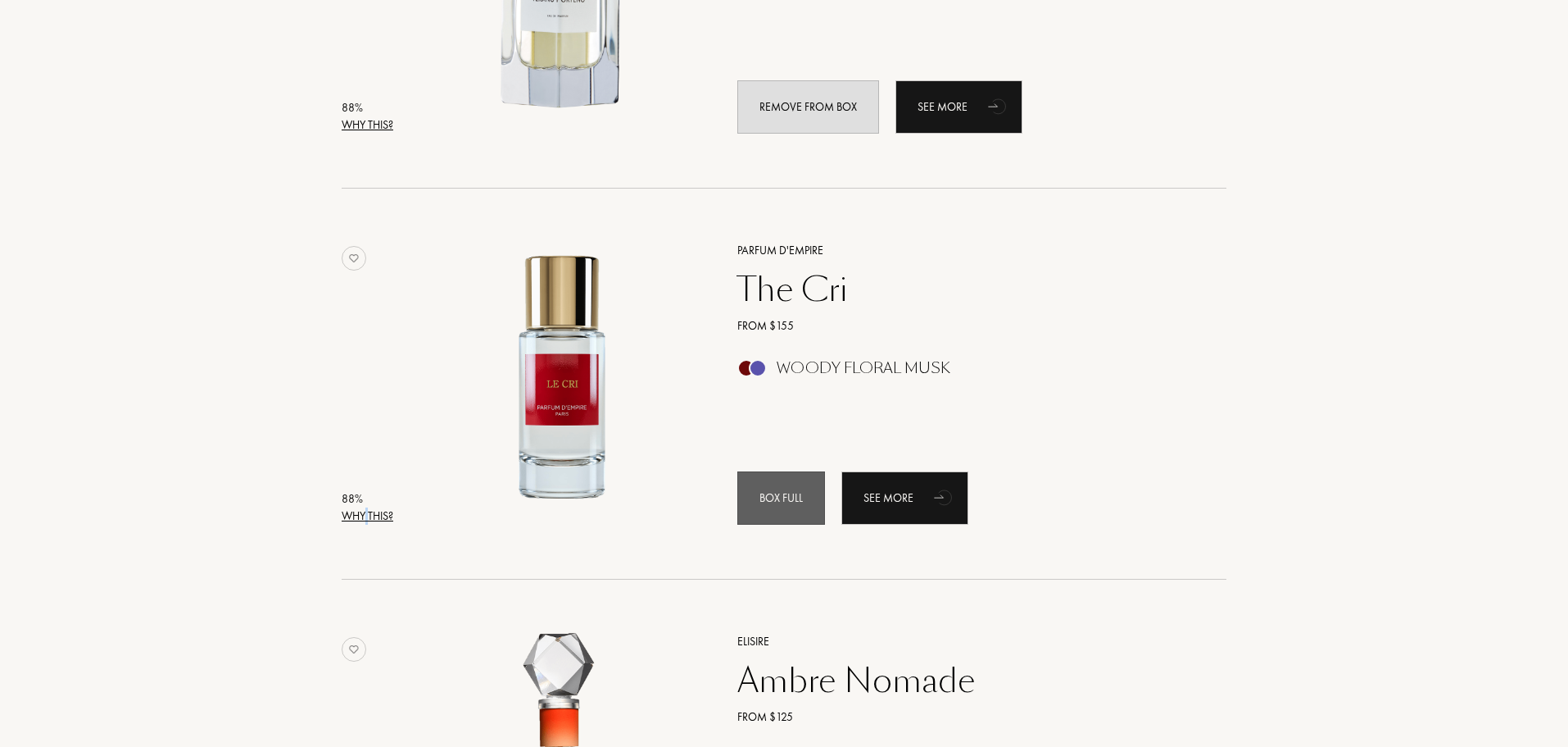
click at [368, 517] on font "Why this?" at bounding box center [367, 515] width 51 height 15
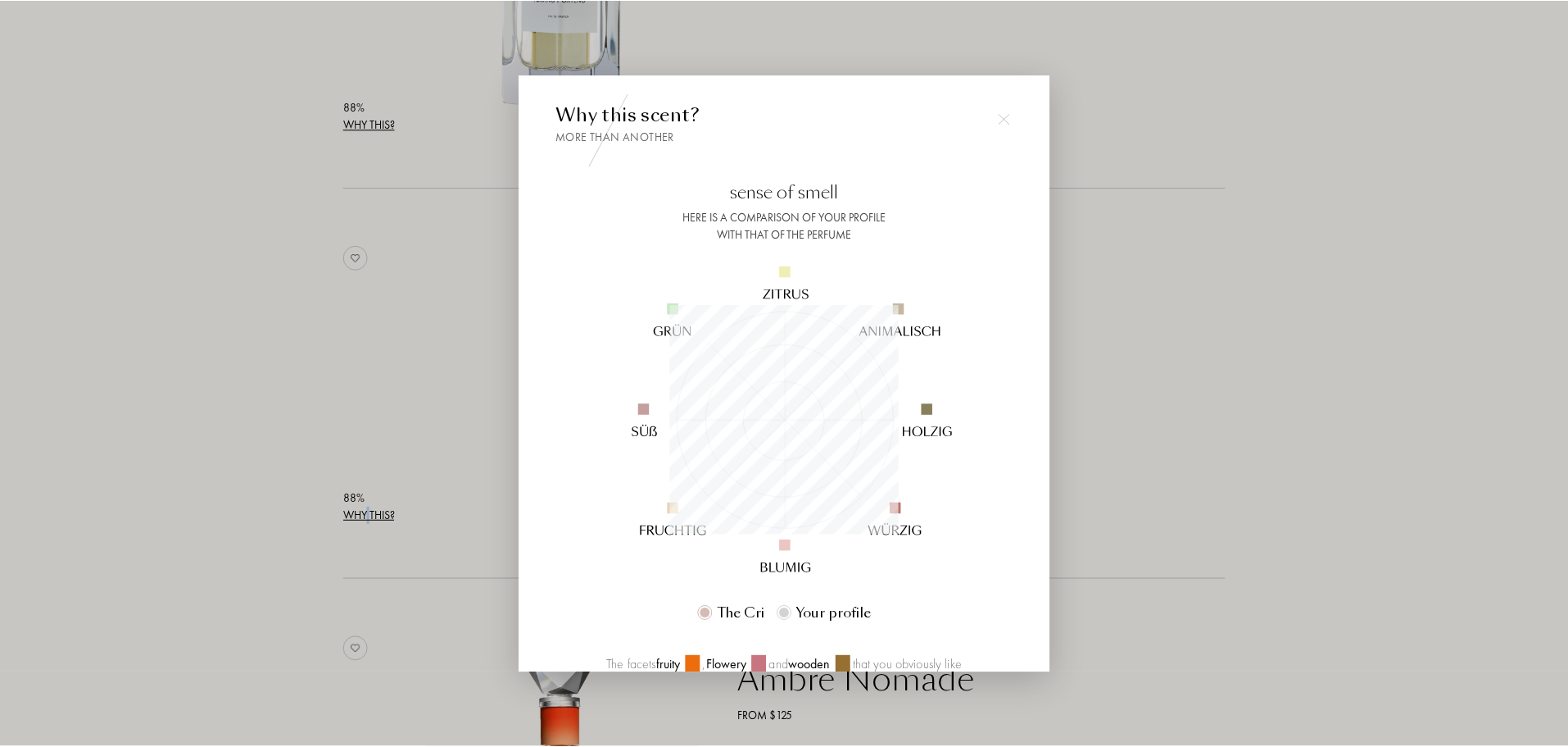
scroll to position [230, 229]
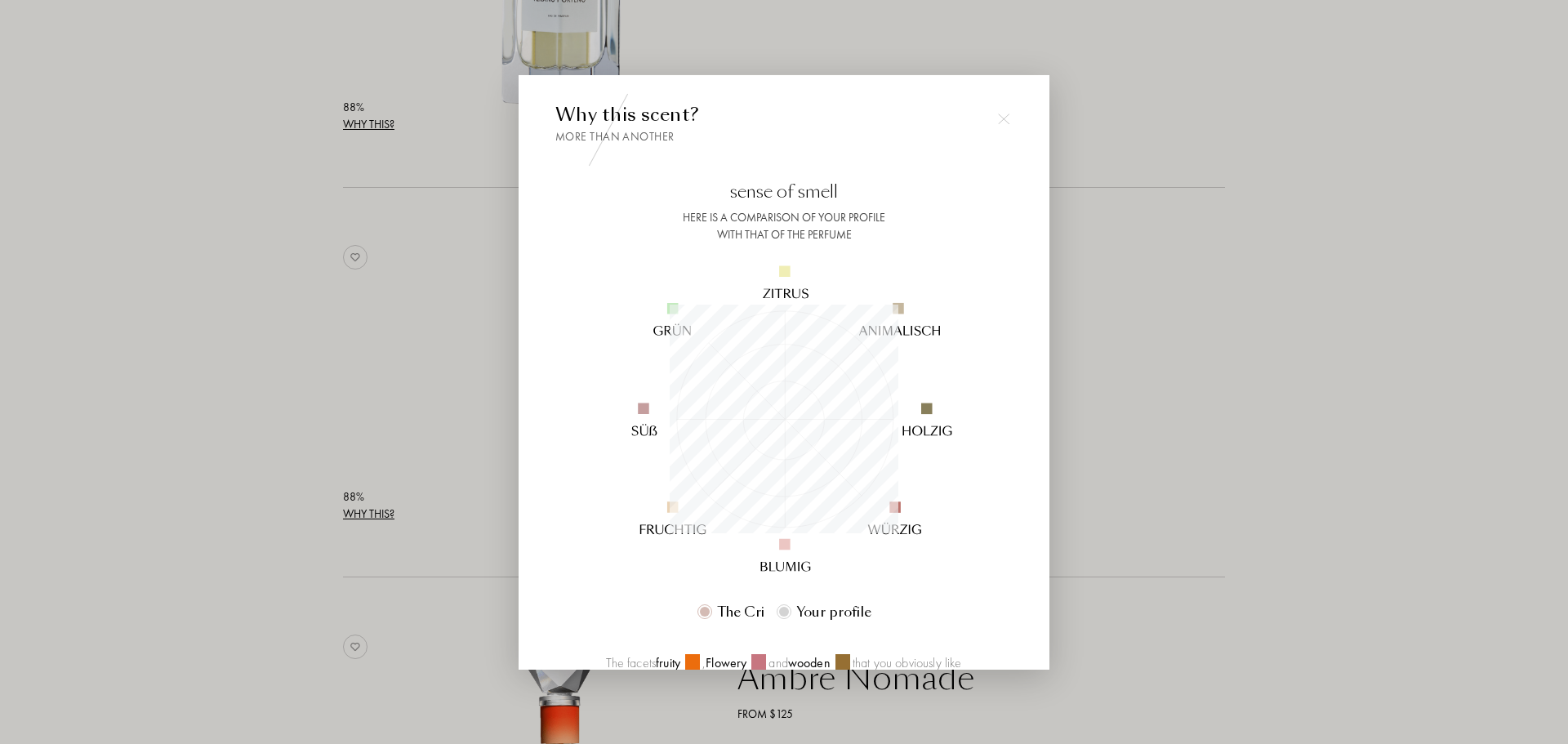
click at [317, 382] on div at bounding box center [784, 372] width 1568 height 744
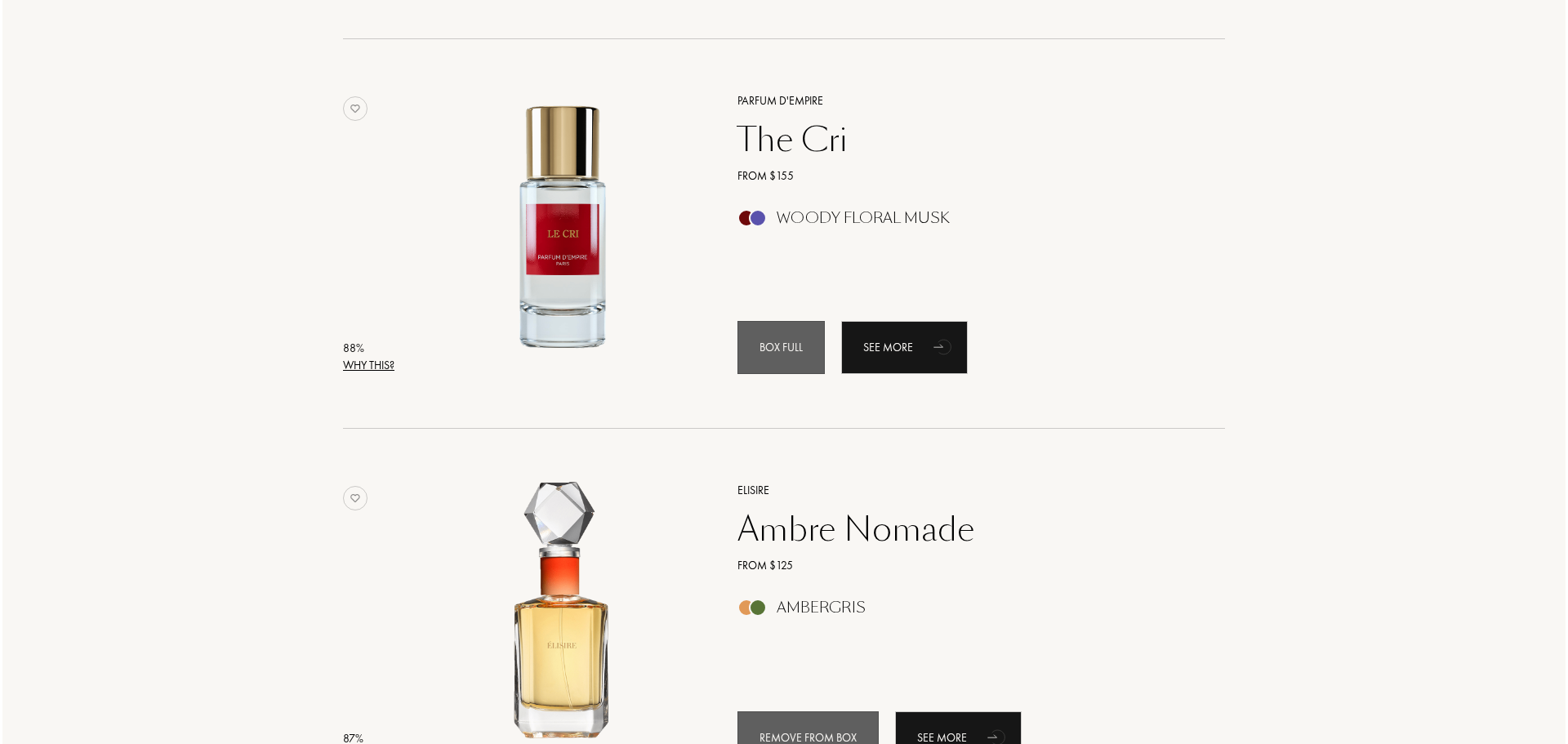
scroll to position [1878, 0]
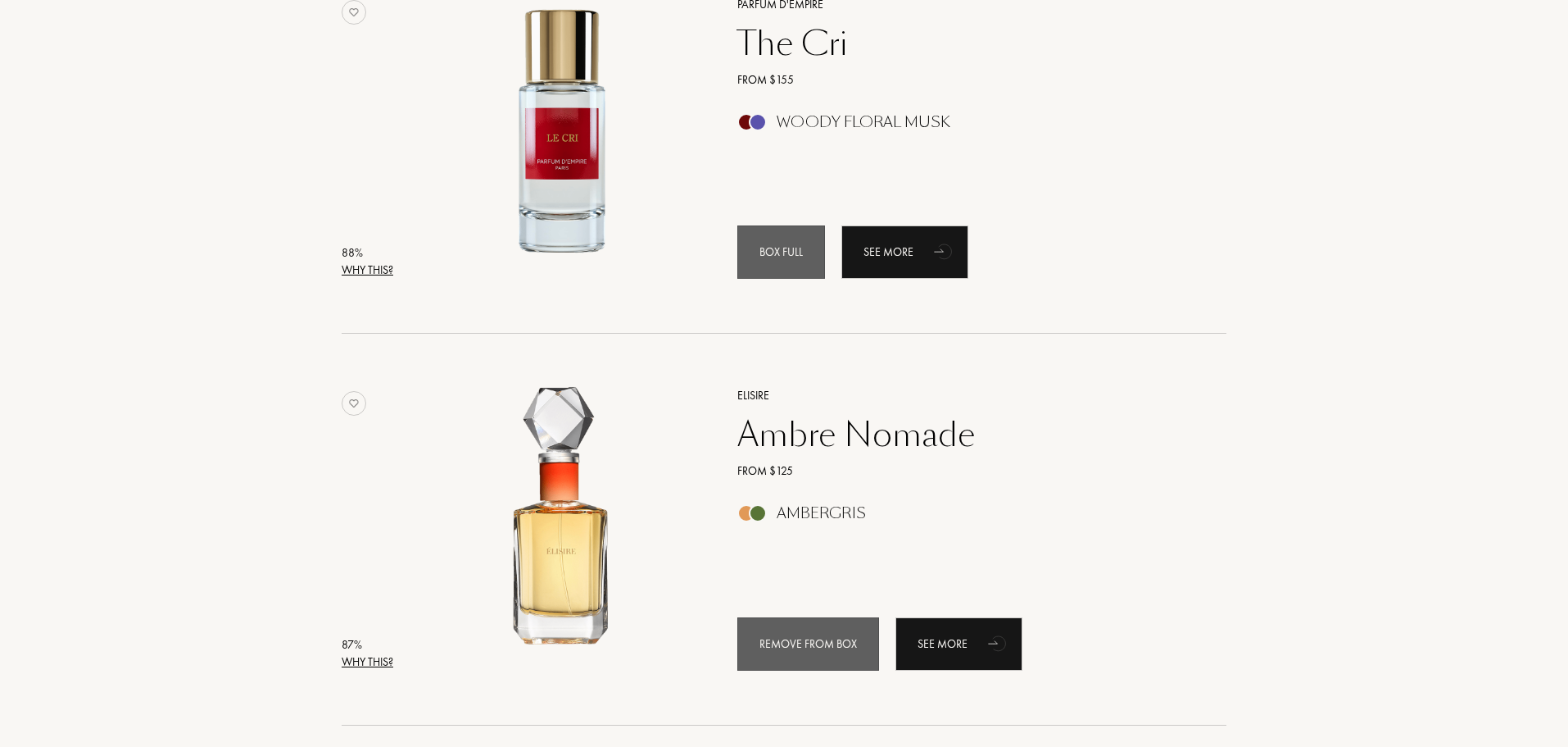
click at [356, 668] on font "Why this?" at bounding box center [367, 661] width 51 height 15
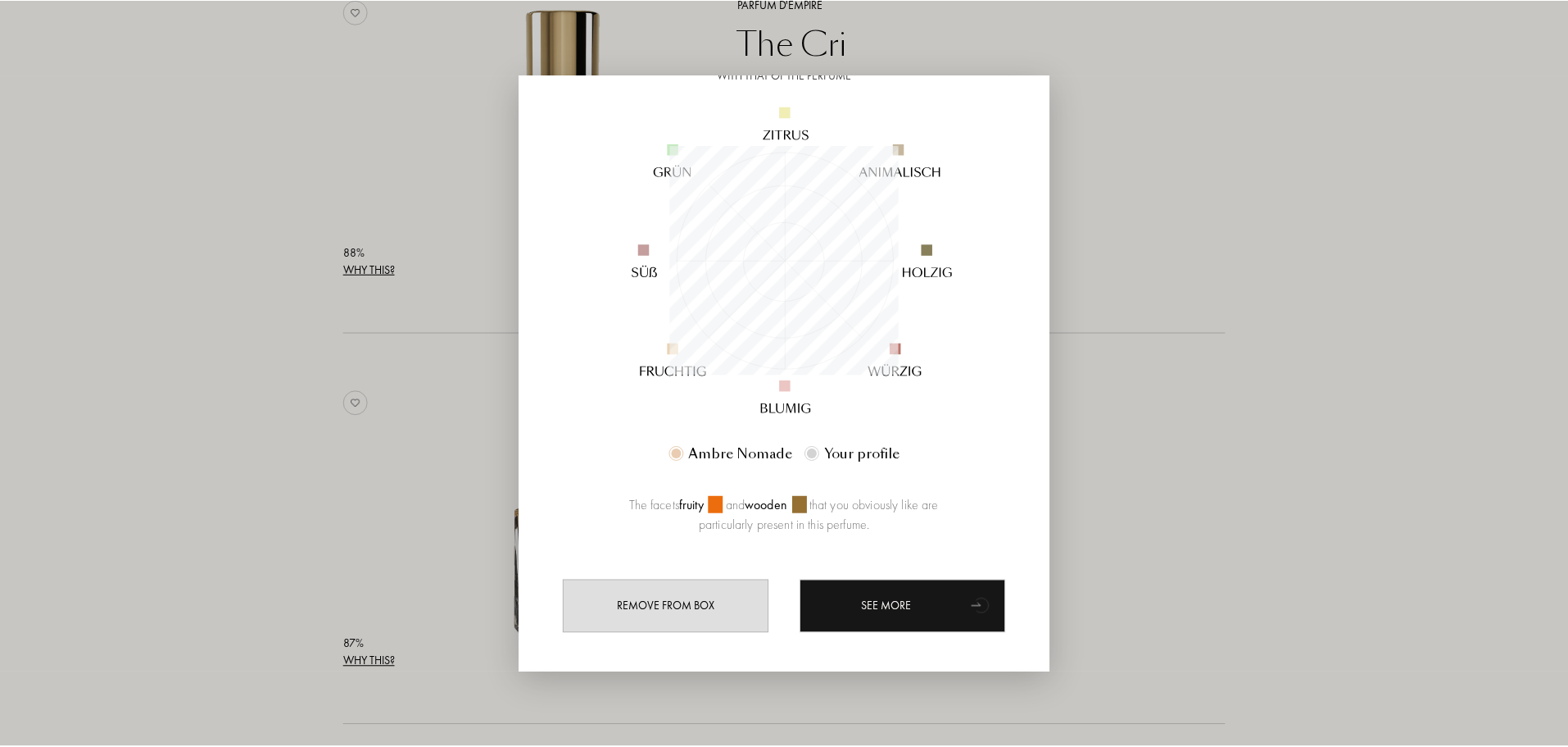
scroll to position [164, 0]
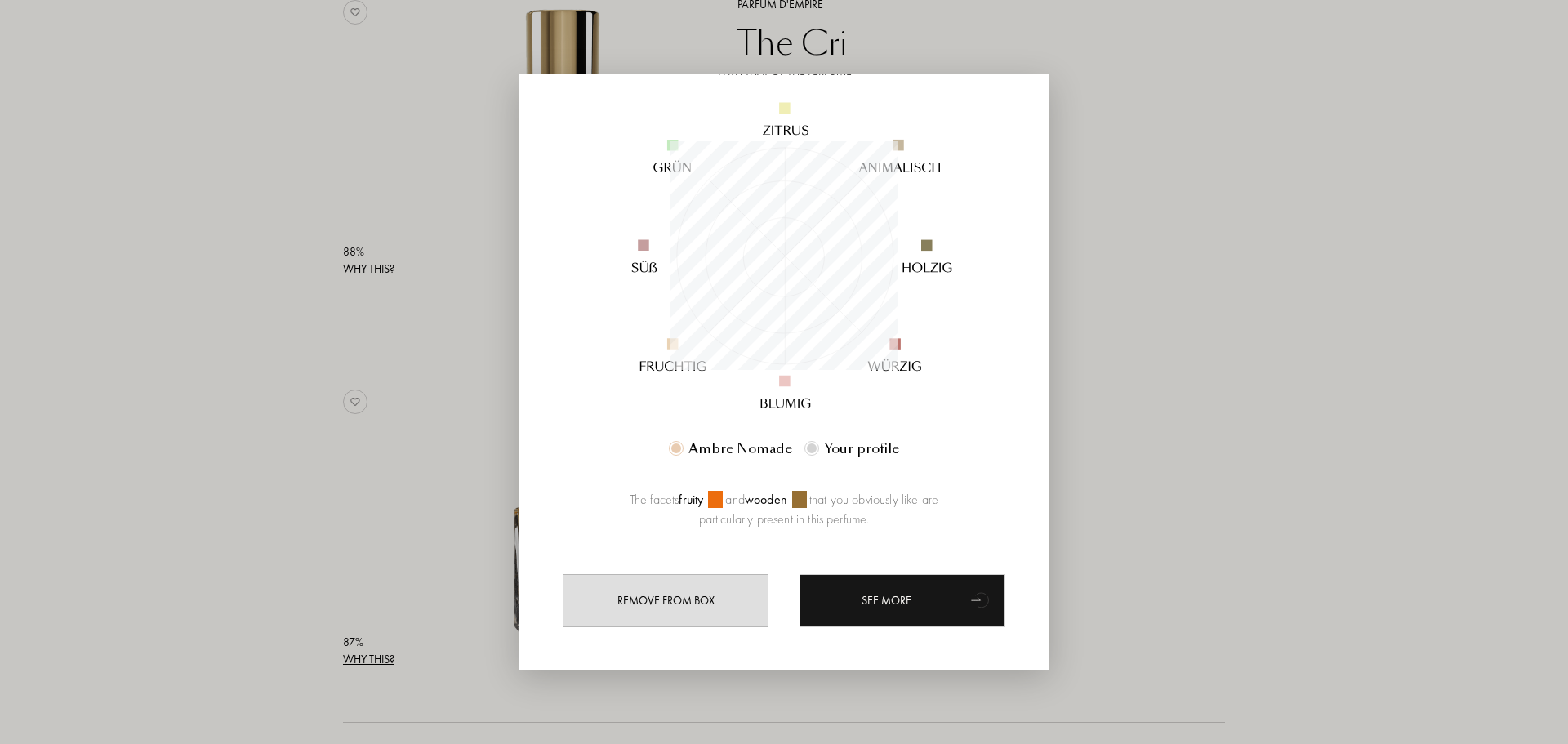
click at [347, 486] on div at bounding box center [784, 372] width 1568 height 744
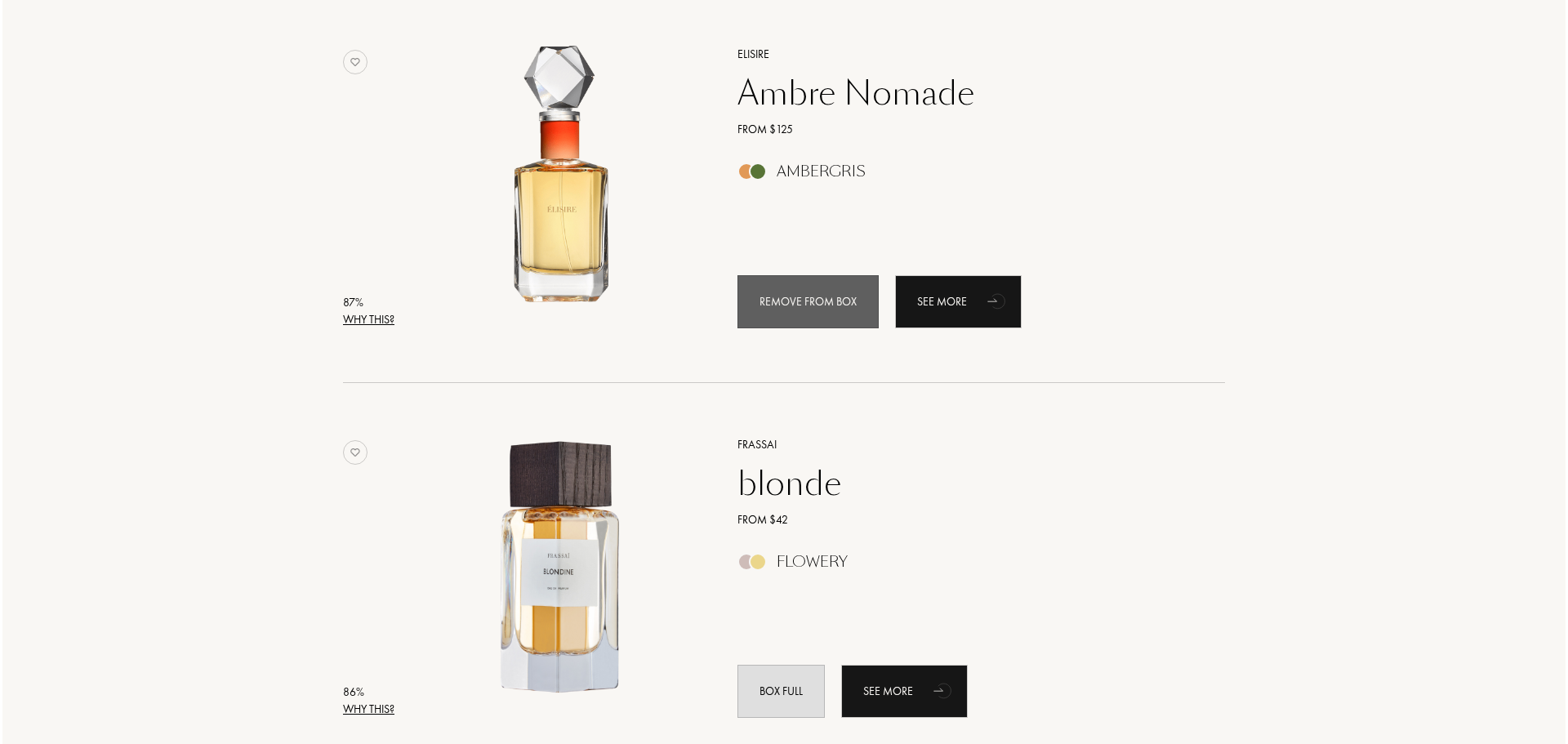
scroll to position [2449, 0]
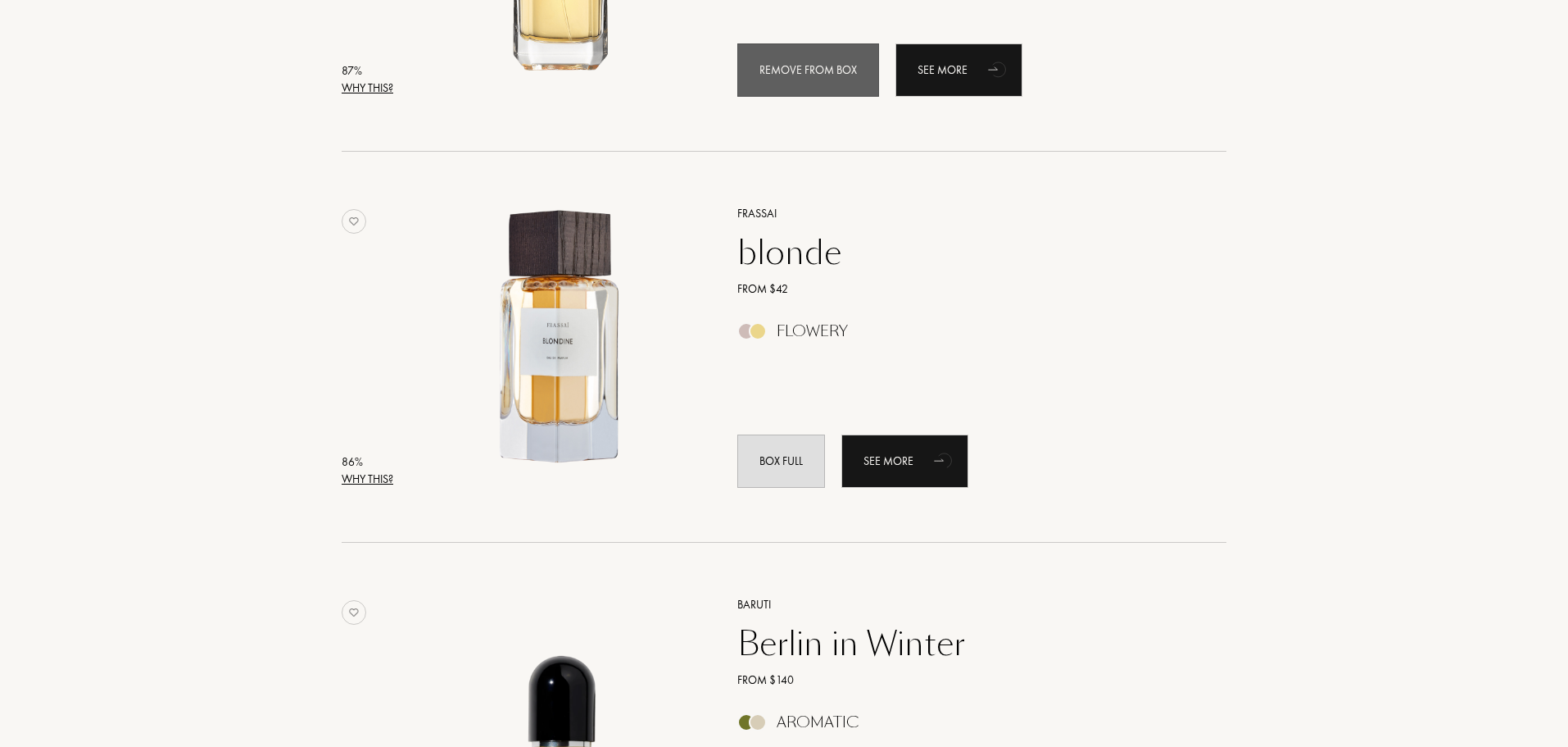
click at [345, 479] on font "Why this?" at bounding box center [367, 478] width 51 height 15
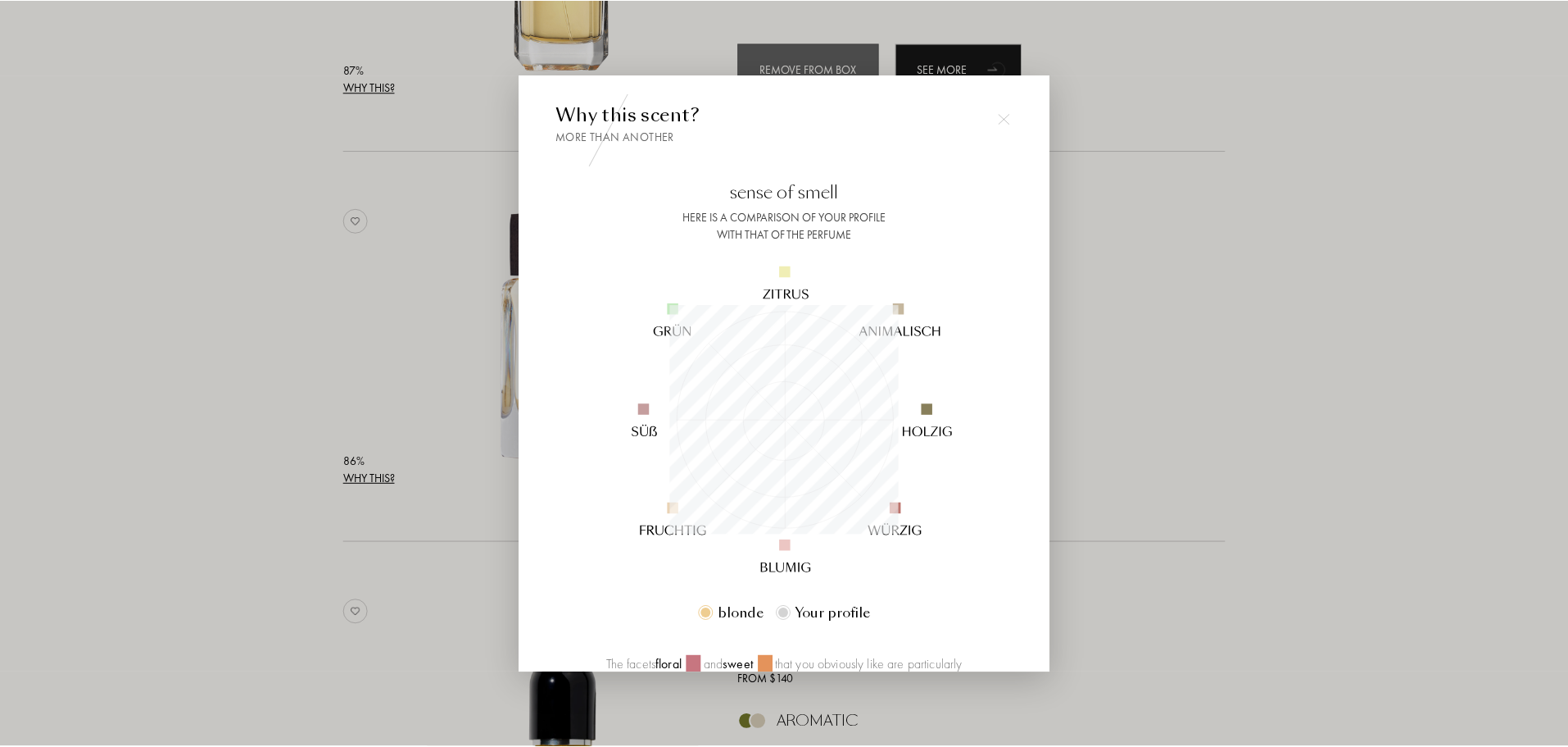
scroll to position [230, 229]
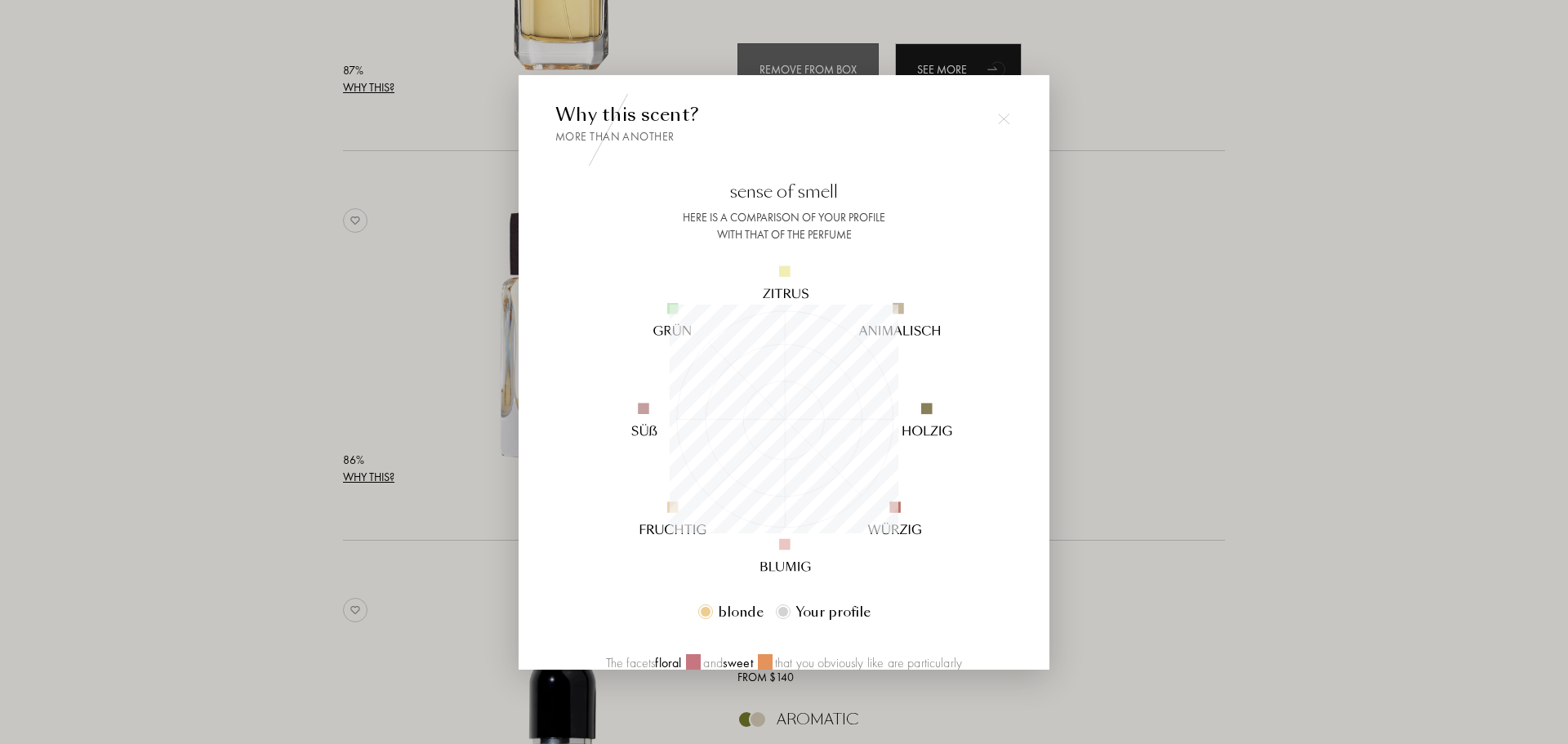
click at [321, 456] on div at bounding box center [784, 372] width 1568 height 744
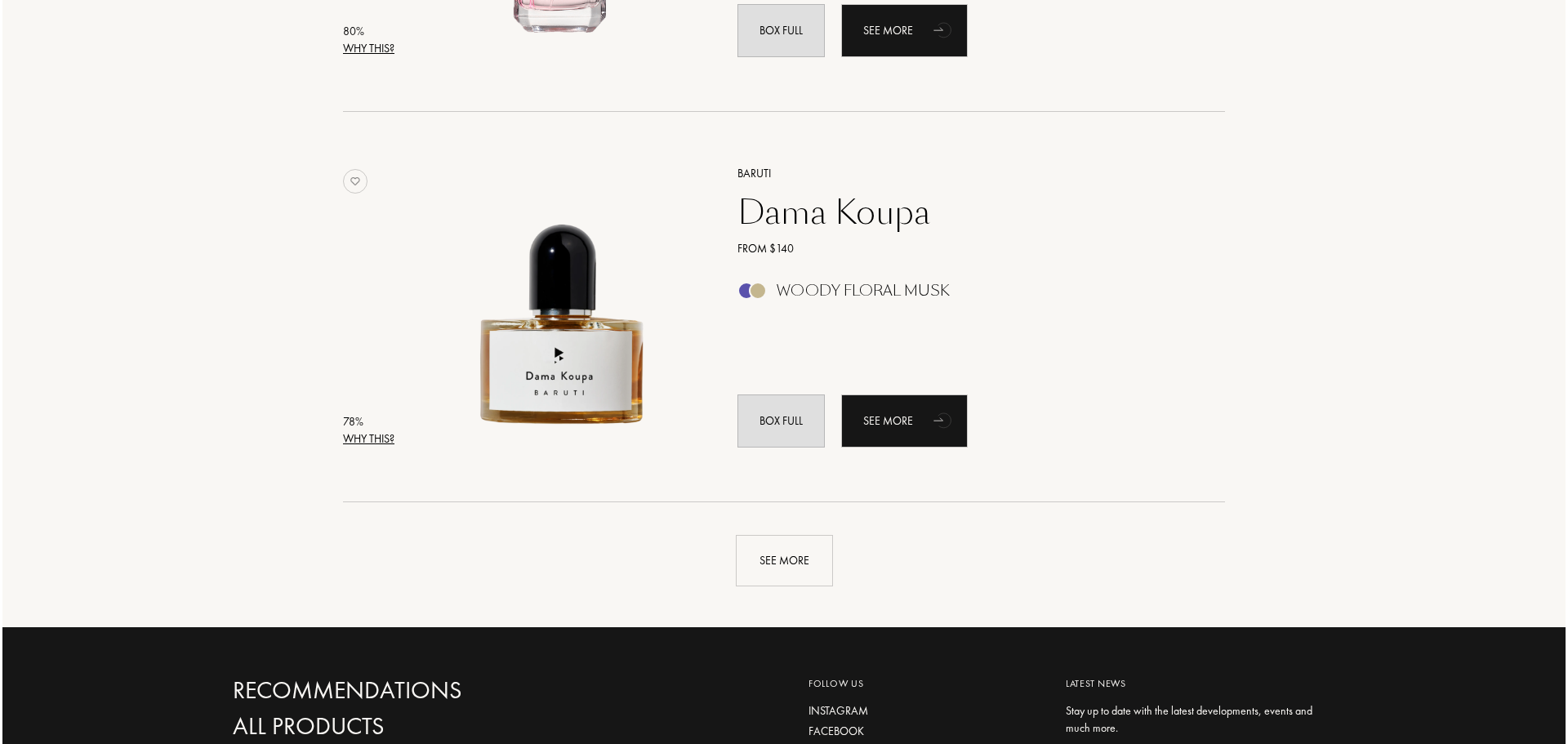
scroll to position [3674, 0]
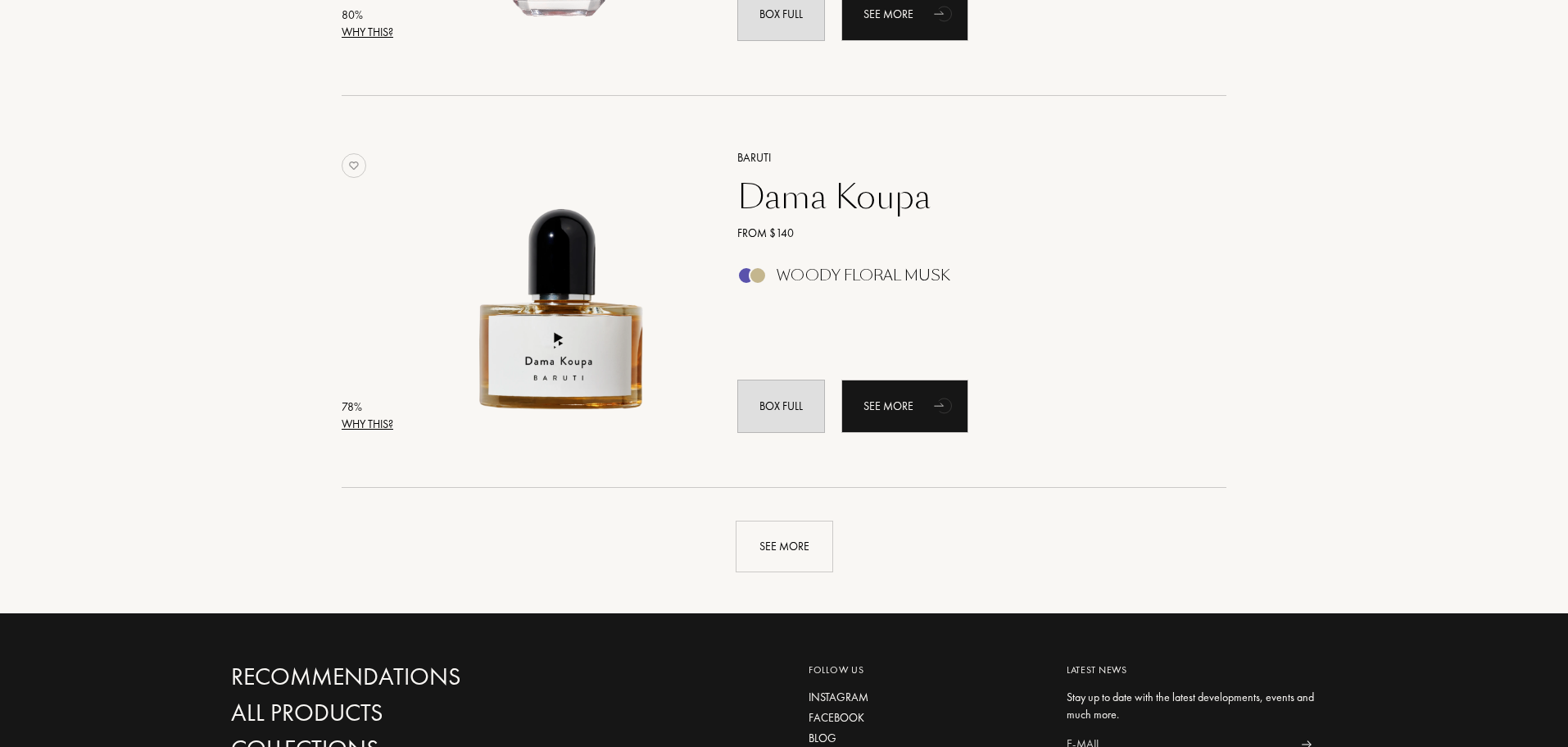
click at [378, 427] on font "Why this?" at bounding box center [367, 424] width 51 height 15
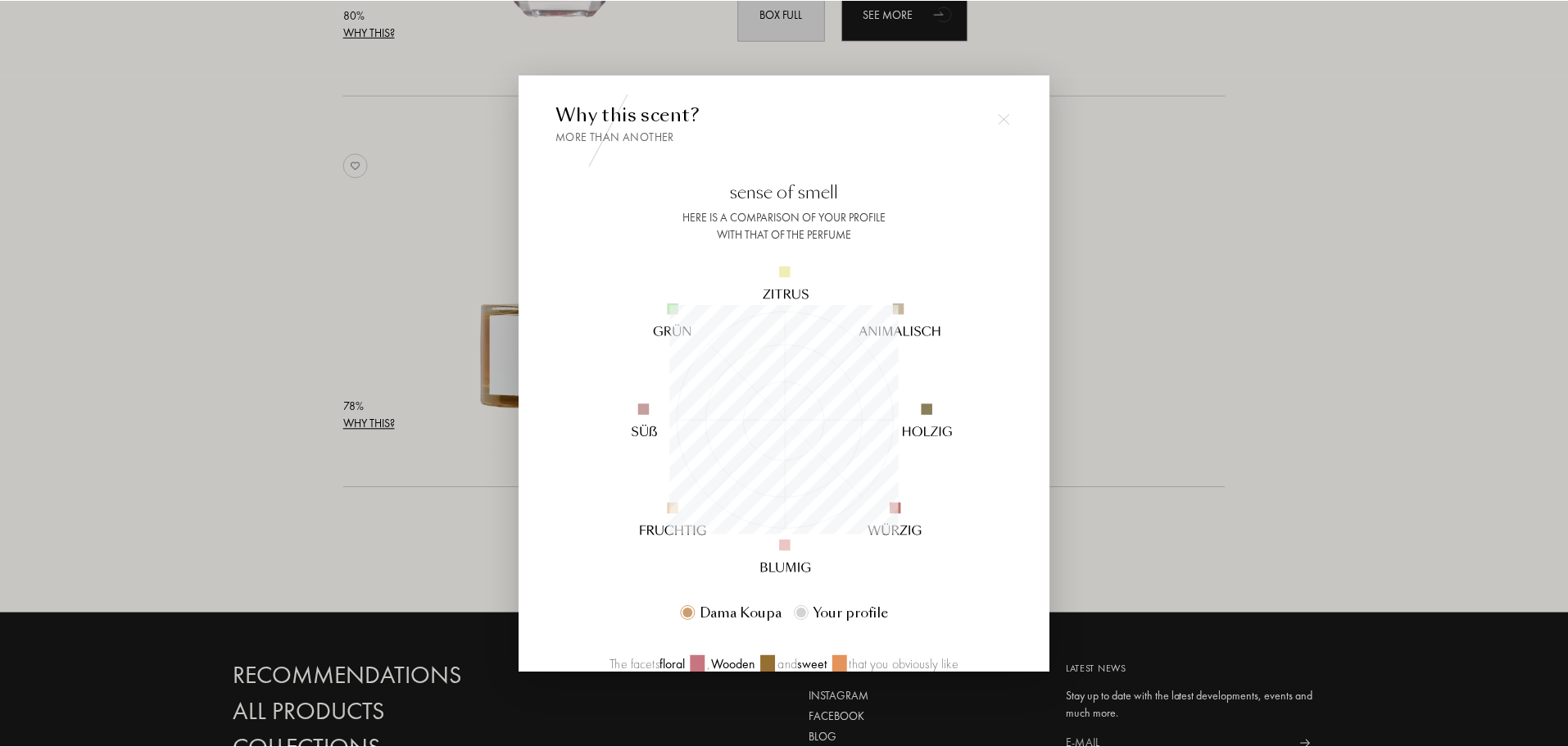
scroll to position [230, 229]
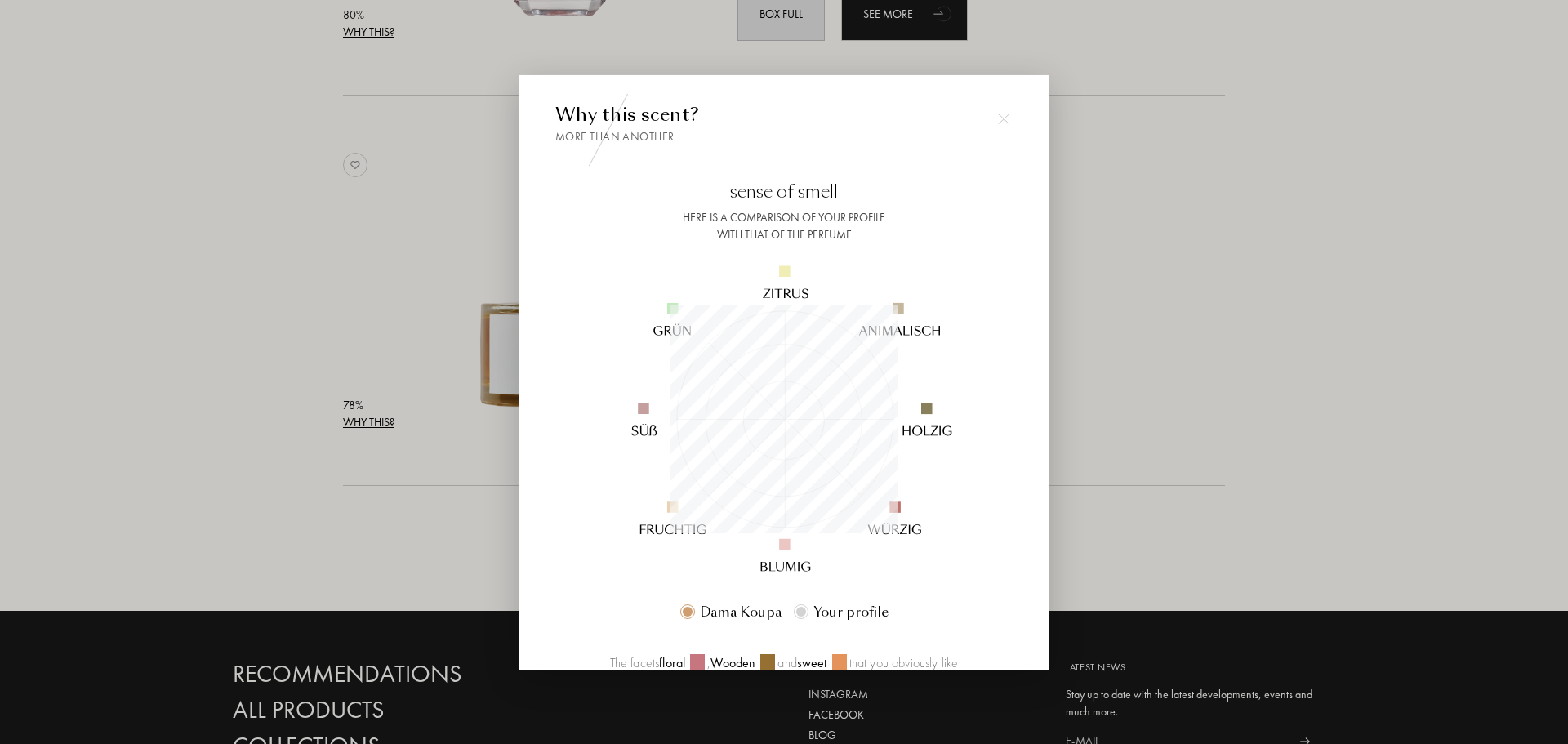
click at [247, 378] on div at bounding box center [784, 372] width 1568 height 744
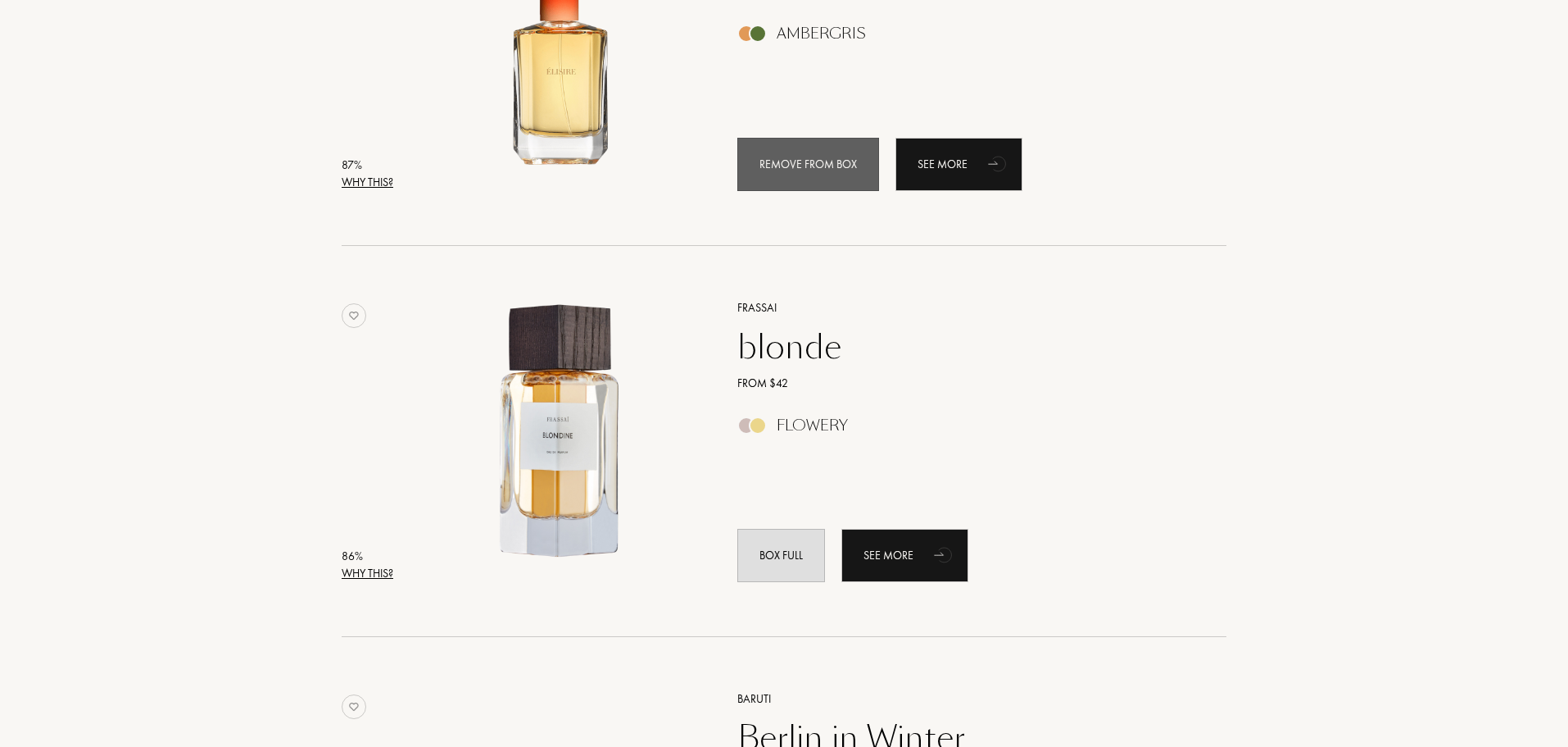
scroll to position [2378, 0]
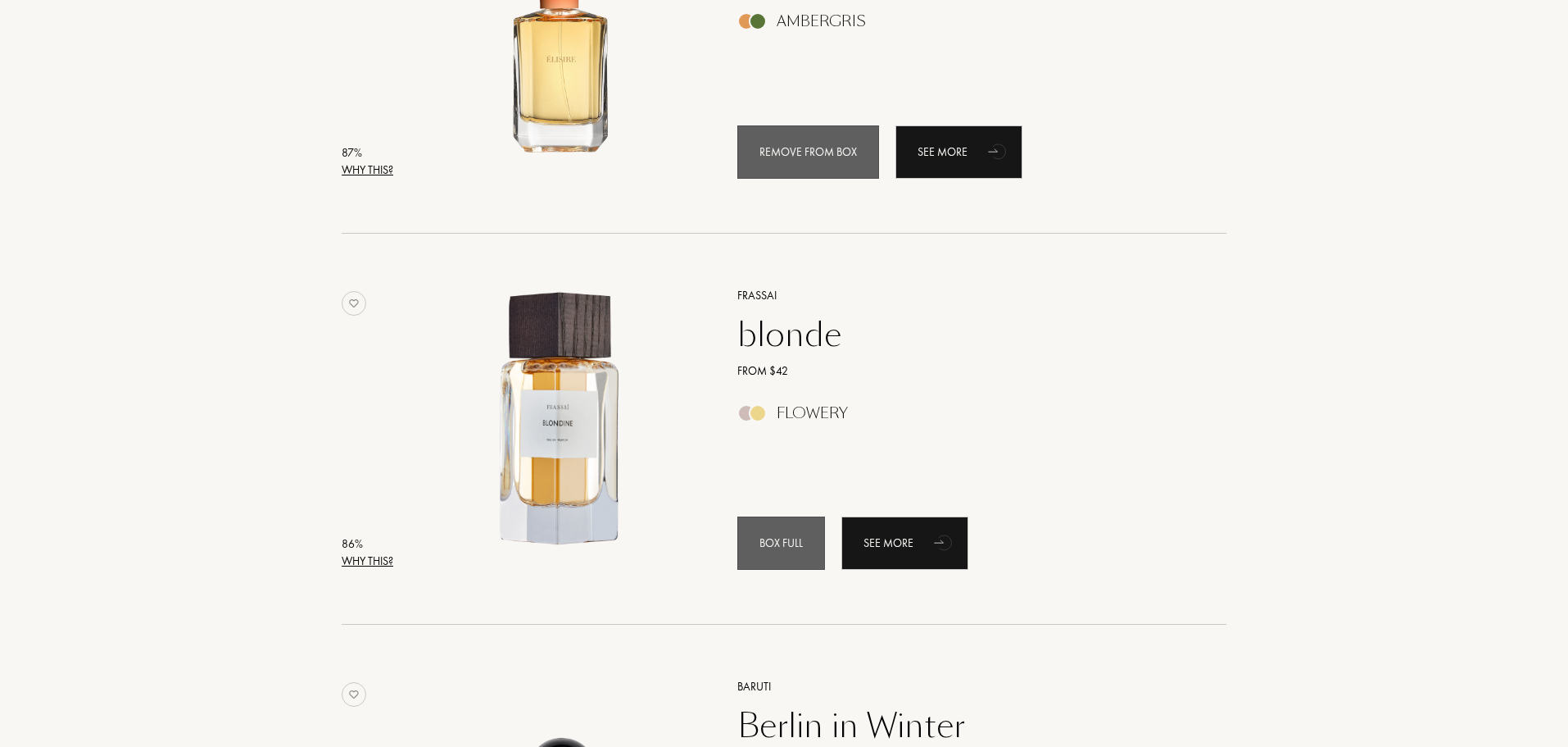
click at [796, 551] on div "Box full" at bounding box center [781, 543] width 88 height 53
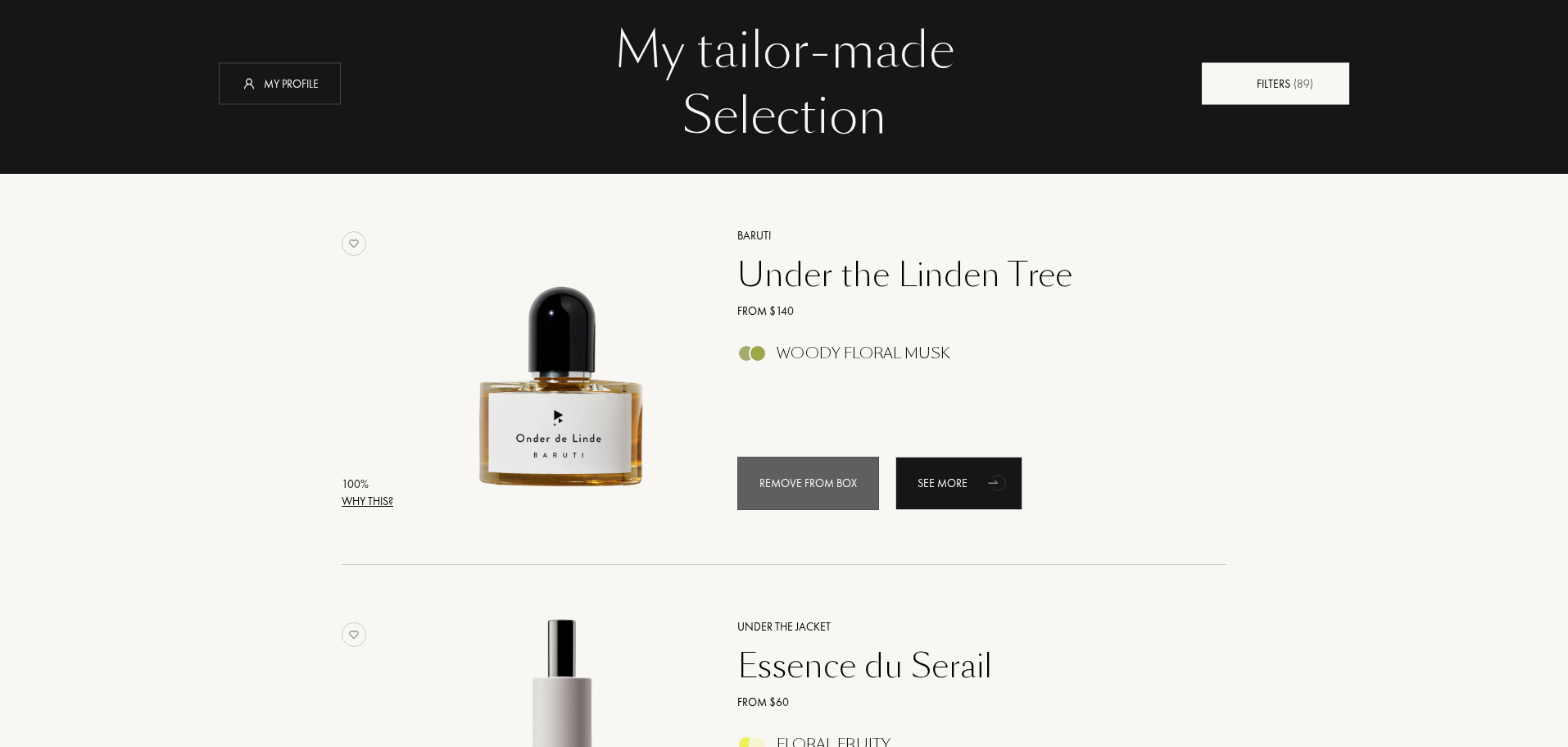
scroll to position [0, 0]
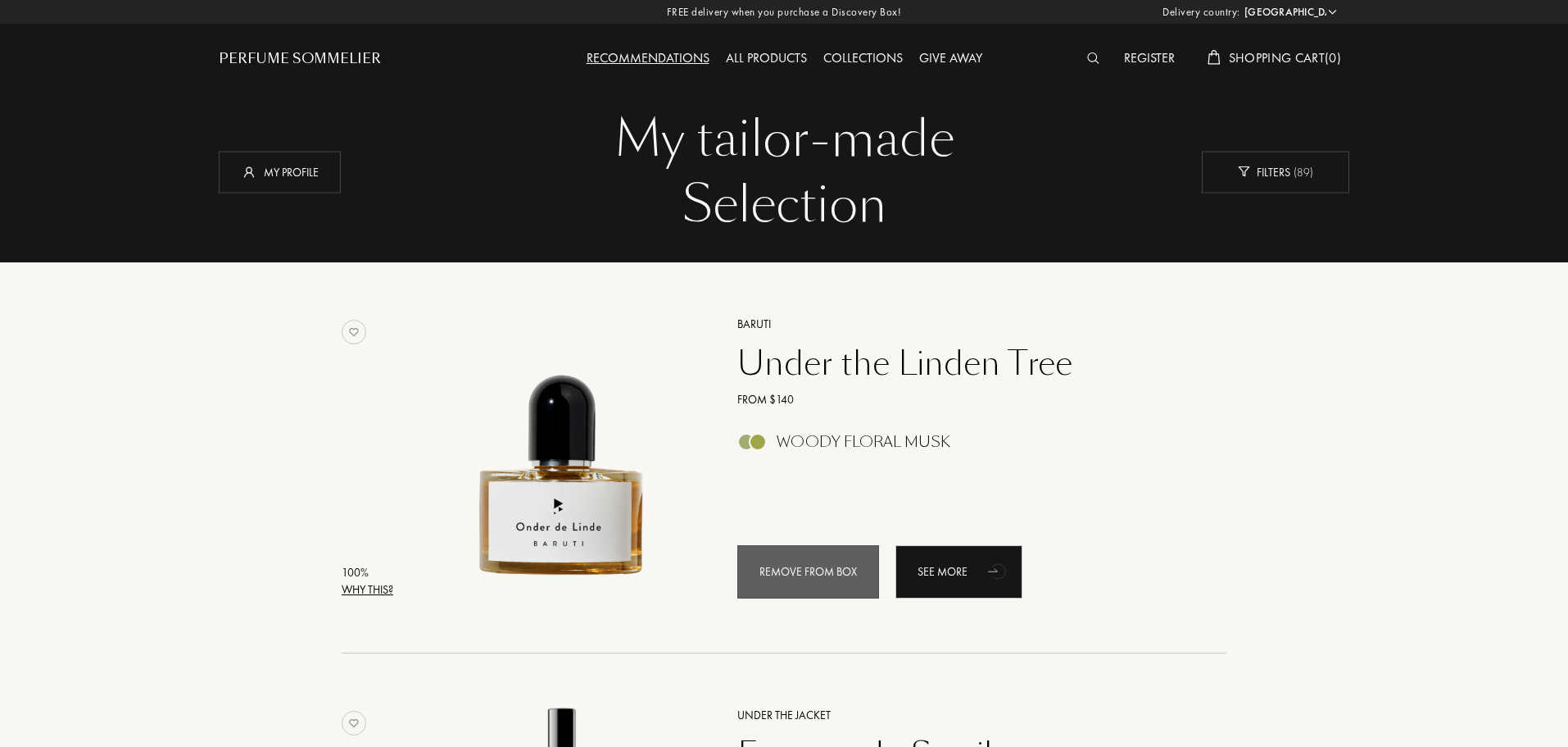
click at [1329, 58] on font "0" at bounding box center [1332, 58] width 7 height 17
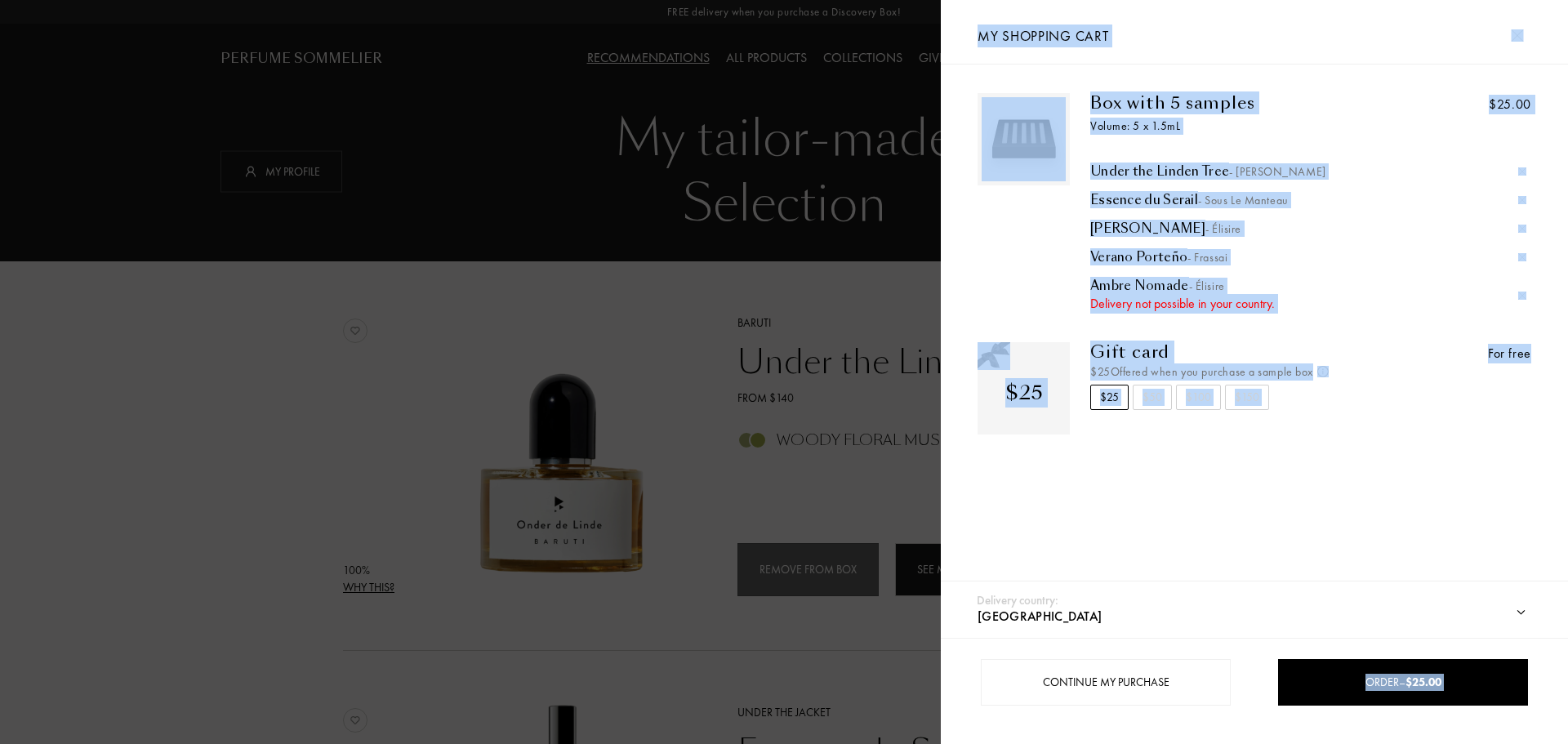
drag, startPoint x: 1351, startPoint y: 679, endPoint x: 1292, endPoint y: 488, distance: 199.9
click at [1292, 488] on div "Delivery country: [GEOGRAPHIC_DATA] [GEOGRAPHIC_DATA] [GEOGRAPHIC_DATA] [GEOGRA…" at bounding box center [1254, 372] width 627 height 744
click at [1292, 488] on div "Box with 5 samples Volume: 5 x 1.5mL Under the Linden Tree - Baruti Essence du …" at bounding box center [1254, 327] width 627 height 526
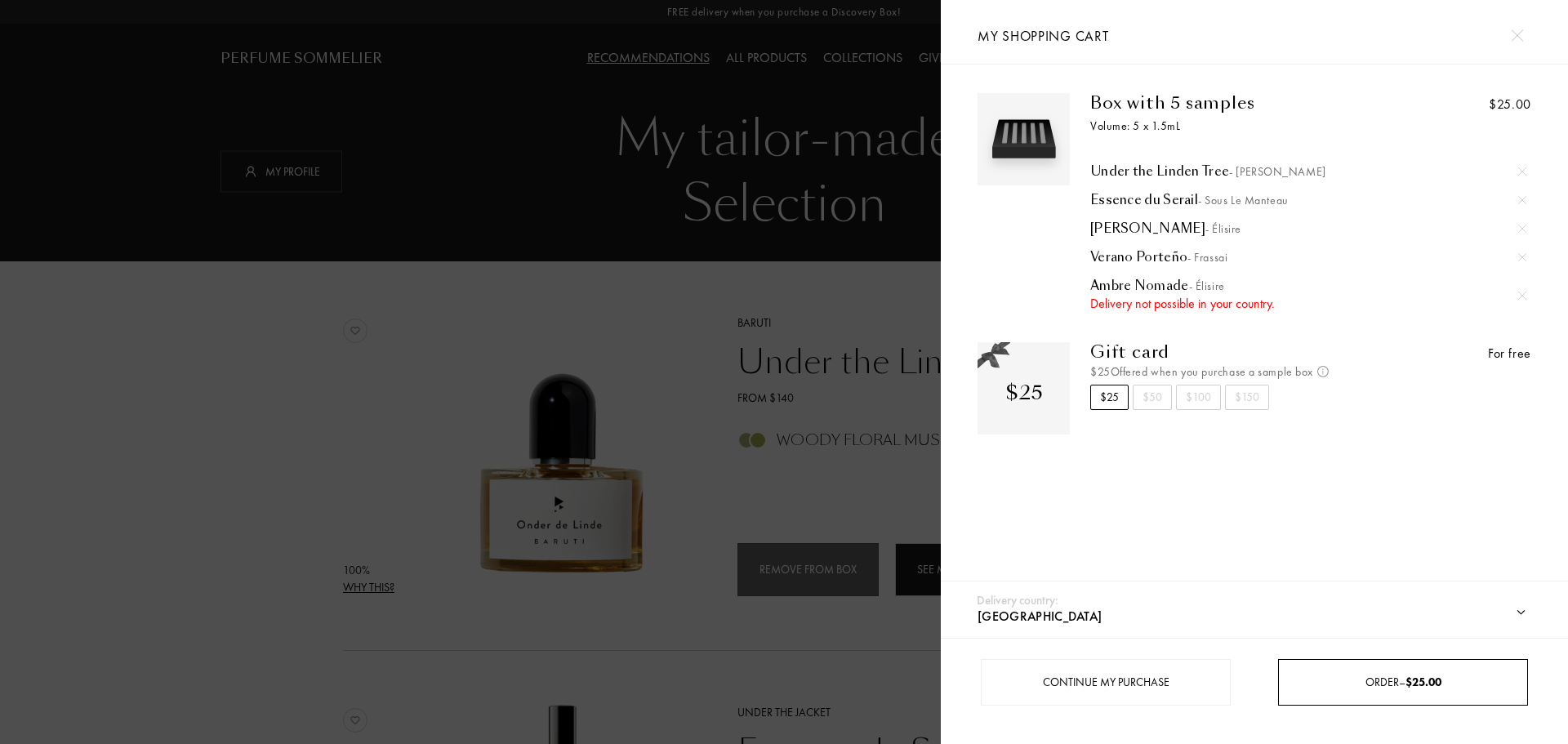
click at [1390, 702] on link "Order – $25.00" at bounding box center [1403, 683] width 249 height 47
click at [846, 291] on div at bounding box center [470, 372] width 941 height 744
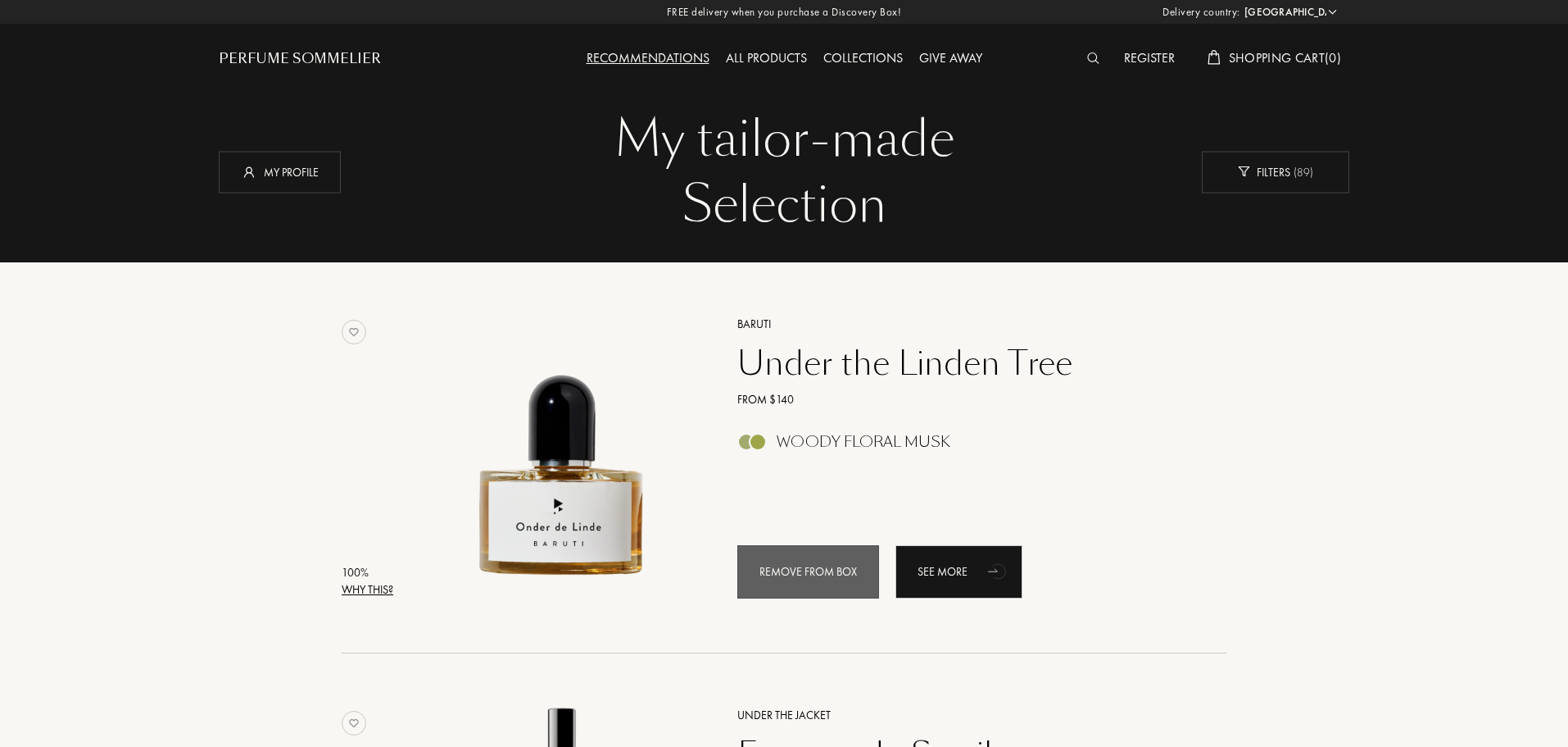
click at [1336, 8] on select "[GEOGRAPHIC_DATA] [GEOGRAPHIC_DATA] [GEOGRAPHIC_DATA] [GEOGRAPHIC_DATA] [US_STA…" at bounding box center [1289, 12] width 98 height 17
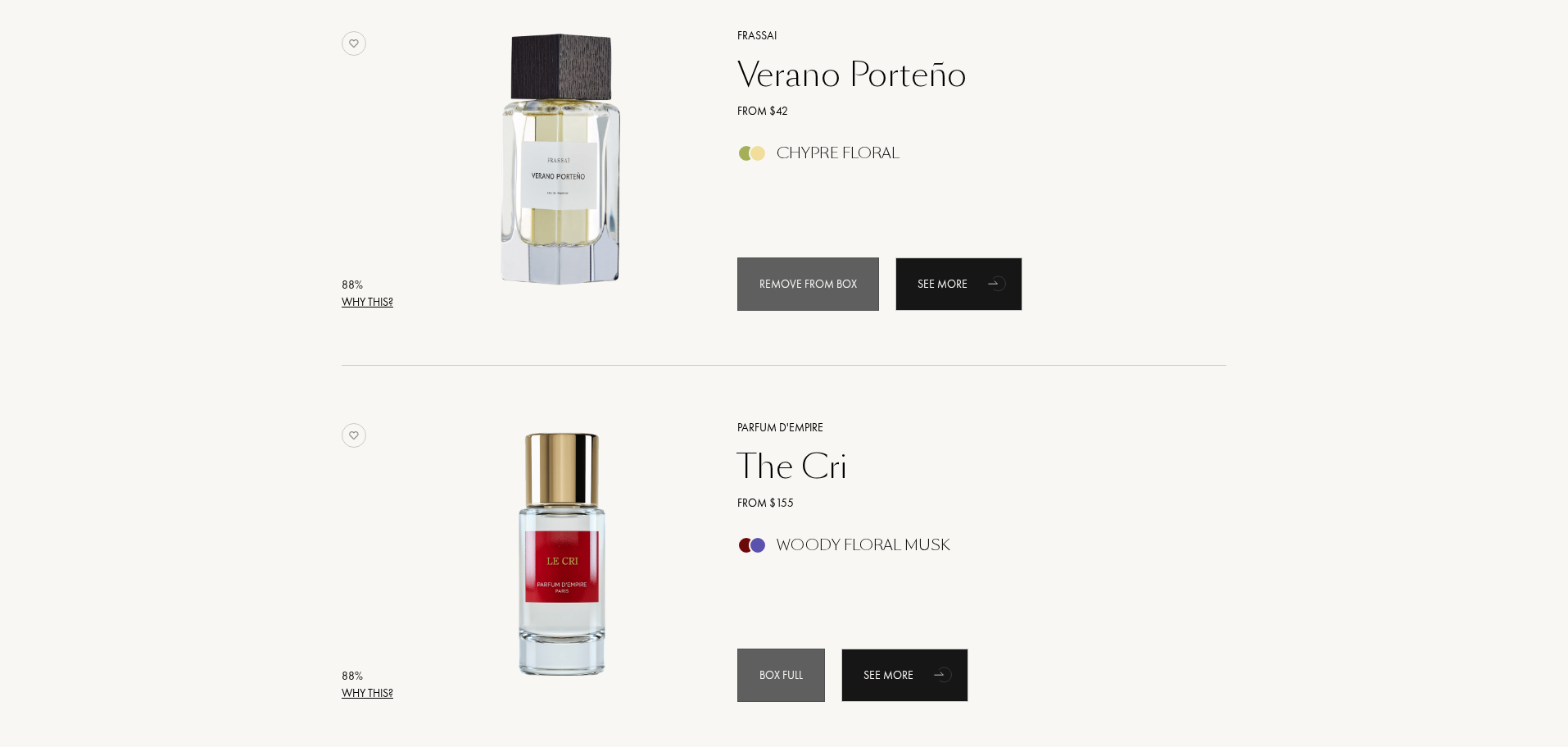
scroll to position [1557, 0]
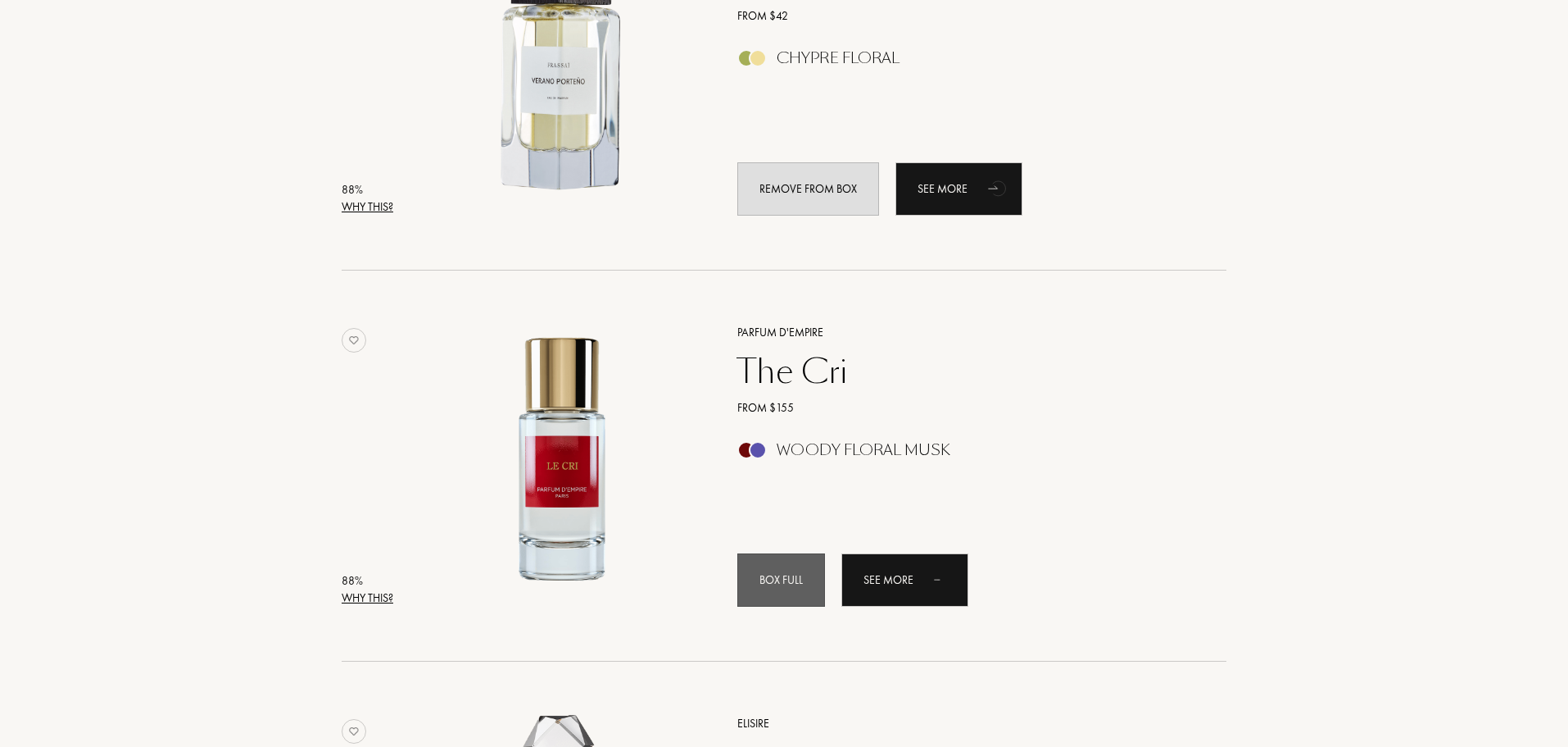
click at [792, 583] on font "Box full" at bounding box center [781, 579] width 43 height 15
click at [766, 564] on div "Box full" at bounding box center [781, 579] width 88 height 53
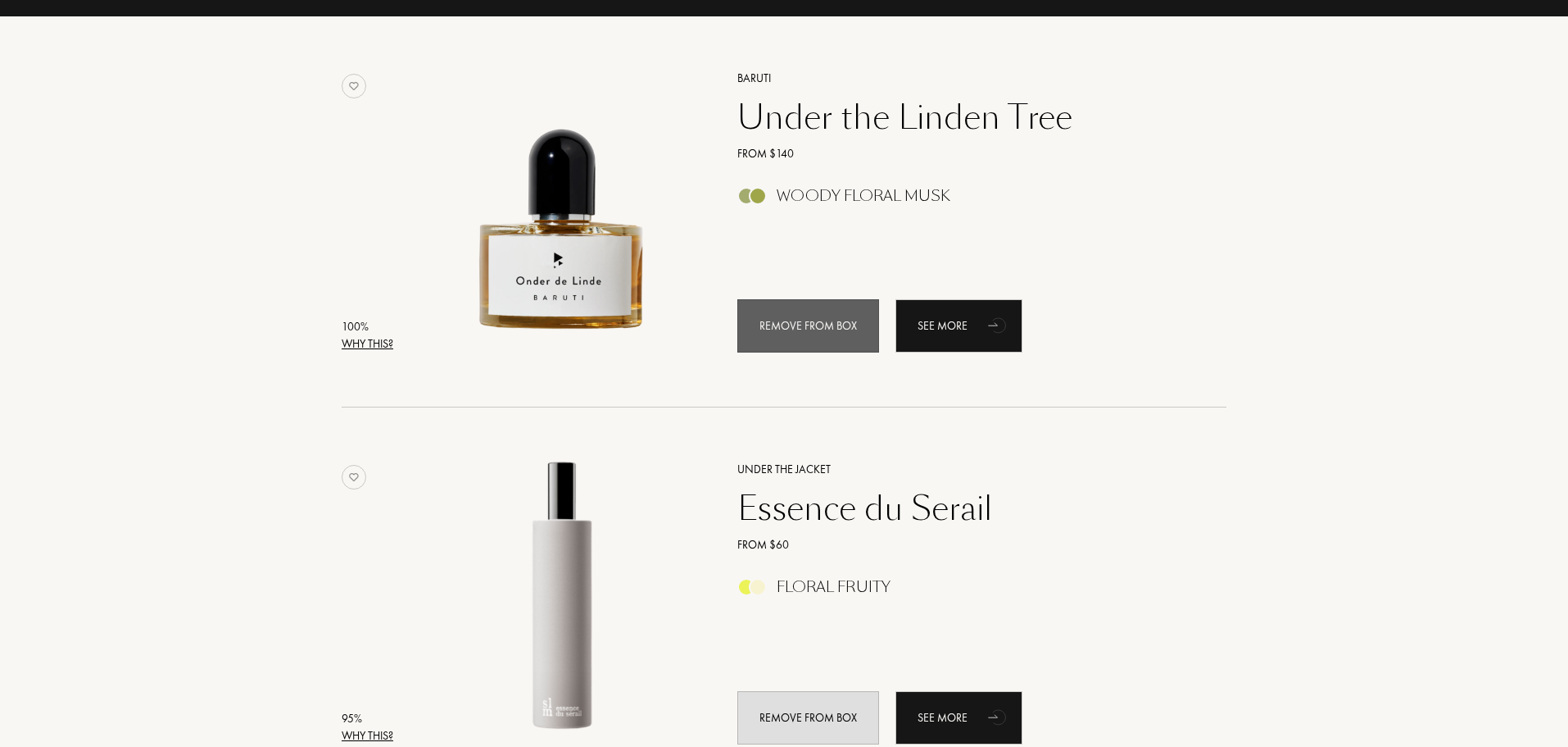
scroll to position [0, 0]
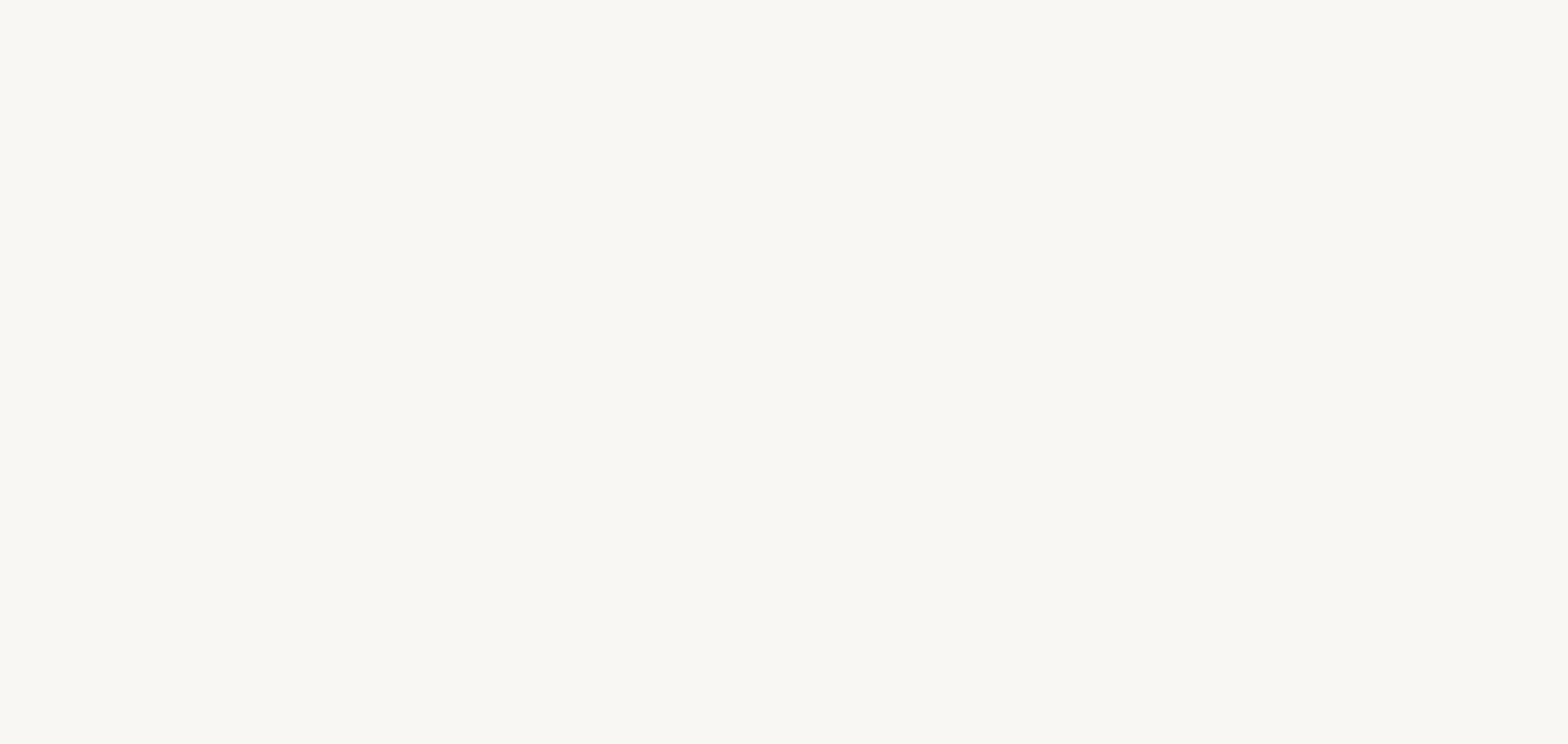
select select "US"
